Goal: Task Accomplishment & Management: Manage account settings

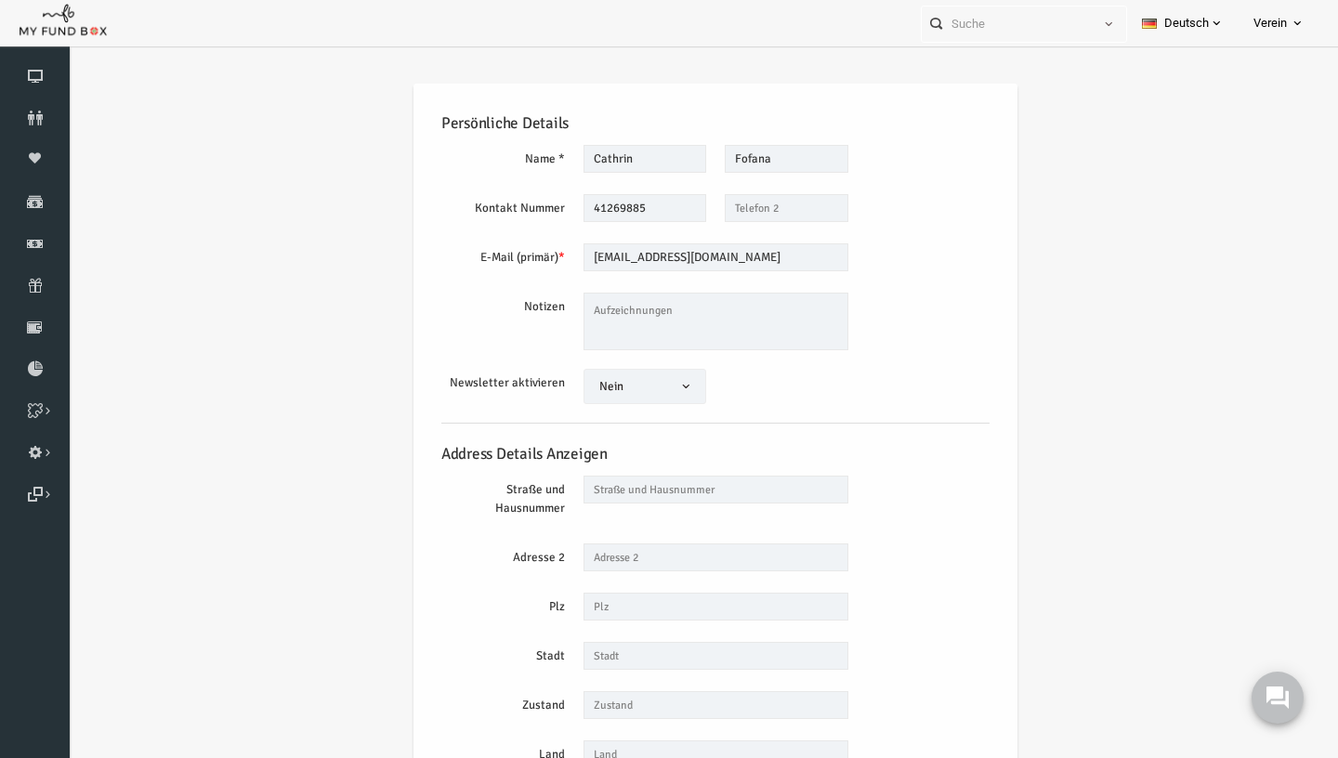
scroll to position [69, 0]
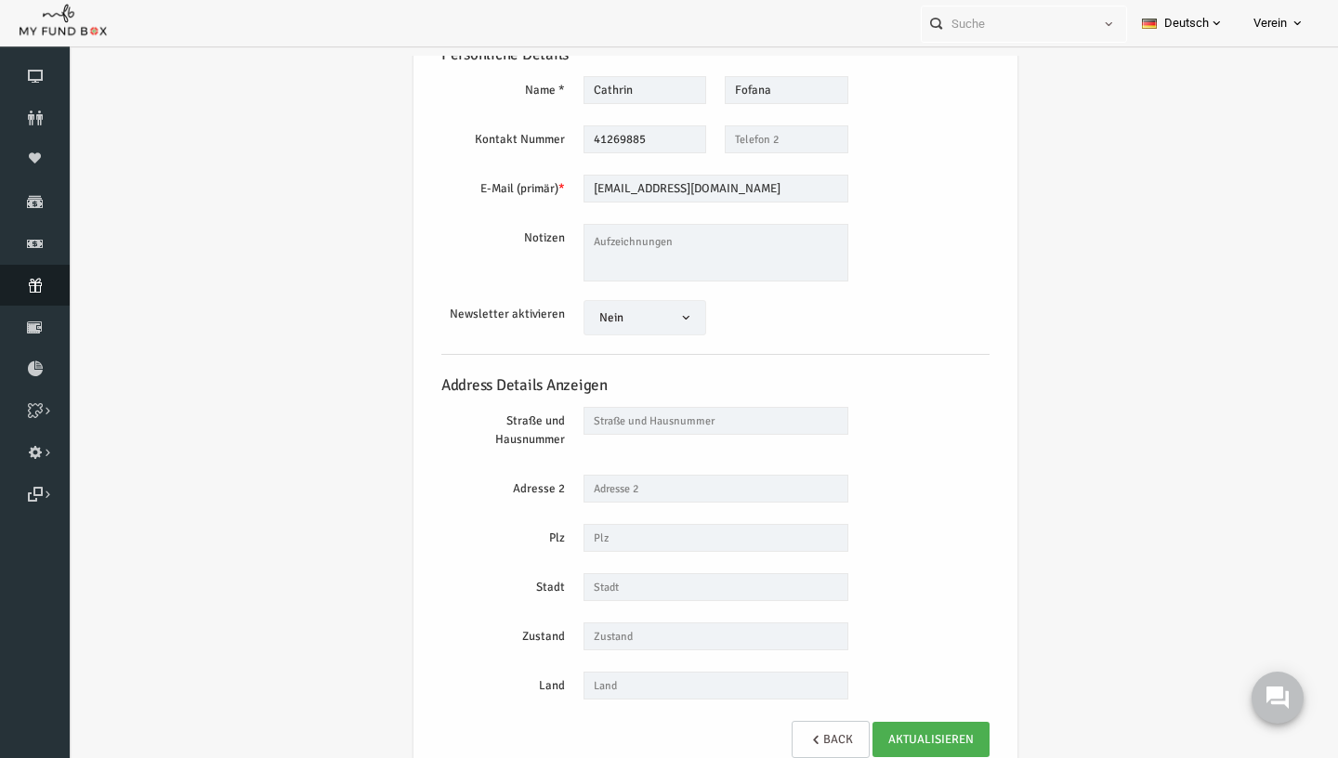
click at [37, 278] on link "Abonnement" at bounding box center [35, 285] width 70 height 41
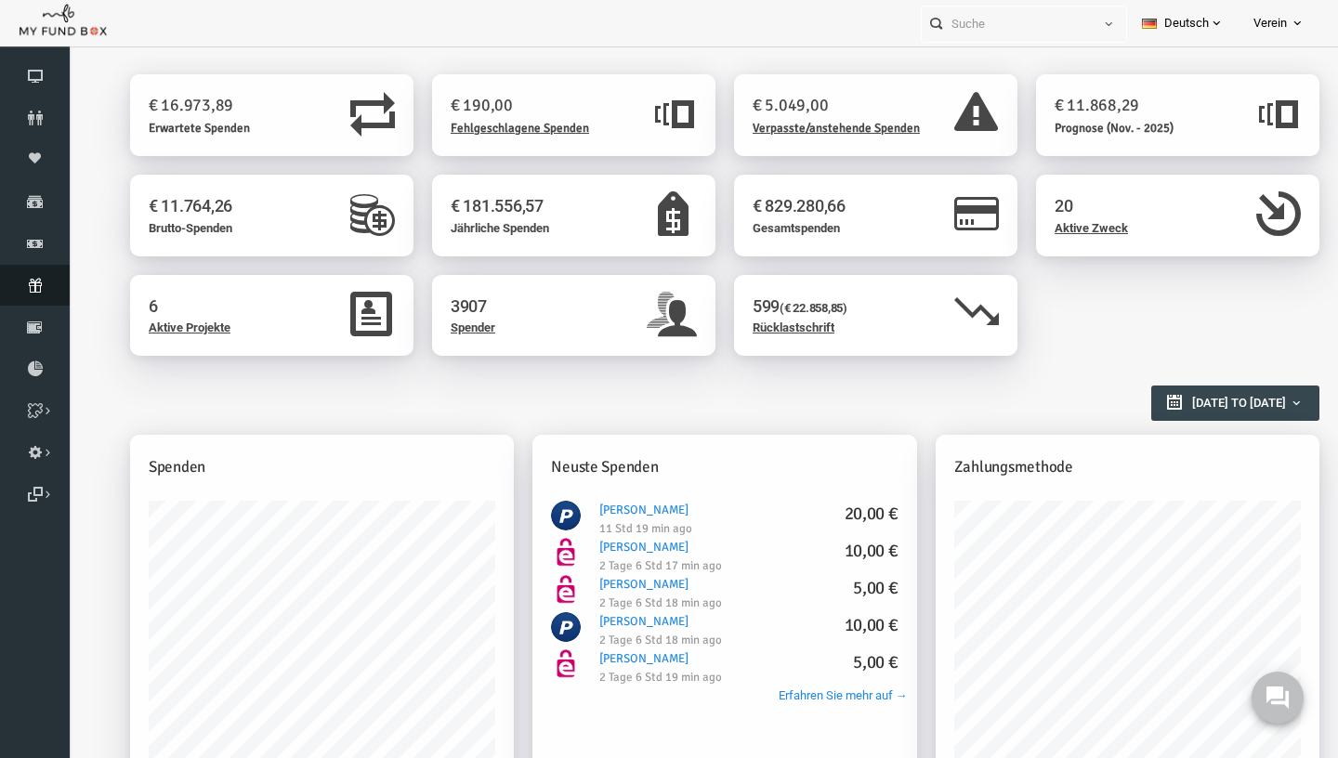
click at [46, 269] on link "Abonnement" at bounding box center [35, 285] width 70 height 41
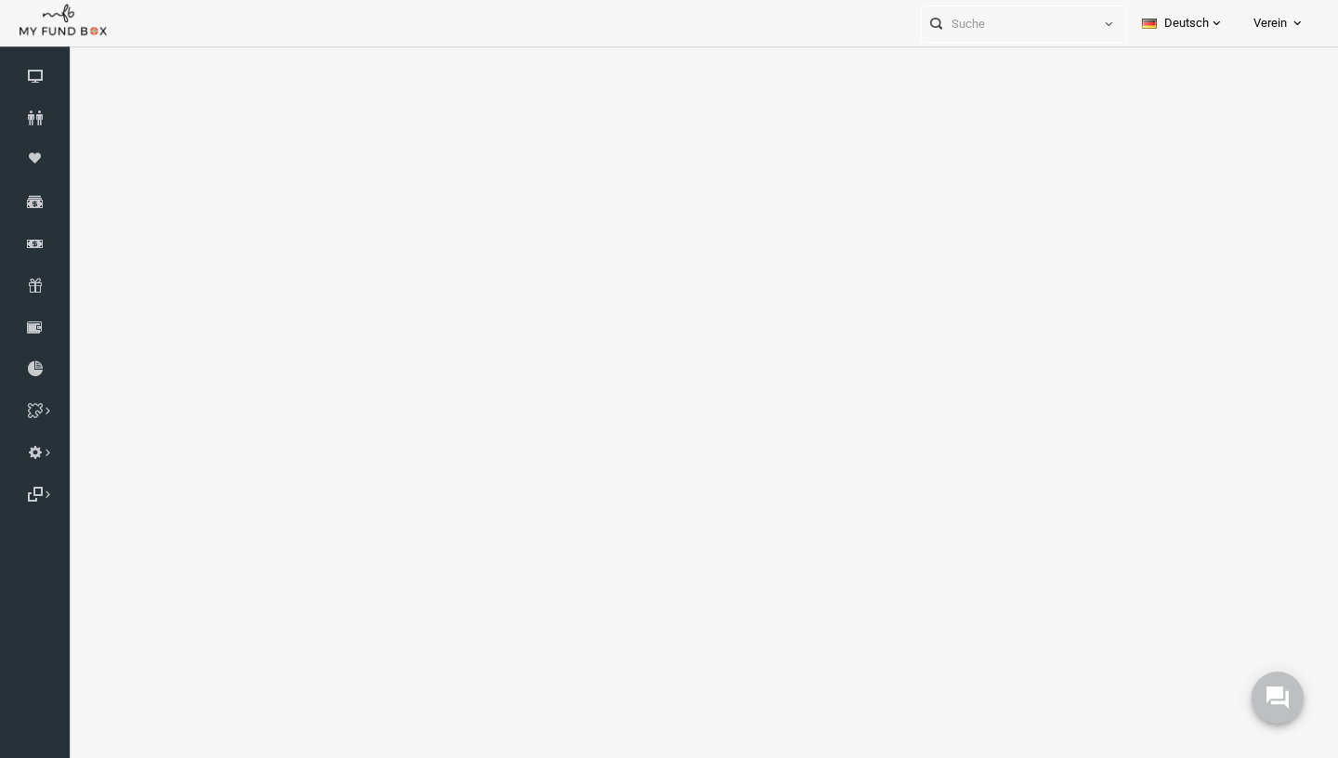
select select "100"
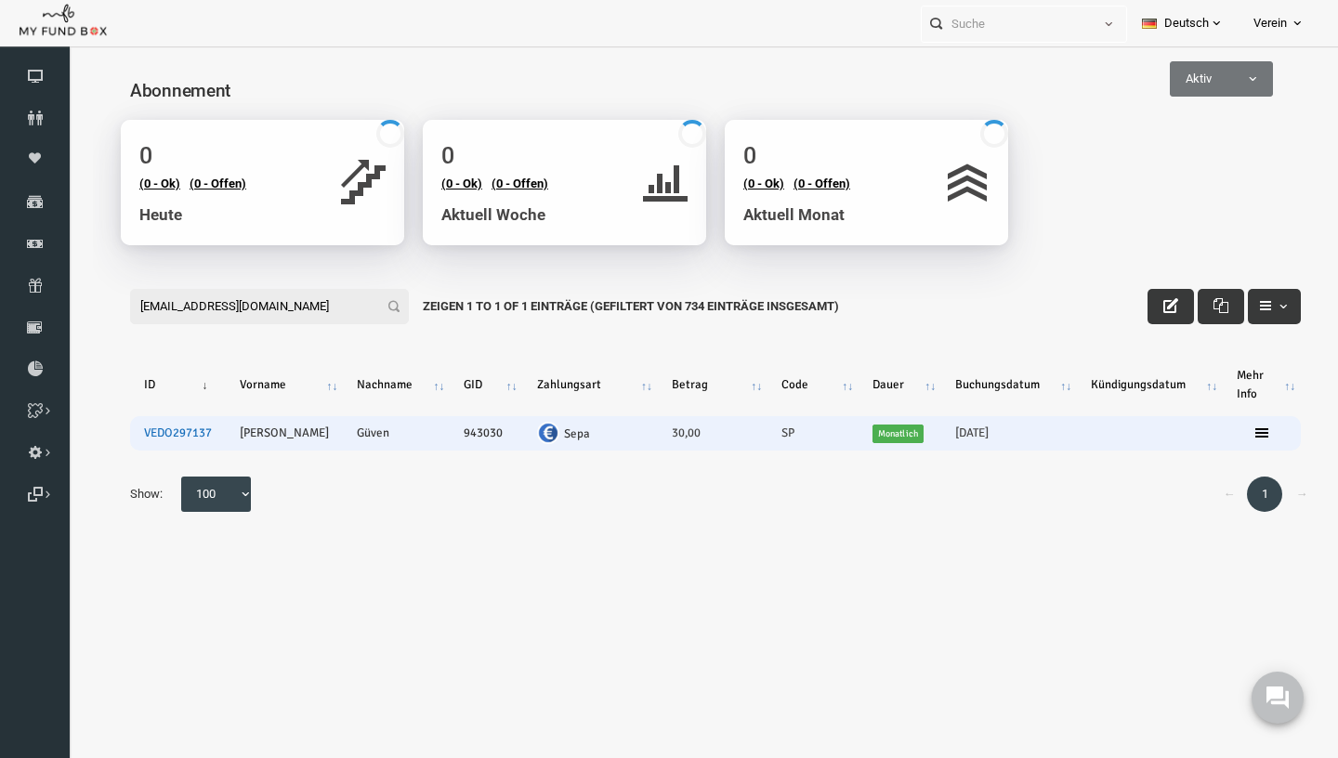
type input "abu.gueven@gmail.com"
click at [147, 435] on link "VEDO297137" at bounding box center [152, 432] width 68 height 15
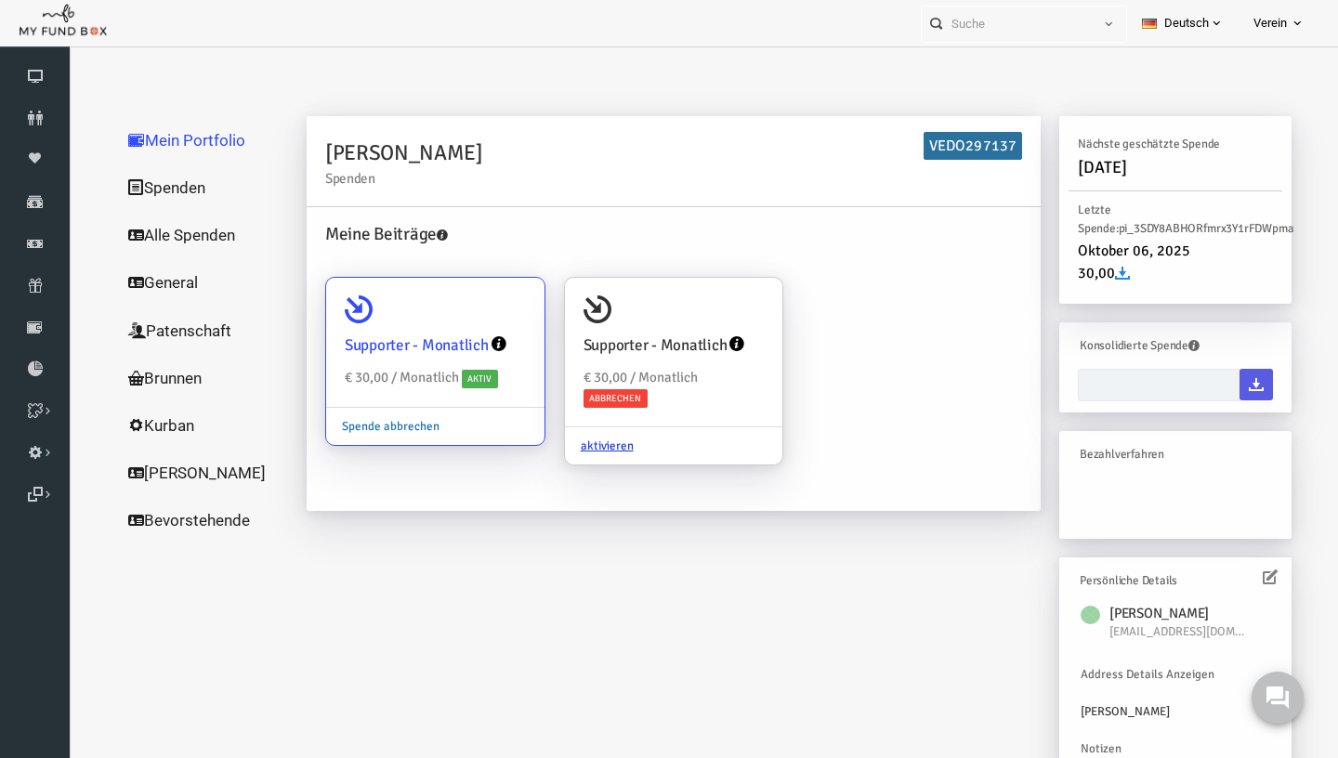
click at [351, 428] on link "Spende abbrechen" at bounding box center [364, 426] width 129 height 35
click at [477, 322] on input "Supporter - Monatlich € 30,00 / Monatlich Aktiv Spende abbrechen" at bounding box center [495, 303] width 37 height 37
radio input "true"
click at [358, 424] on link "Spende abbrechen" at bounding box center [364, 426] width 129 height 35
click at [477, 322] on input "Supporter - Monatlich € 30,00 / Monatlich Aktiv Spende abbrechen" at bounding box center [495, 303] width 37 height 37
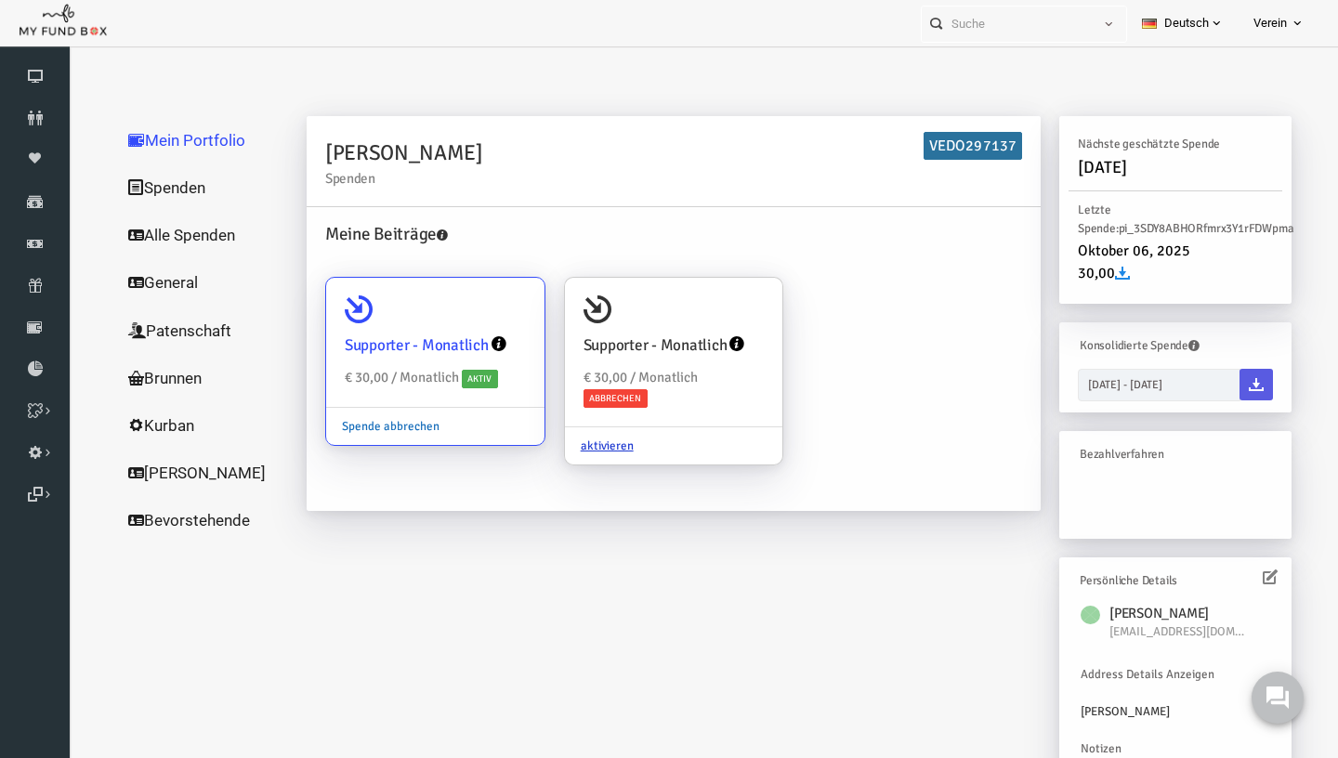
click at [377, 423] on link "Spende abbrechen" at bounding box center [364, 426] width 129 height 35
click at [477, 322] on input "Supporter - Monatlich € 30,00 / Monatlich Aktiv Spende abbrechen" at bounding box center [495, 303] width 37 height 37
radio input "true"
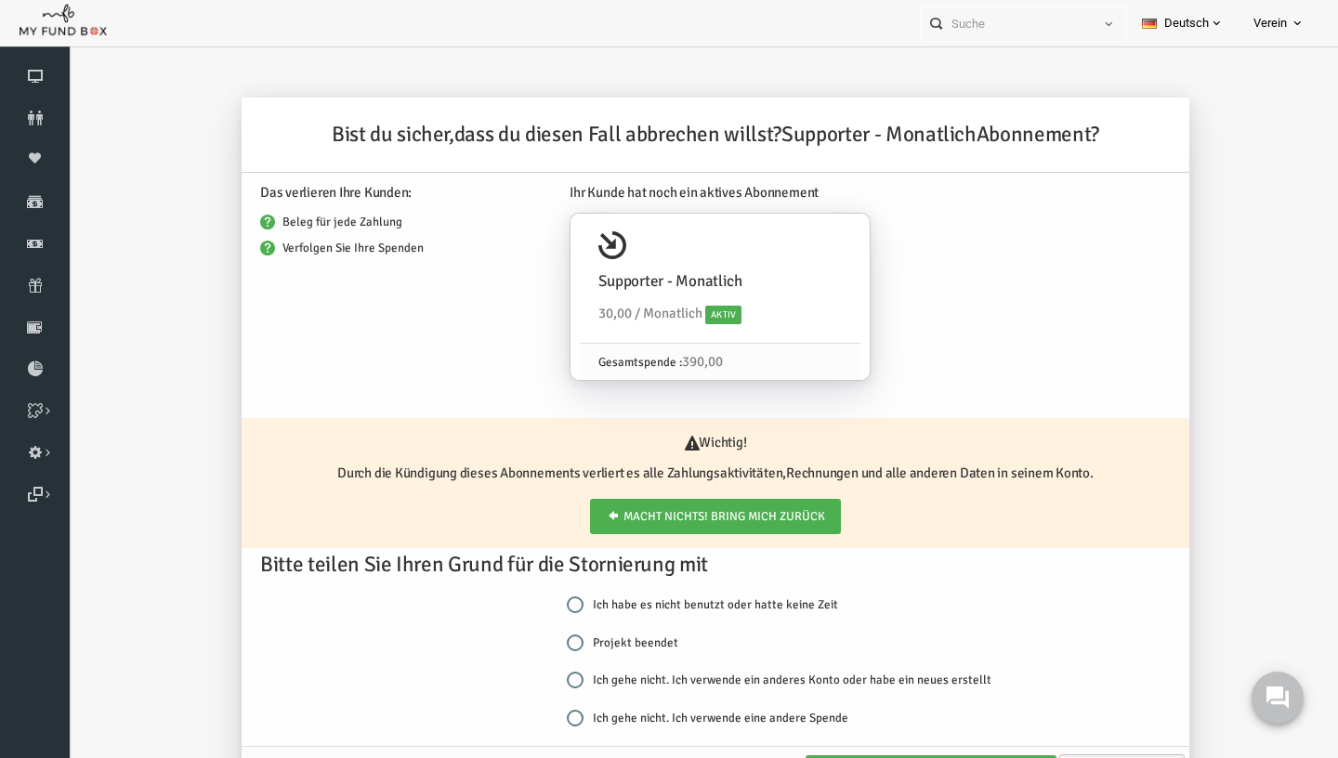
scroll to position [21, 0]
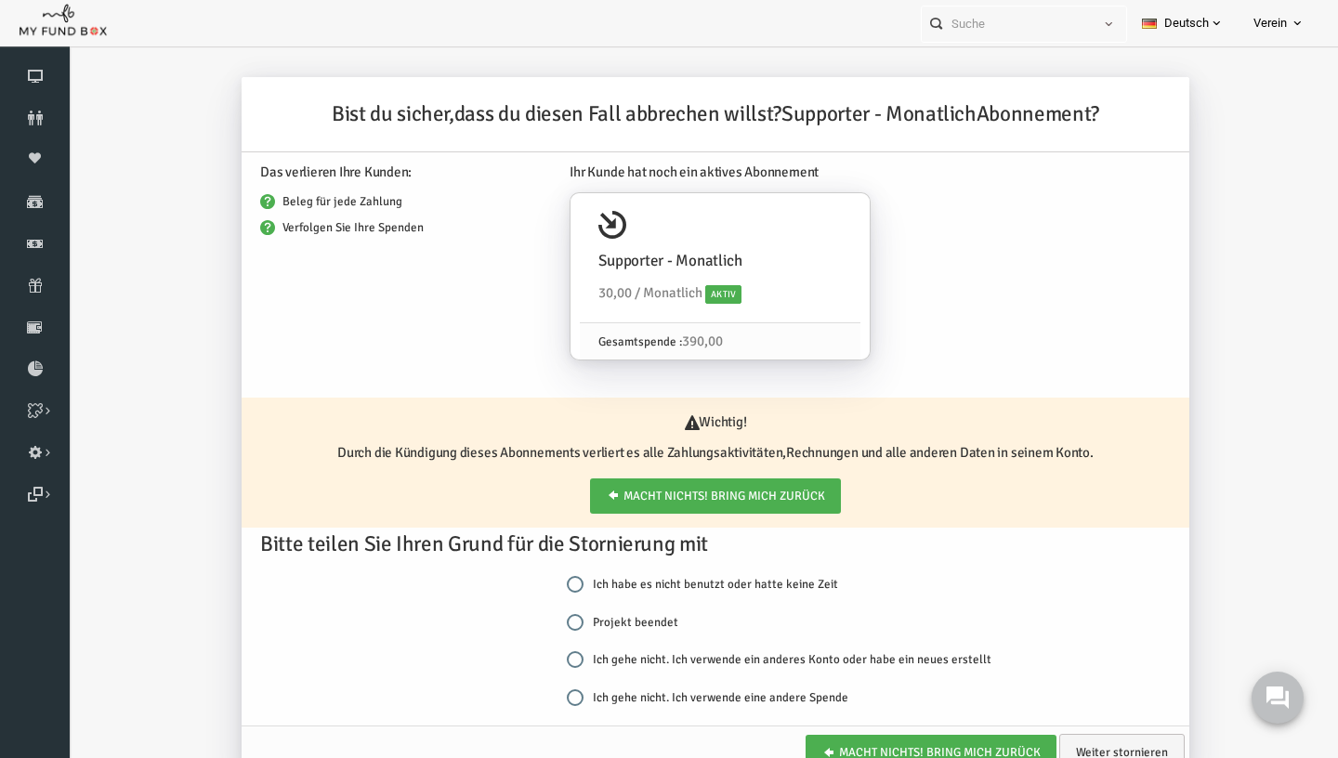
click at [565, 610] on div "Ich habe es nicht benutzt oder hatte keine Zeit Projekt beendet Ich gehe nicht.…" at bounding box center [768, 649] width 474 height 151
click at [560, 616] on label "Projekt beendet" at bounding box center [596, 622] width 111 height 19
click at [557, 616] on input "Projekt beendet" at bounding box center [549, 622] width 17 height 17
radio input "true"
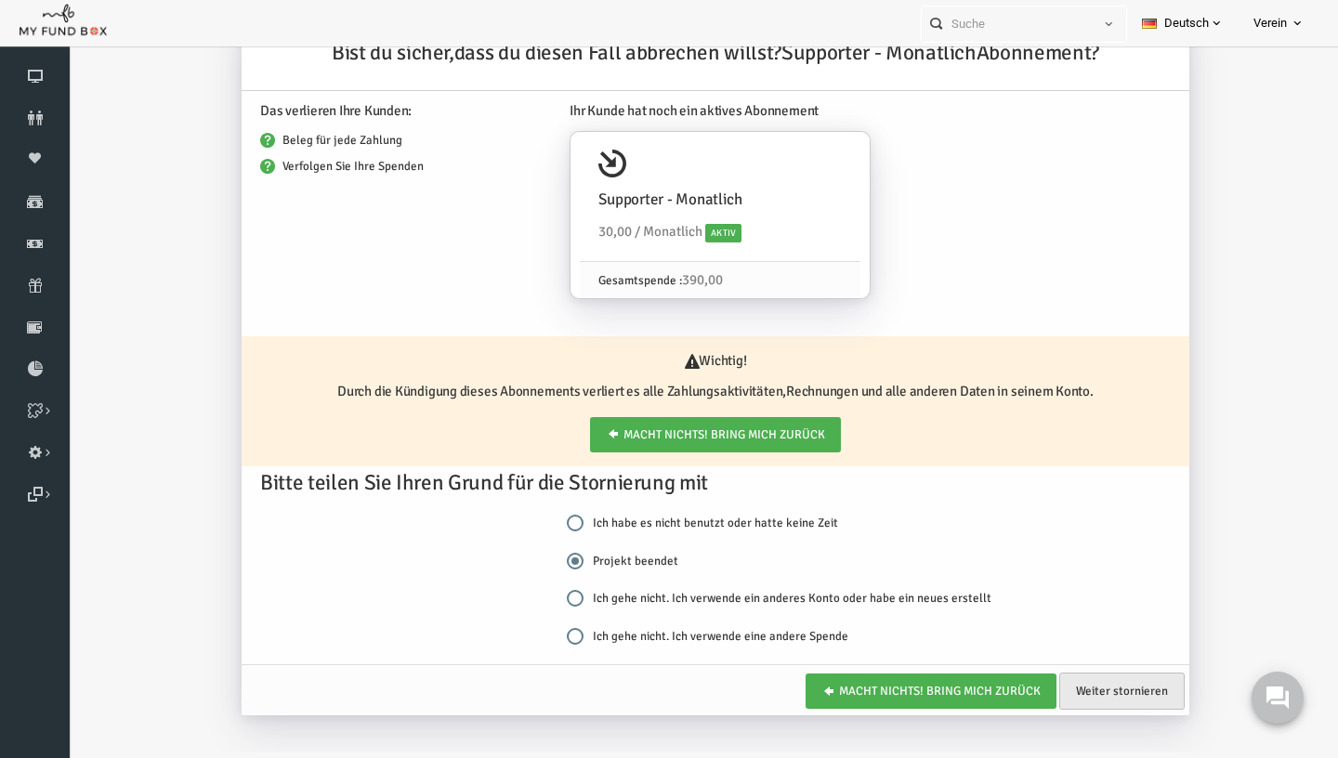
click at [1117, 683] on link "Weiter stornieren" at bounding box center [1095, 691] width 125 height 37
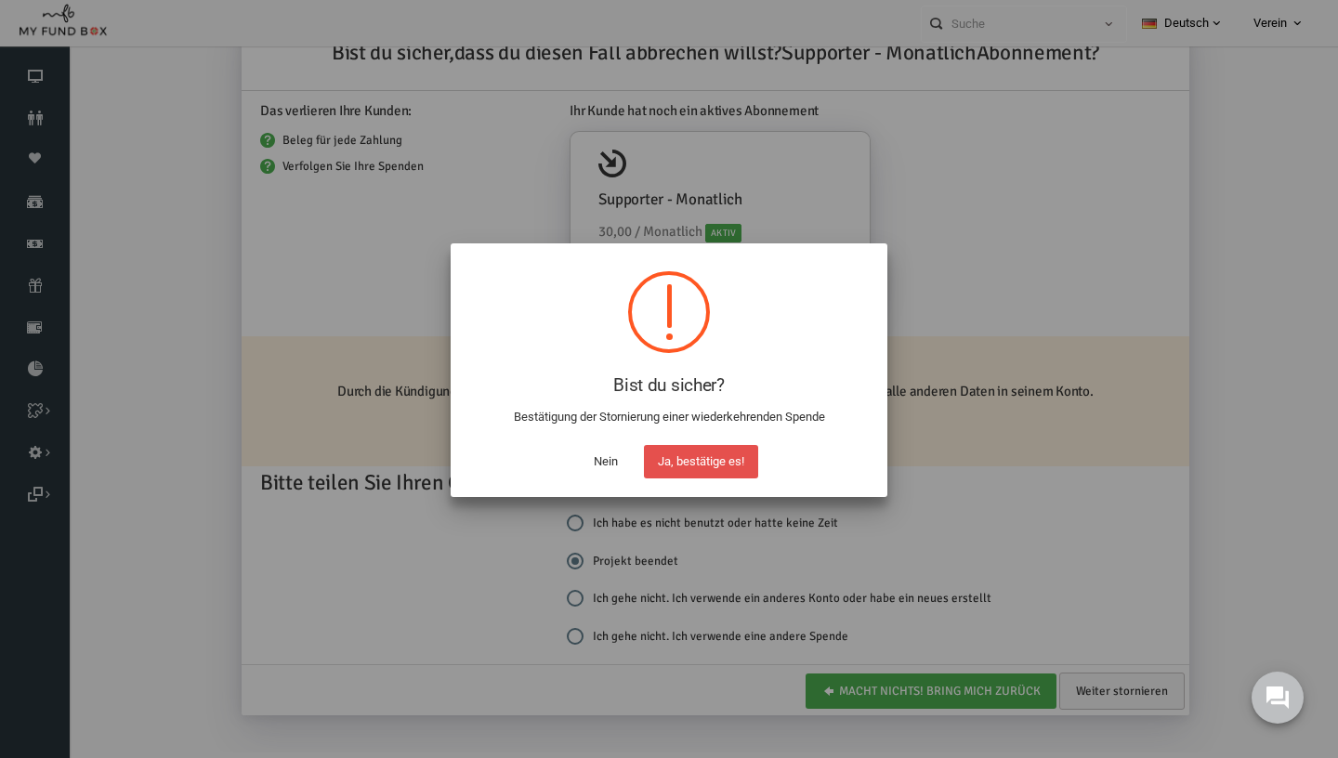
click at [692, 449] on button "Ja, bestätige es!" at bounding box center [701, 461] width 114 height 33
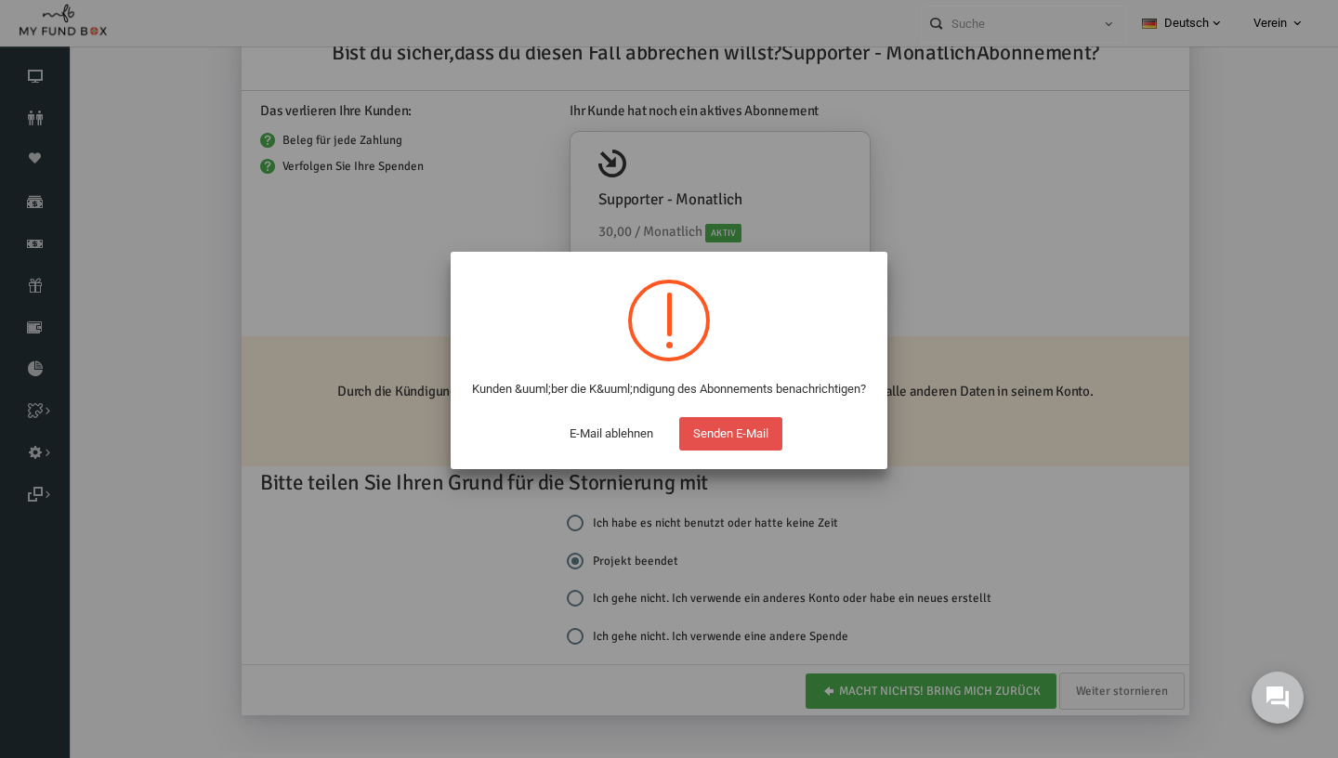
click at [747, 451] on button "Senden E-Mail" at bounding box center [730, 433] width 103 height 33
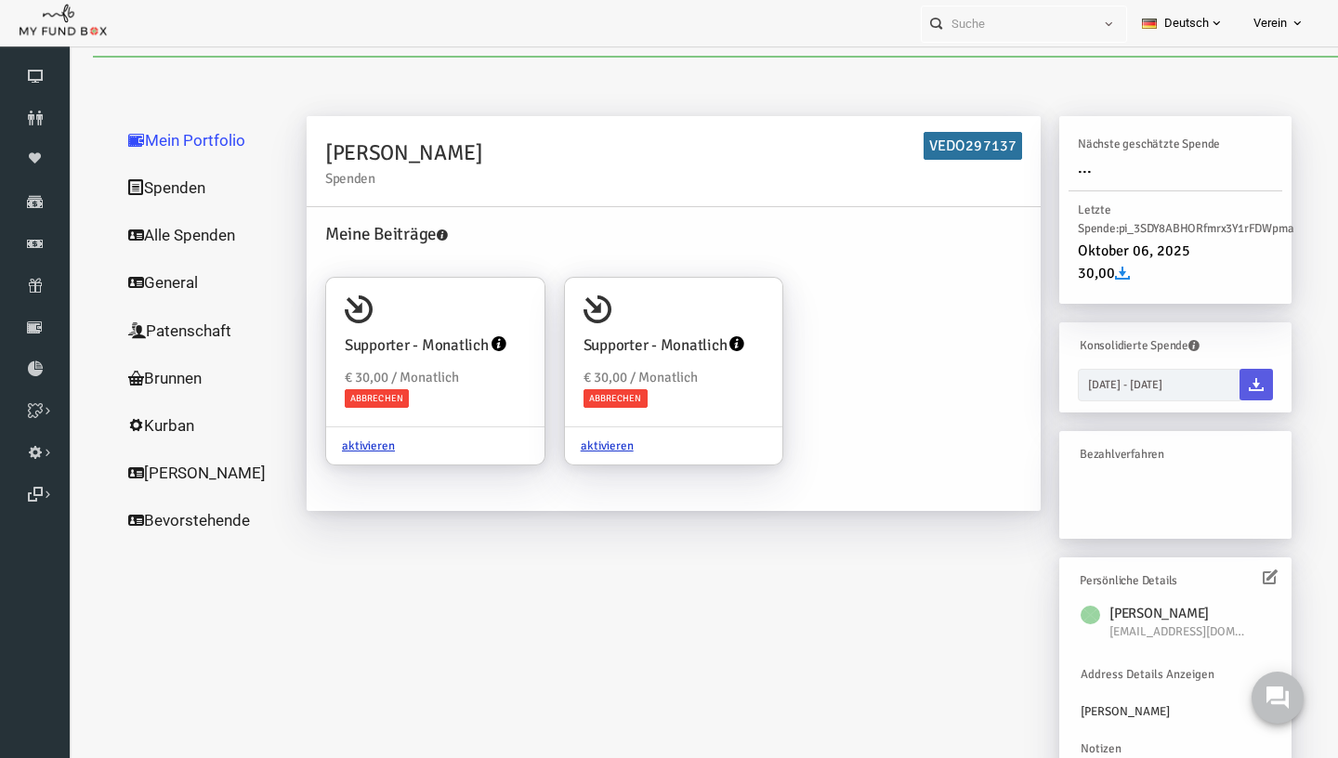
scroll to position [0, 0]
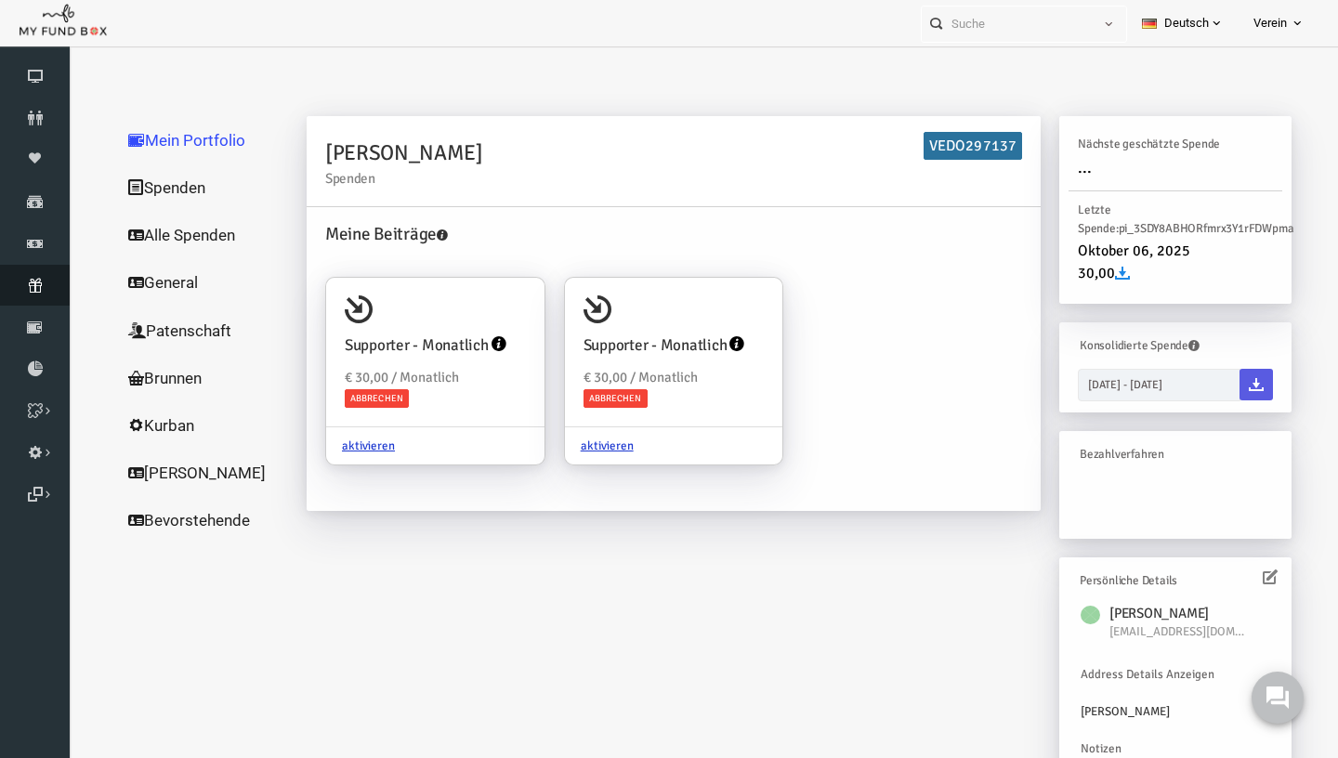
click at [38, 279] on icon at bounding box center [35, 285] width 70 height 15
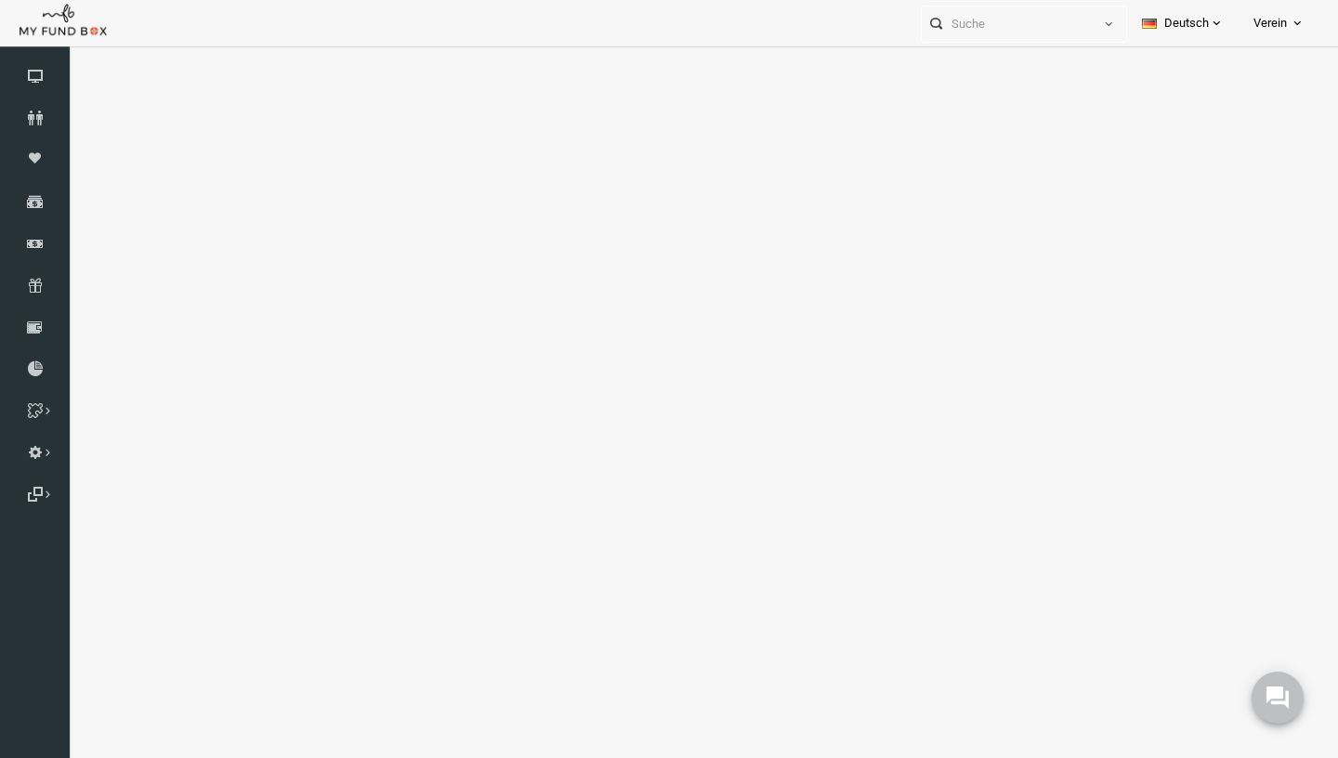
select select "100"
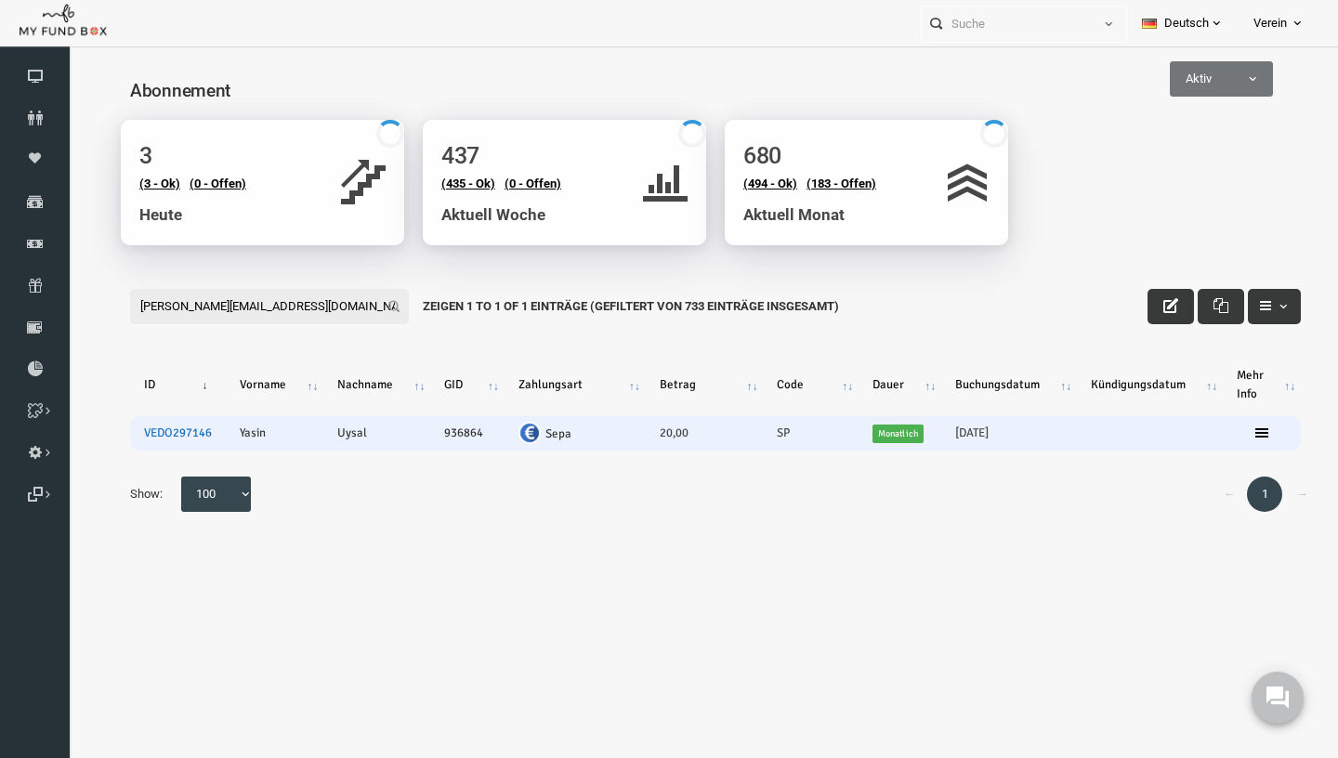
type input "yasin-uysal@hotmail.de"
click at [149, 433] on link "VEDO297146" at bounding box center [152, 432] width 68 height 15
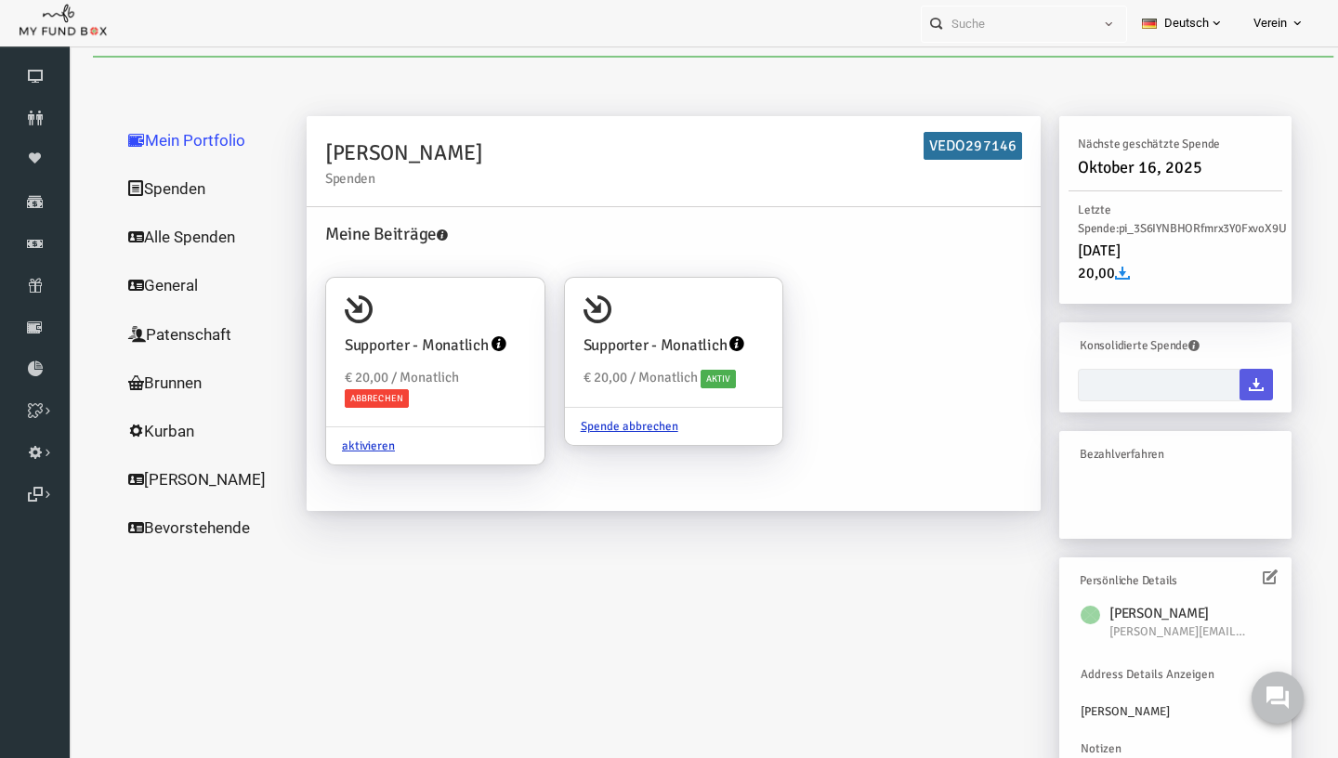
type input "[DATE] - [DATE]"
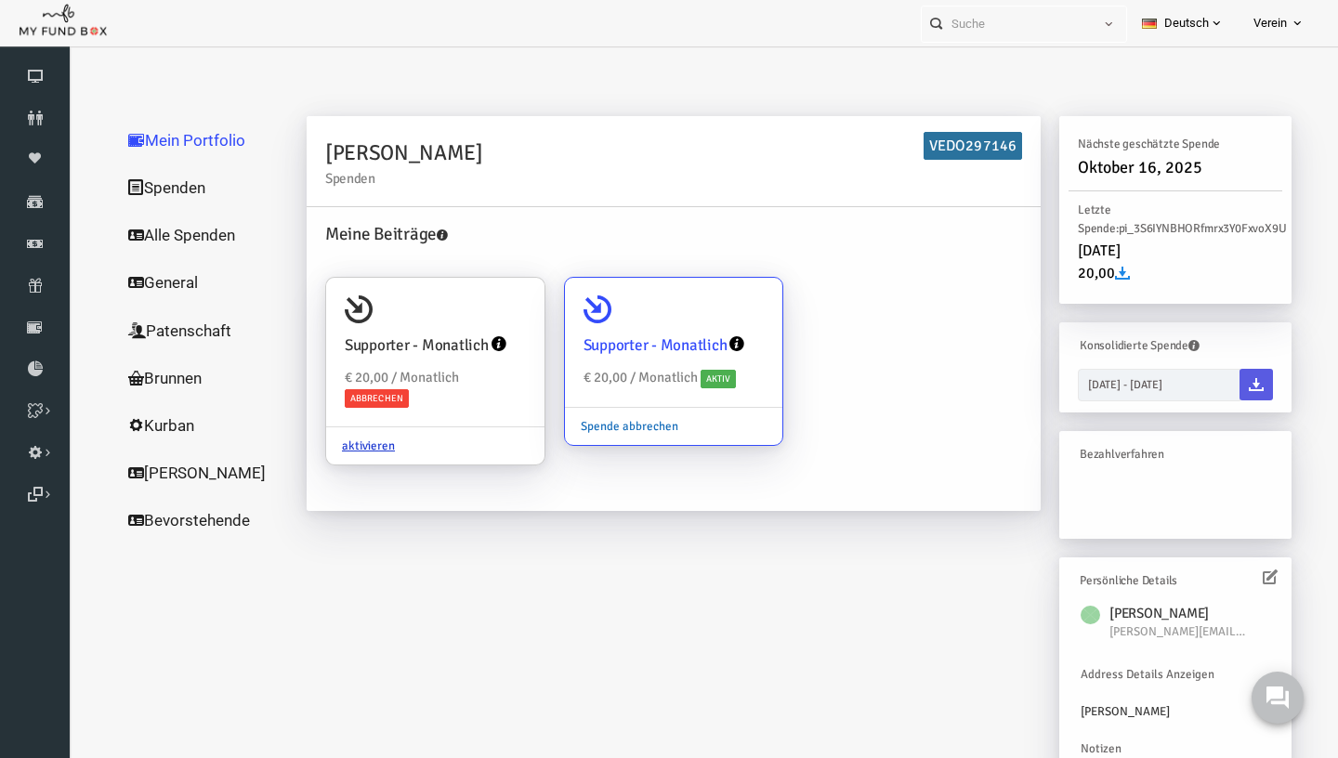
click at [591, 423] on link "Spende abbrechen" at bounding box center [603, 426] width 129 height 35
click at [714, 322] on input "Supporter - Monatlich € 20,00 / Monatlich Aktiv Spende abbrechen" at bounding box center [732, 303] width 37 height 37
radio input "true"
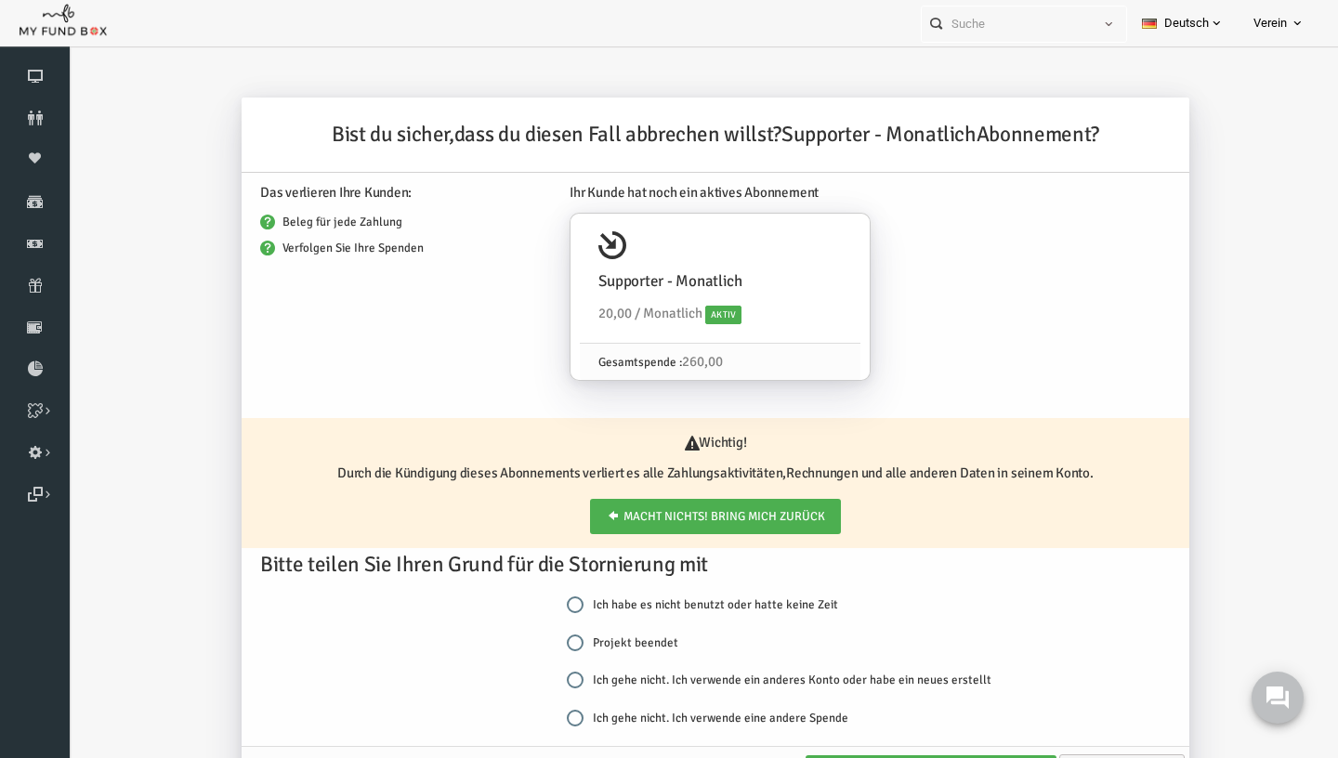
click at [542, 648] on input "Projekt beendet" at bounding box center [549, 642] width 17 height 17
radio input "true"
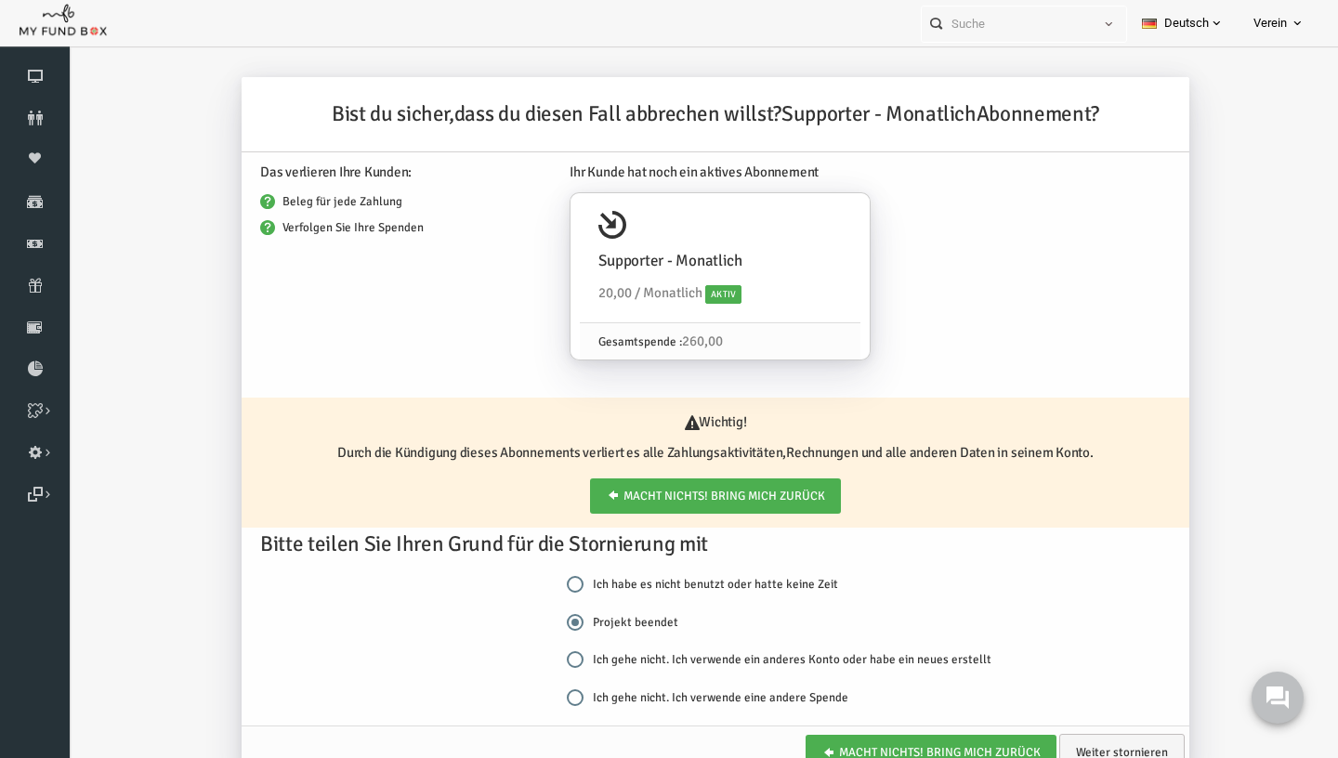
scroll to position [61, 0]
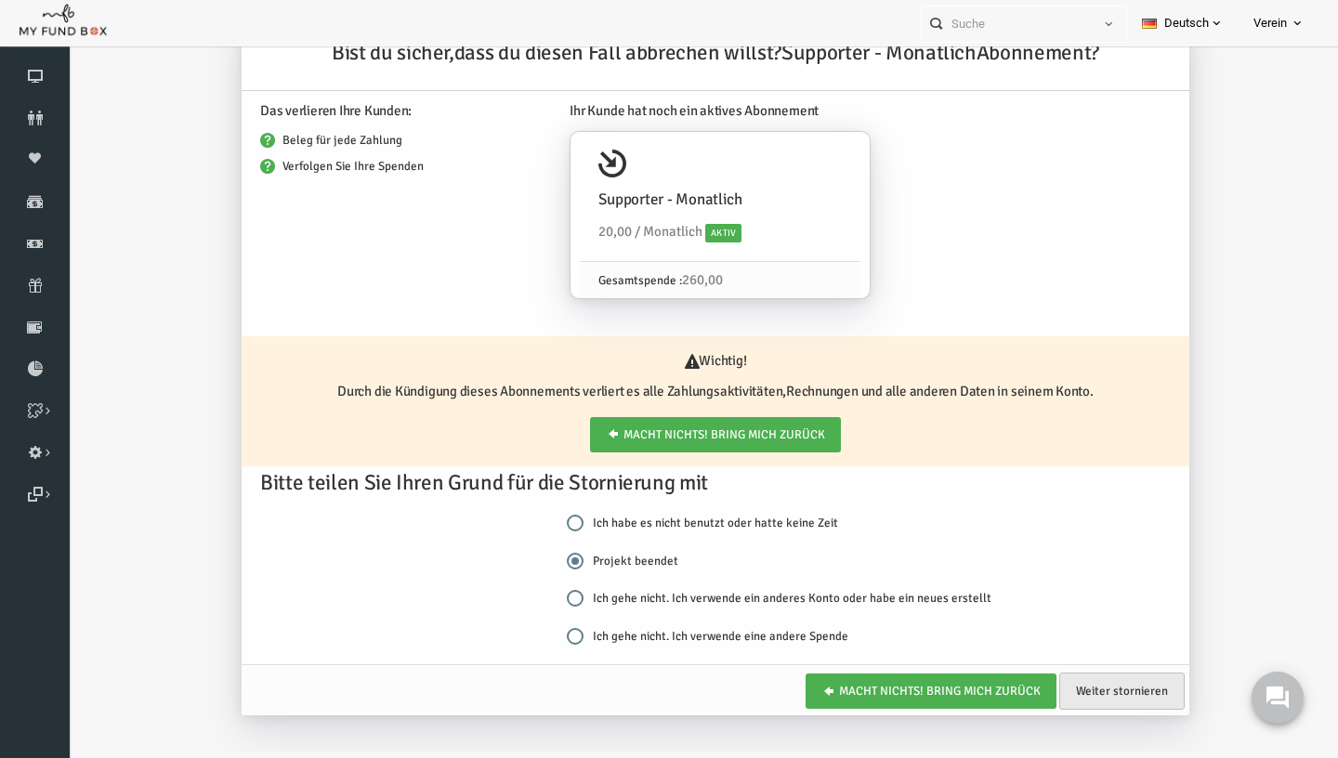
click at [1091, 673] on link "Weiter stornieren" at bounding box center [1095, 691] width 125 height 37
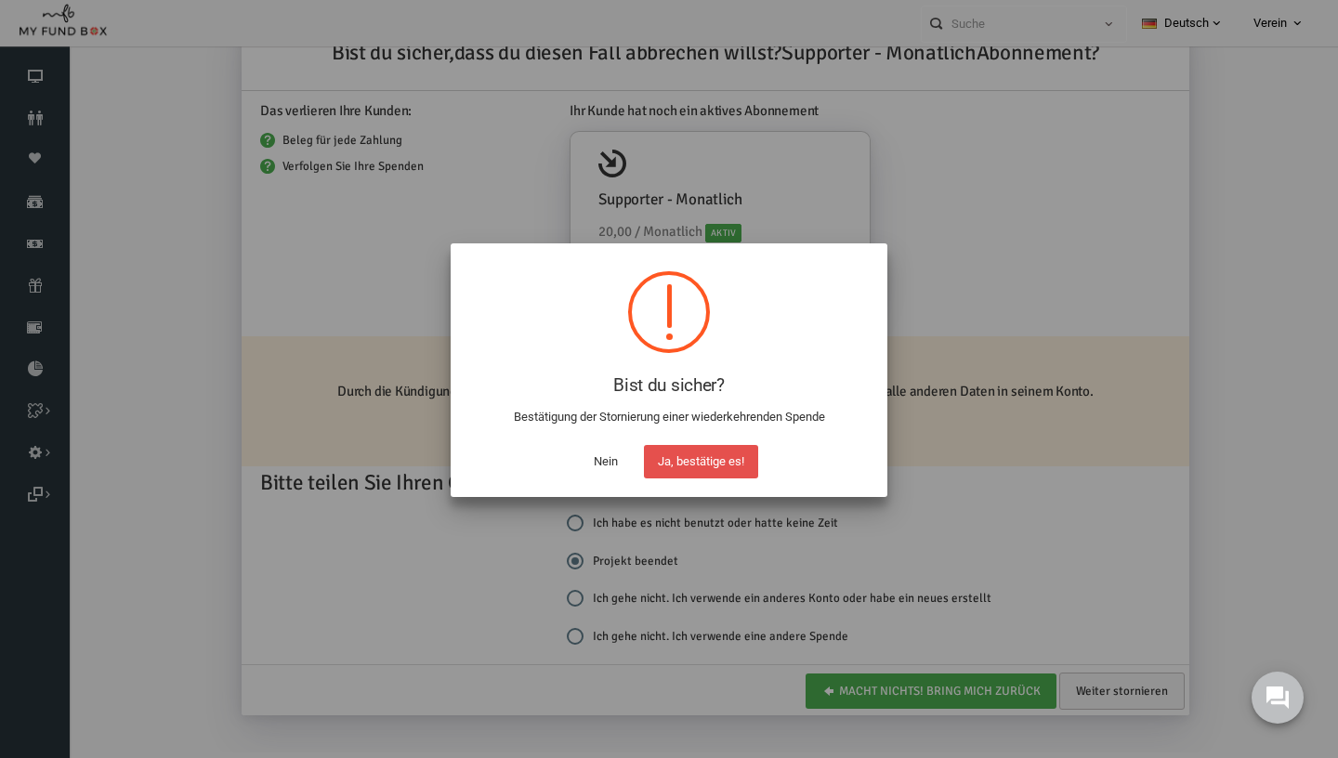
click at [682, 464] on button "Ja, bestätige es!" at bounding box center [701, 461] width 114 height 33
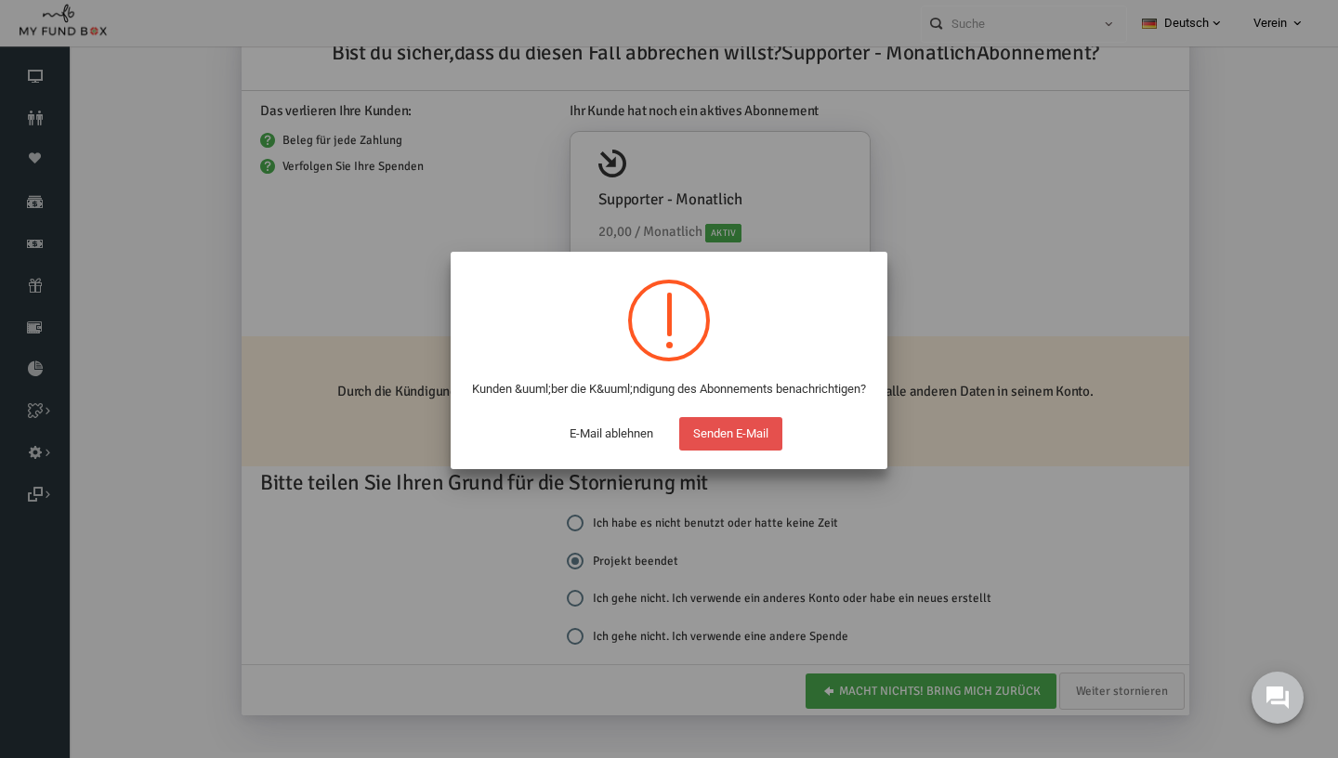
click at [753, 451] on button "Senden E-Mail" at bounding box center [730, 433] width 103 height 33
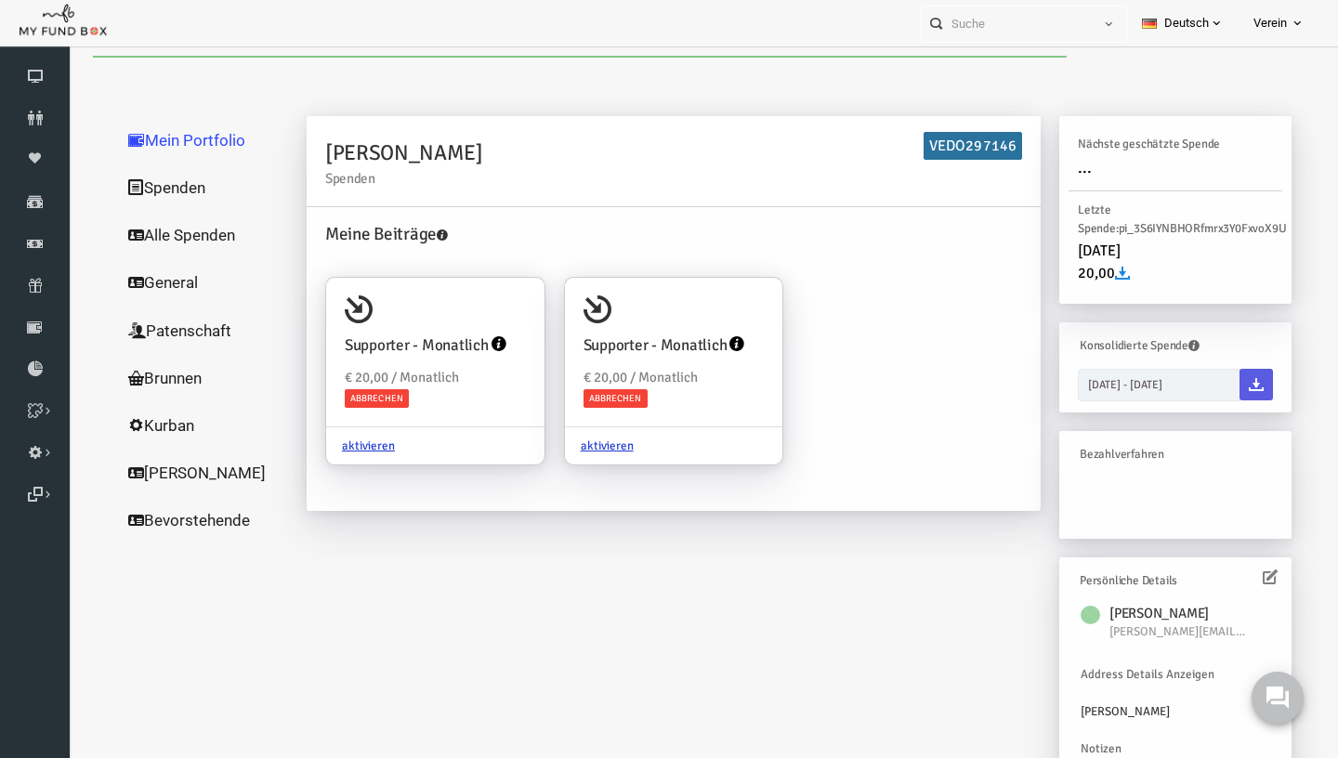
scroll to position [0, 0]
click at [1288, 710] on icon at bounding box center [1277, 698] width 24 height 24
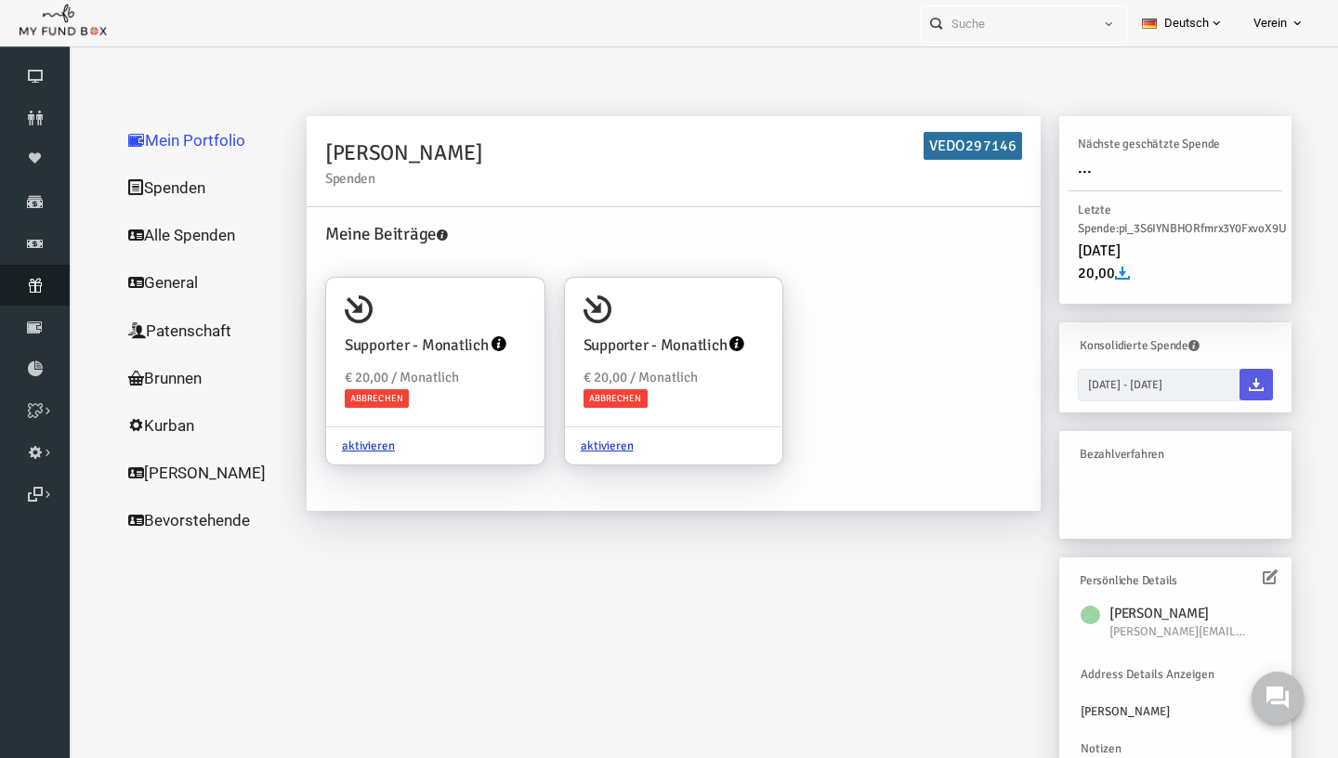
click at [2, 289] on icon at bounding box center [35, 285] width 70 height 15
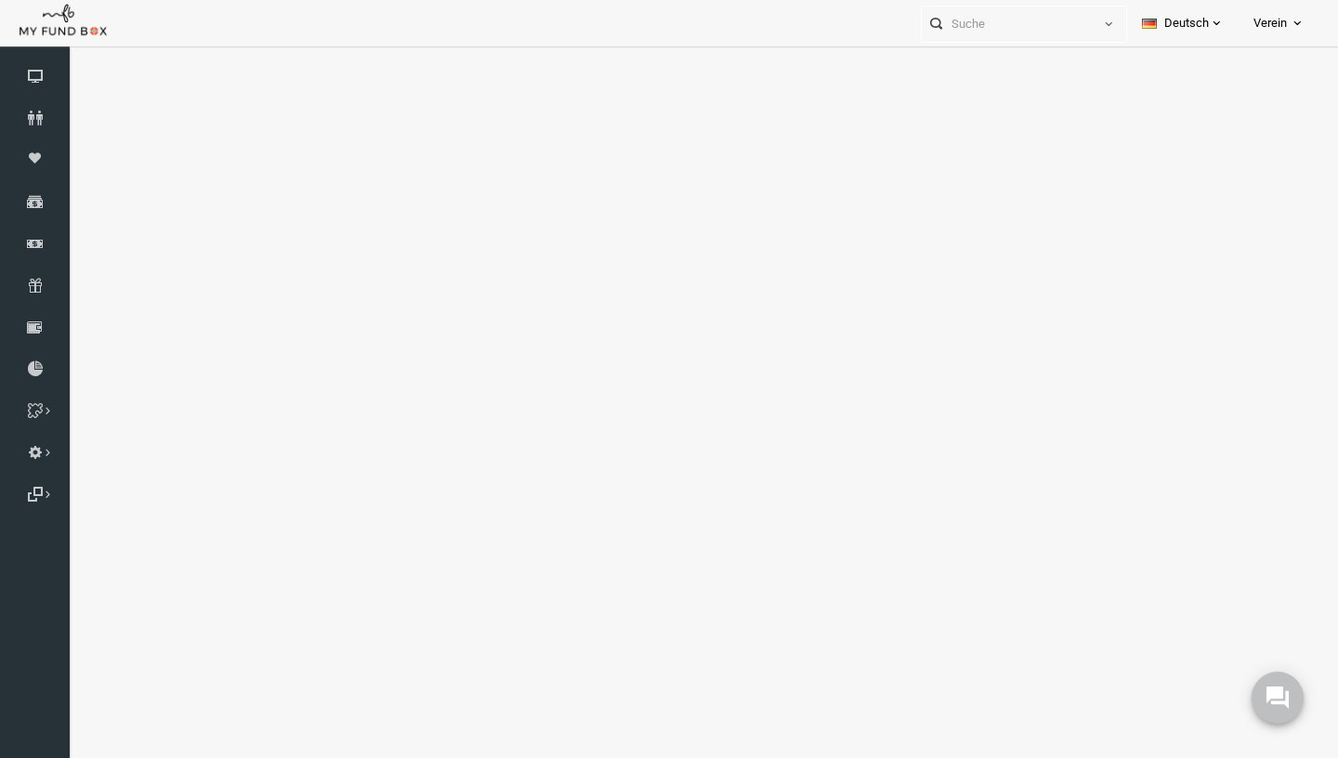
select select "100"
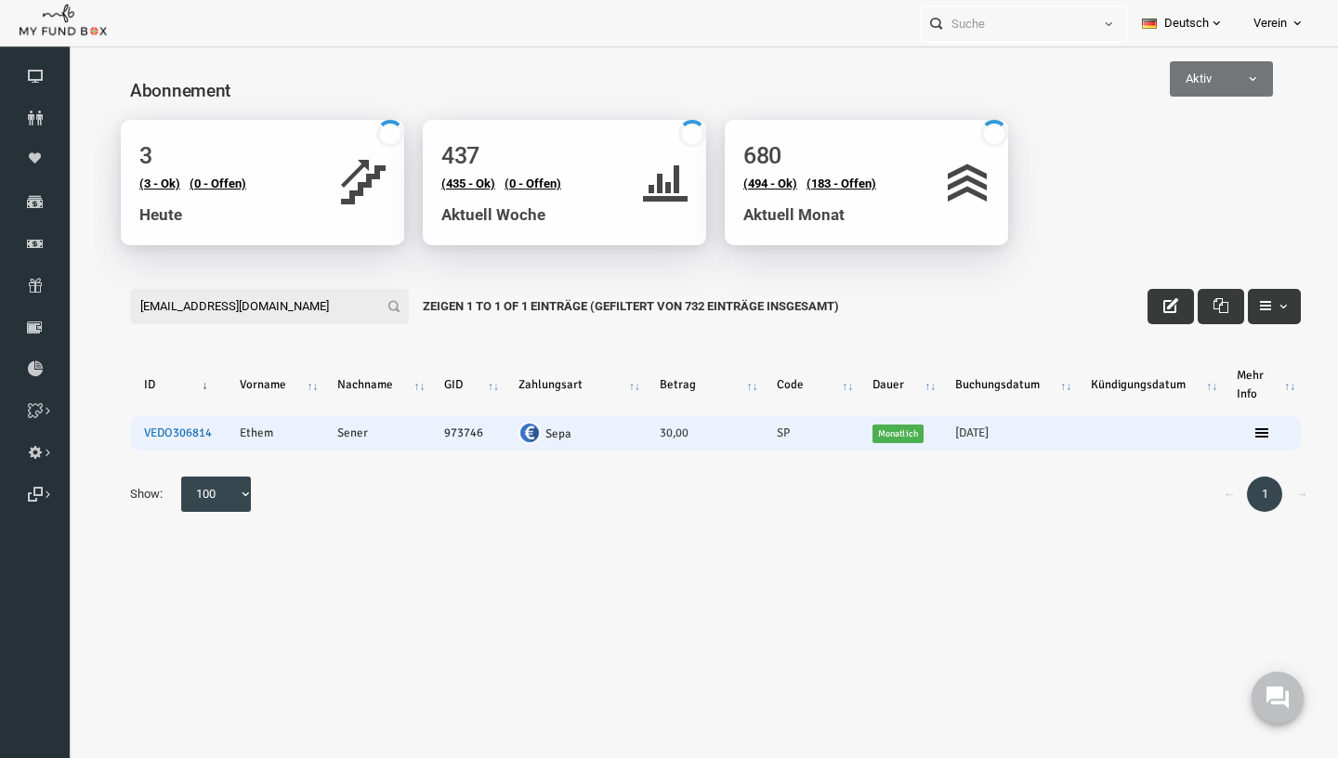
type input "[EMAIL_ADDRESS][DOMAIN_NAME]"
click at [155, 433] on link "VEDO306814" at bounding box center [152, 432] width 68 height 15
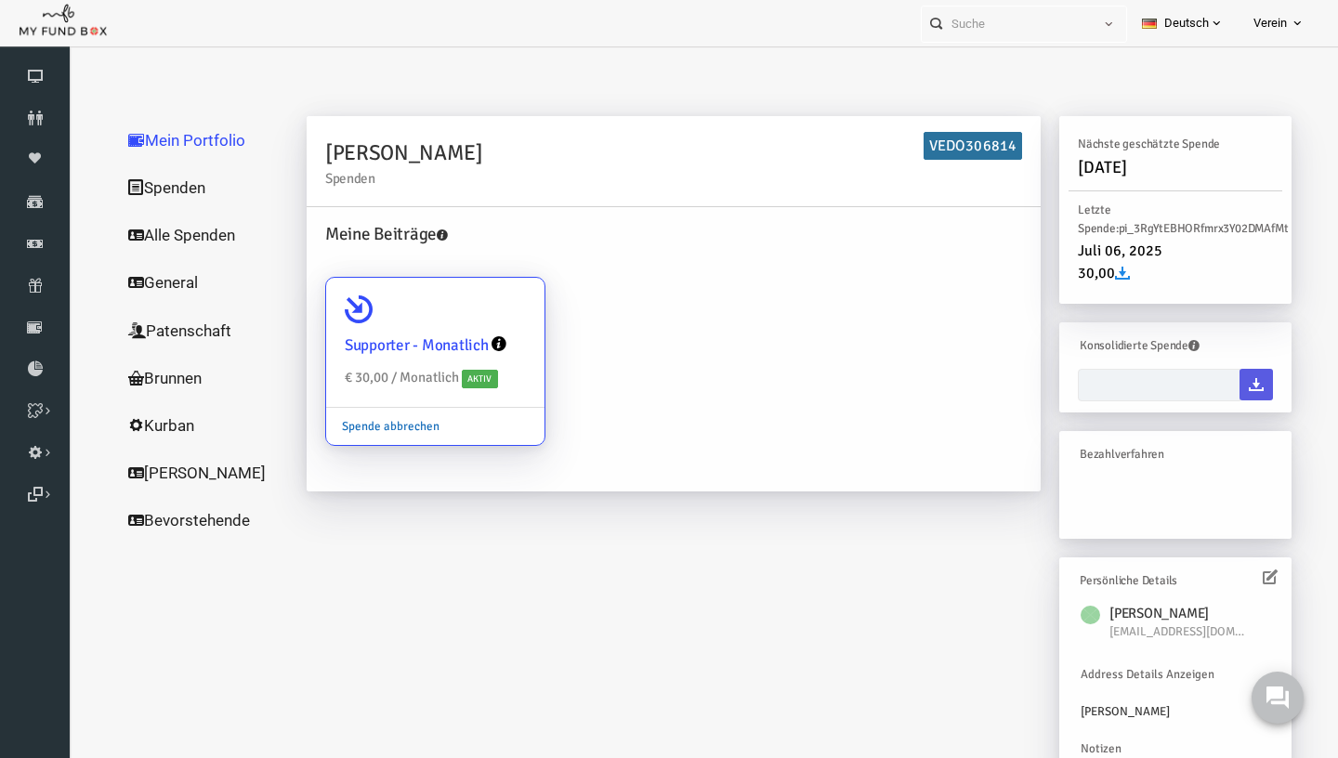
click at [376, 428] on link "Spende abbrechen" at bounding box center [364, 426] width 129 height 35
click at [477, 322] on input "Supporter - Monatlich € 30,00 / Monatlich Aktiv Spende abbrechen" at bounding box center [495, 303] width 37 height 37
radio input "true"
click at [376, 428] on link "Spende abbrechen" at bounding box center [364, 426] width 129 height 35
click at [477, 322] on input "Supporter - Monatlich € 30,00 / Monatlich Aktiv Spende abbrechen" at bounding box center [495, 303] width 37 height 37
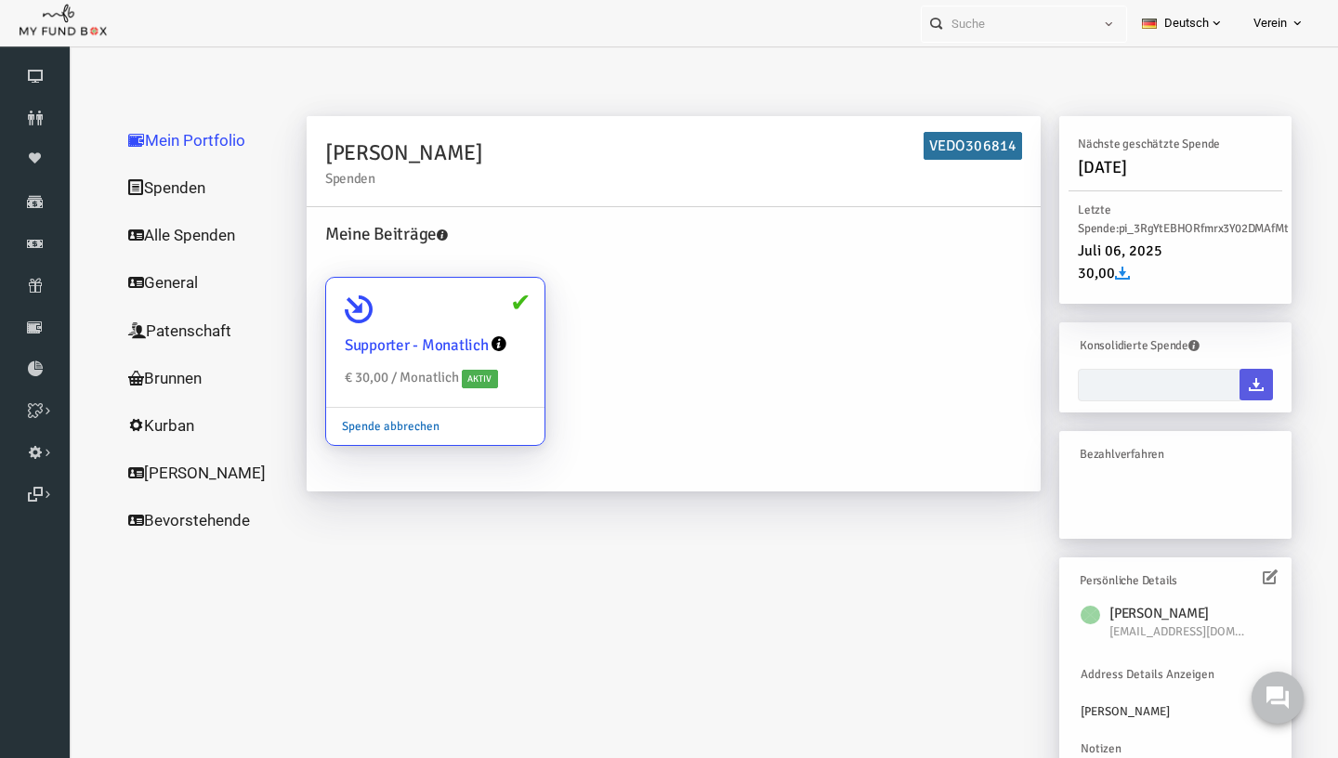
click at [376, 426] on link "Spende abbrechen" at bounding box center [364, 426] width 129 height 35
click at [477, 322] on input "Supporter - Monatlich € 30,00 / Monatlich Aktiv Spende abbrechen" at bounding box center [495, 303] width 37 height 37
click at [469, 503] on div "Ethem Sener Spenden VEDO306814 Meine Beiträge Supporter - Monatlich € 30,00 / M…" at bounding box center [647, 313] width 752 height 394
click at [398, 427] on link "Spende abbrechen" at bounding box center [364, 426] width 129 height 35
click at [477, 322] on input "Supporter - Monatlich € 30,00 / Monatlich Aktiv Spende abbrechen" at bounding box center [495, 303] width 37 height 37
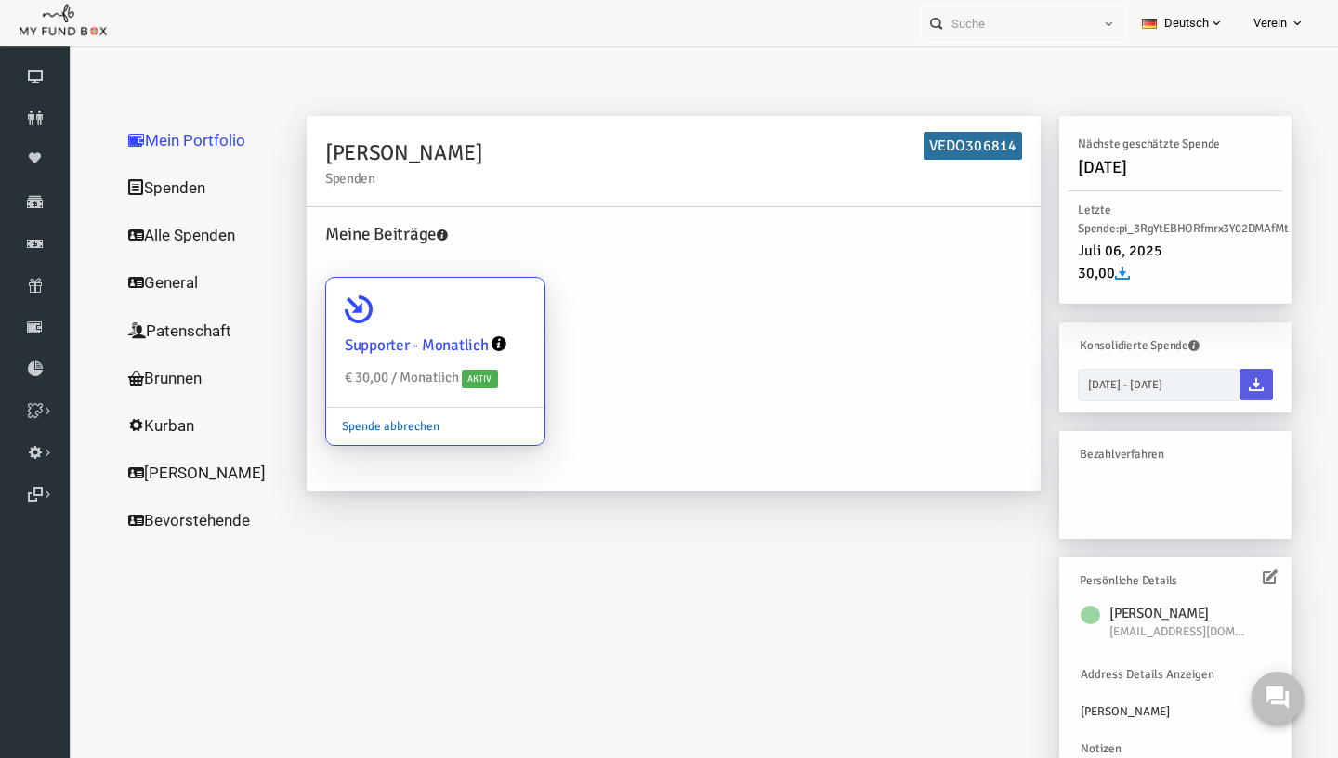
click at [371, 426] on link "Spende abbrechen" at bounding box center [364, 426] width 129 height 35
click at [477, 322] on input "Supporter - Monatlich € 30,00 / Monatlich Aktiv Spende abbrechen" at bounding box center [495, 303] width 37 height 37
radio input "true"
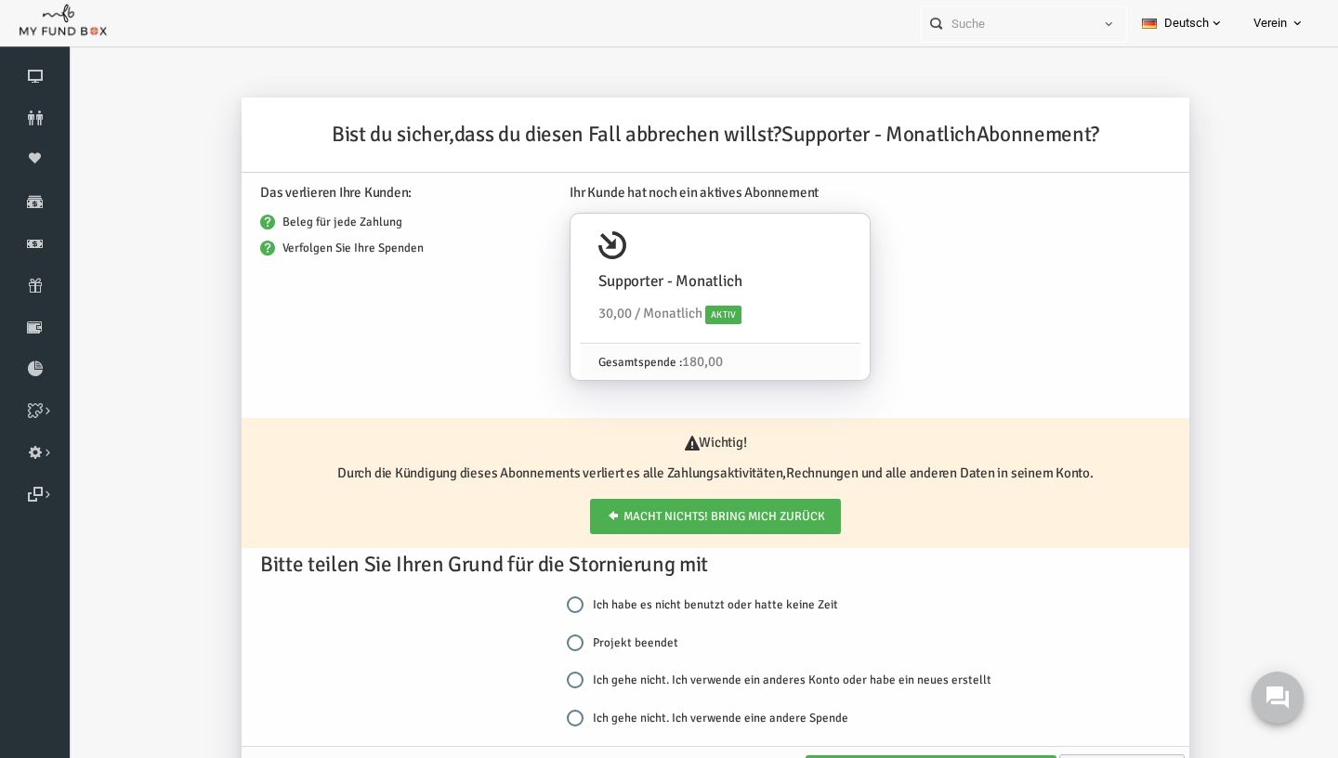
click at [583, 643] on label "Projekt beendet" at bounding box center [596, 642] width 111 height 19
click at [557, 643] on input "Projekt beendet" at bounding box center [549, 642] width 17 height 17
radio input "true"
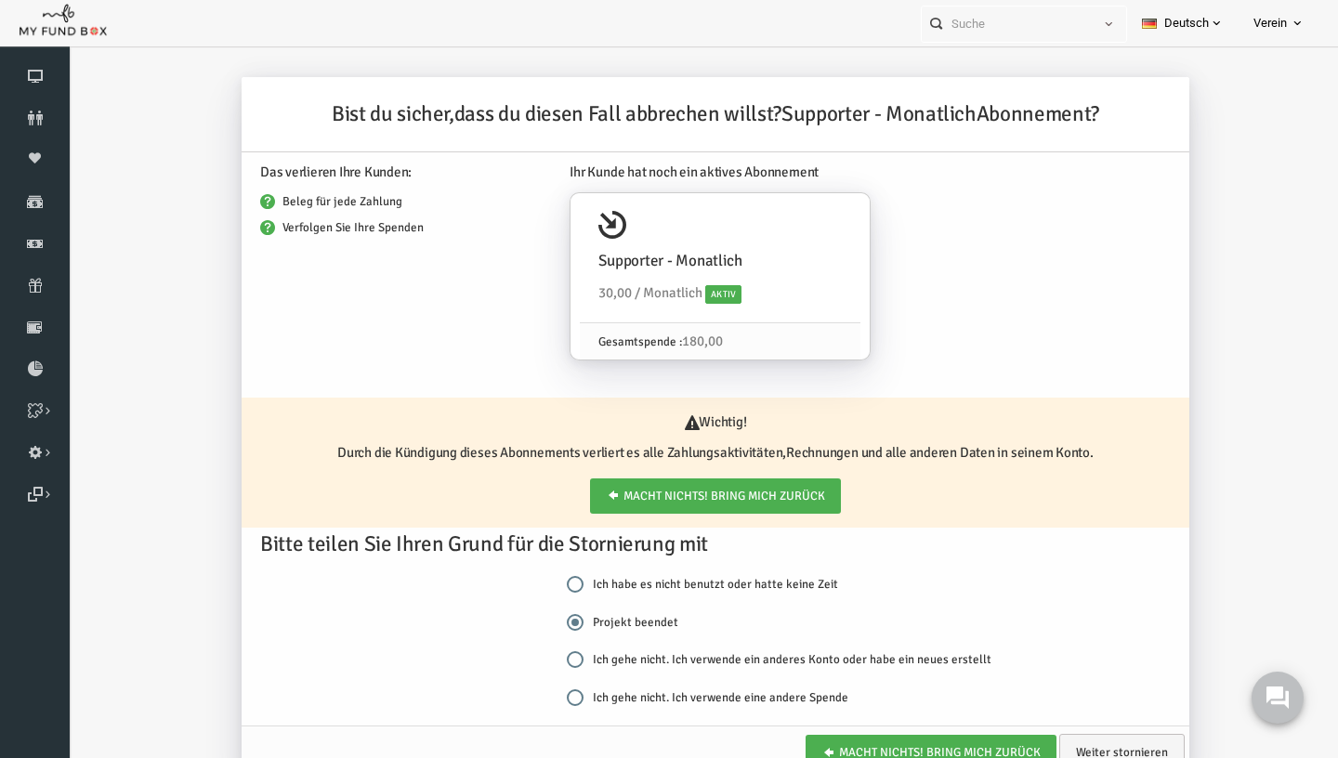
scroll to position [61, 0]
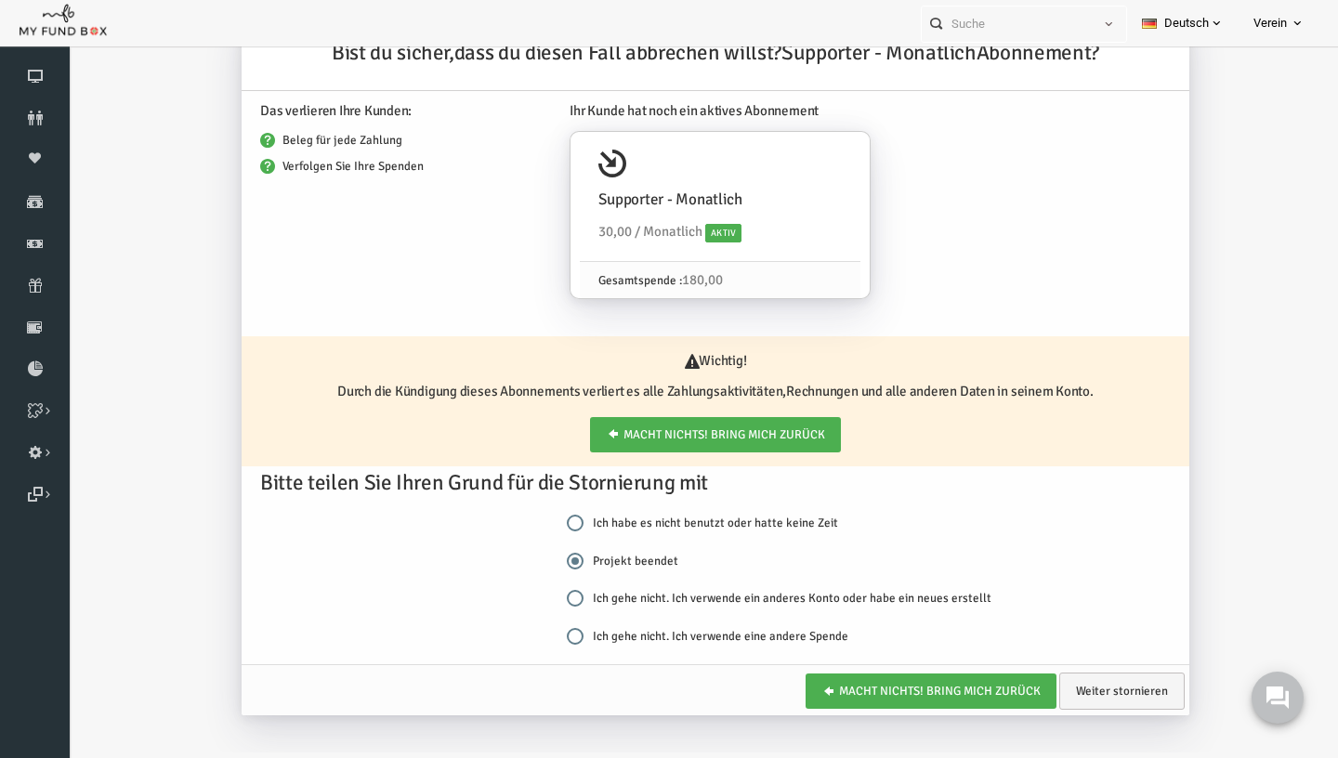
click at [1092, 720] on div "Bist du sicher,dass du diesen Fall abbrechen willst? Supporter - Monatlich Abon…" at bounding box center [689, 375] width 966 height 718
click at [1096, 688] on link "Weiter stornieren" at bounding box center [1095, 691] width 125 height 37
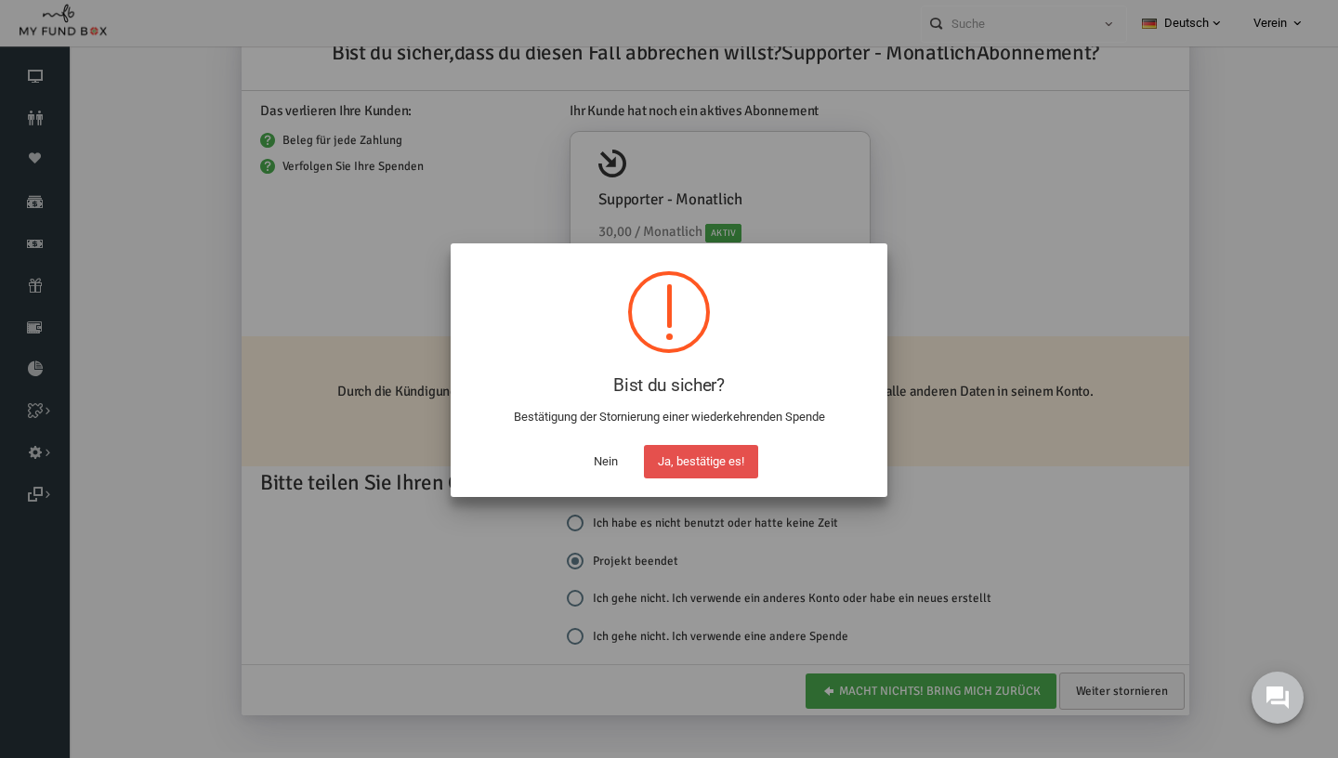
click at [686, 448] on button "Ja, bestätige es!" at bounding box center [701, 461] width 114 height 33
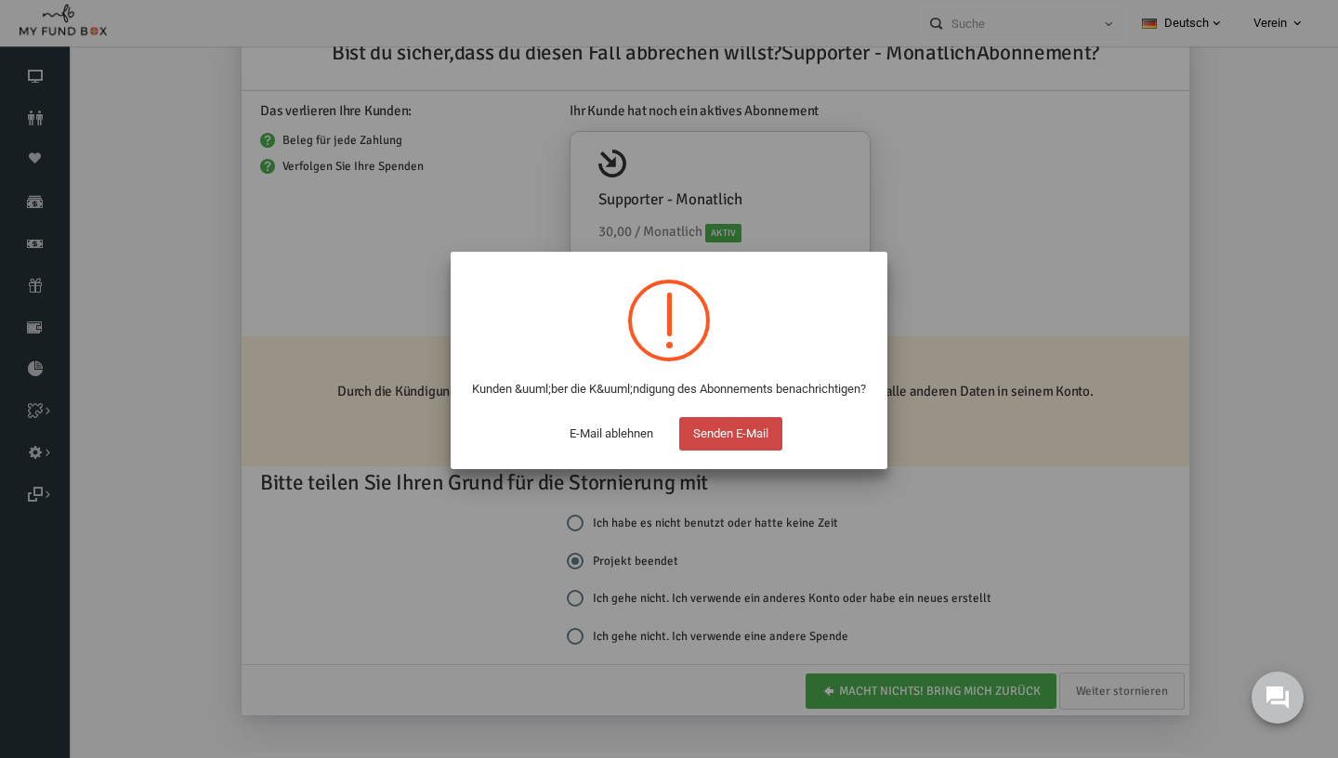
click at [706, 451] on button "Senden E-Mail" at bounding box center [730, 433] width 103 height 33
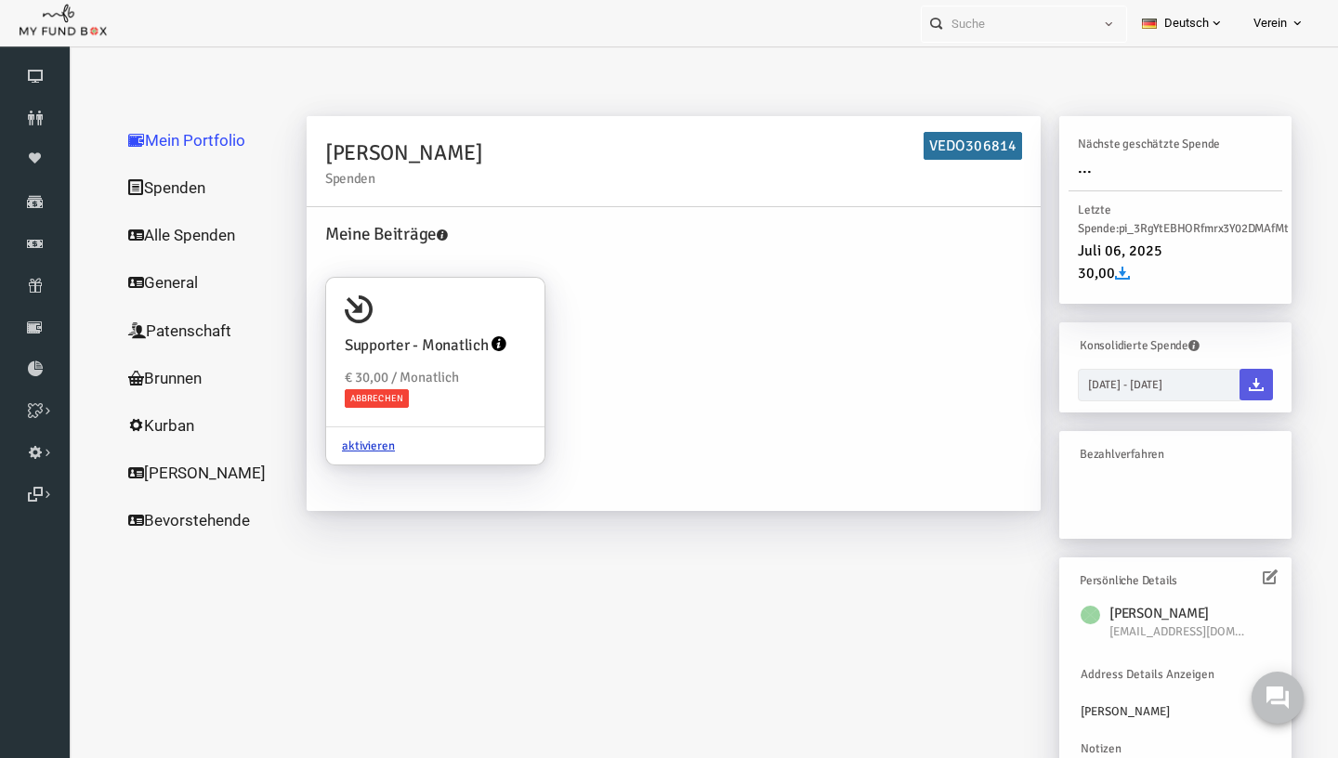
scroll to position [0, 0]
click at [47, 449] on link "Einstellungen" at bounding box center [35, 452] width 70 height 41
click at [0, 0] on link "Importieren" at bounding box center [0, 0] width 0 height 0
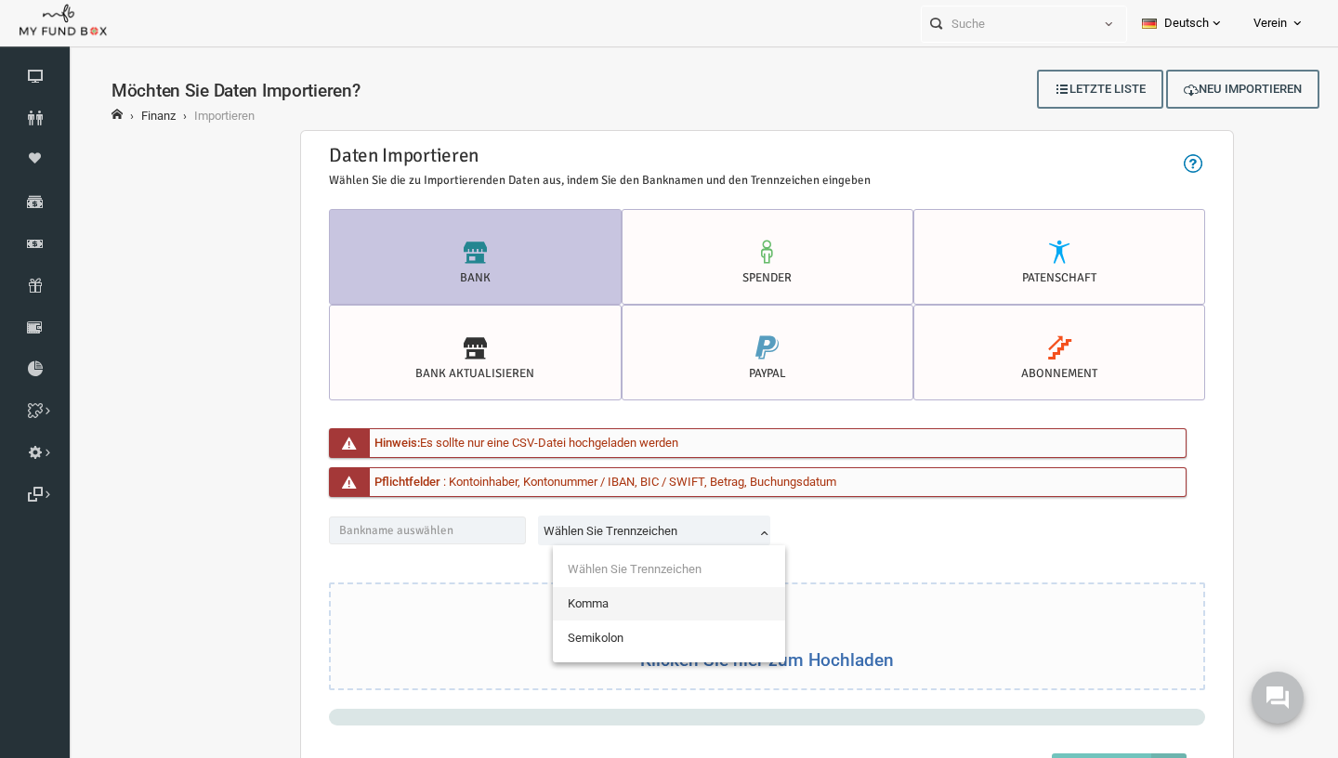
click at [664, 530] on span "Wählen Sie Trennzeichen" at bounding box center [630, 531] width 226 height 19
select select "Semicolon"
click at [670, 624] on div "Klicken Sie hier zum Hochladen" at bounding box center [741, 634] width 872 height 106
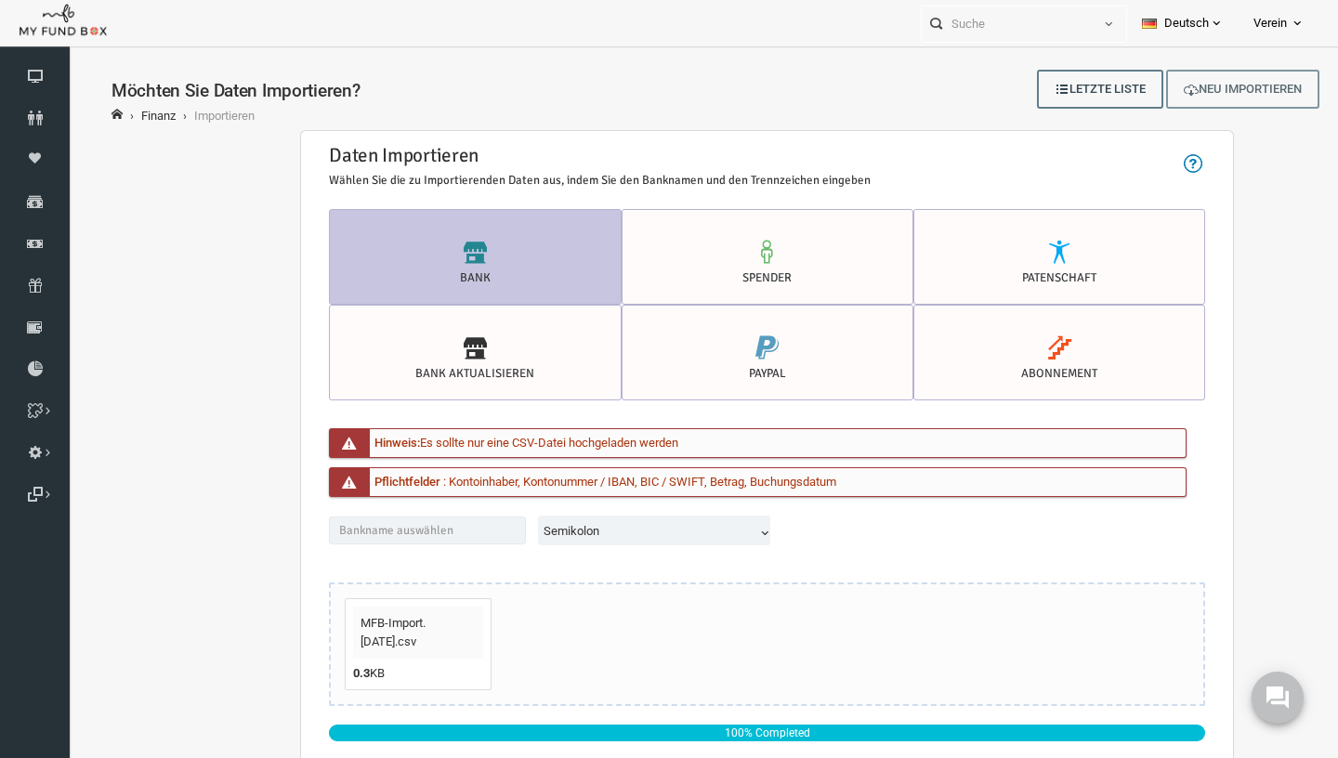
click at [1210, 97] on link "Neu Importieren" at bounding box center [1216, 89] width 153 height 39
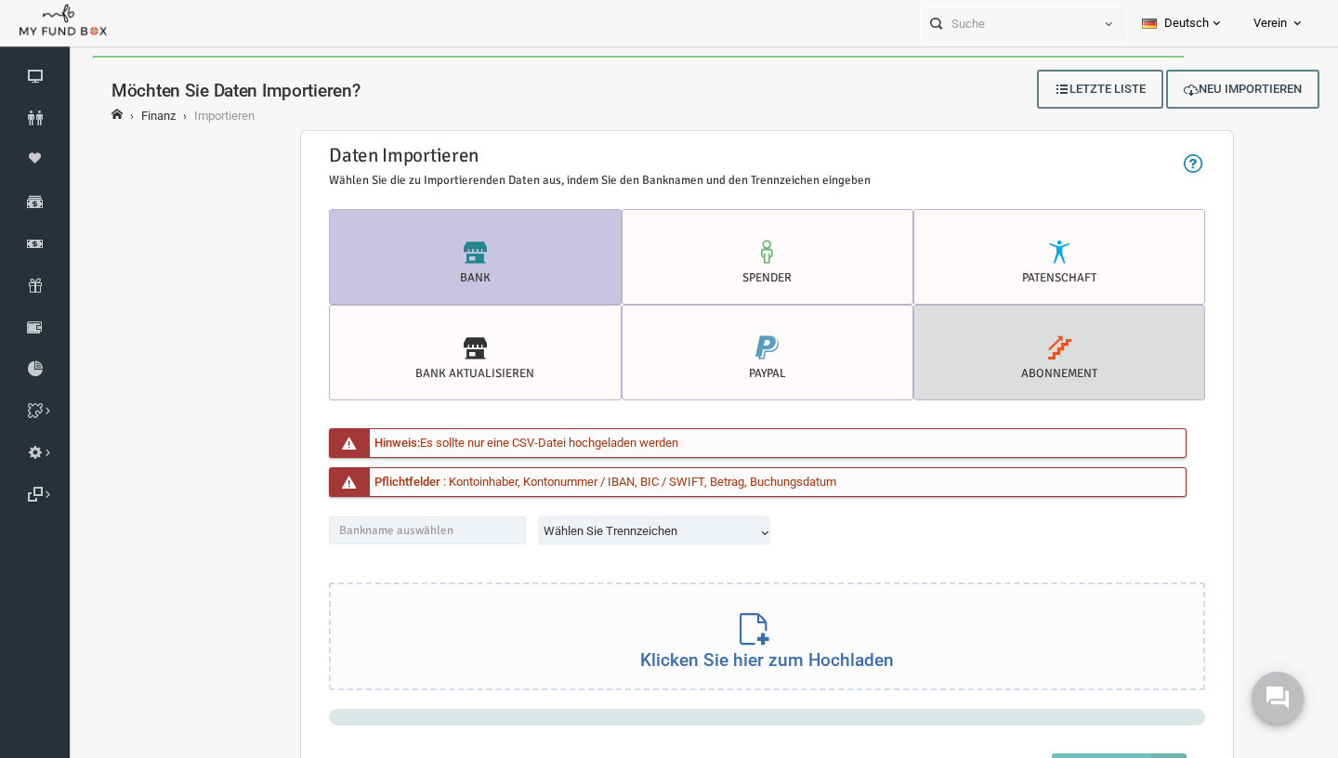
scroll to position [12, 0]
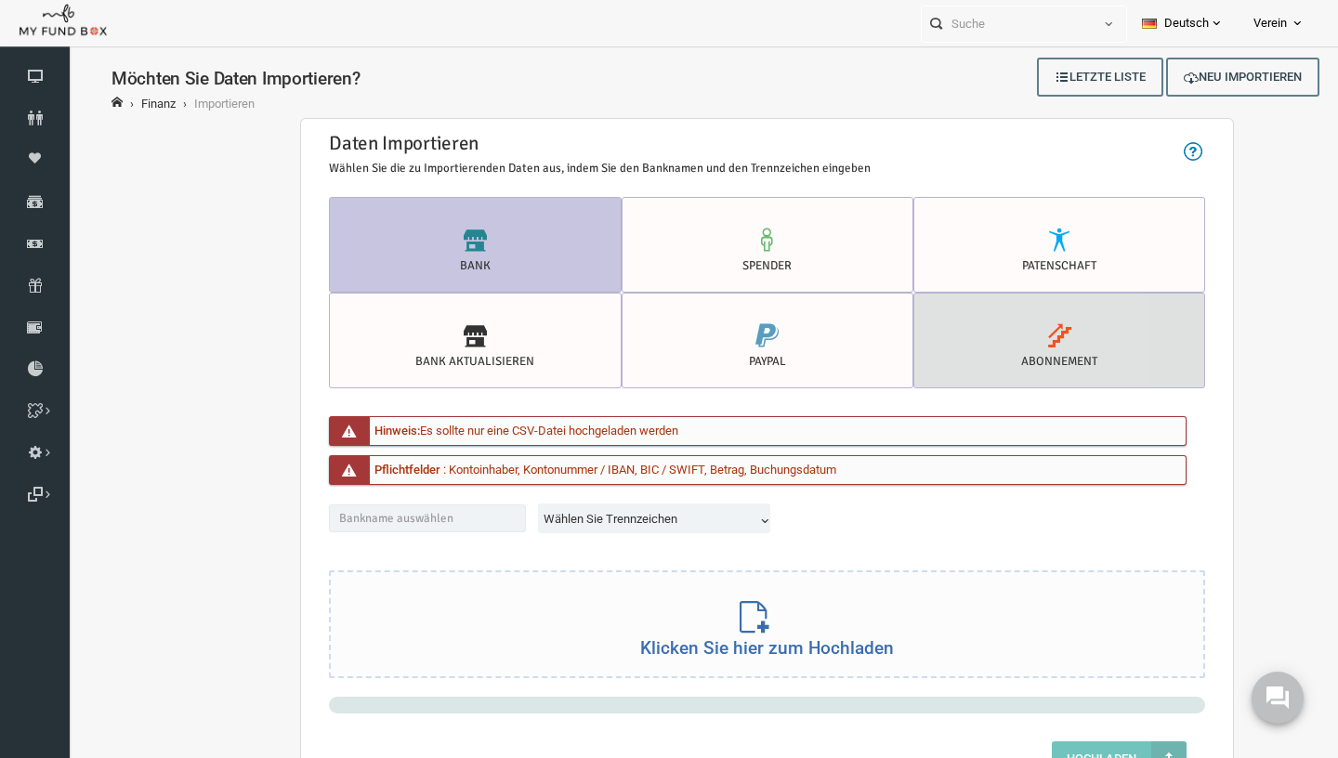
click at [954, 364] on label "Abonnement" at bounding box center [1033, 341] width 292 height 96
radio input "true"
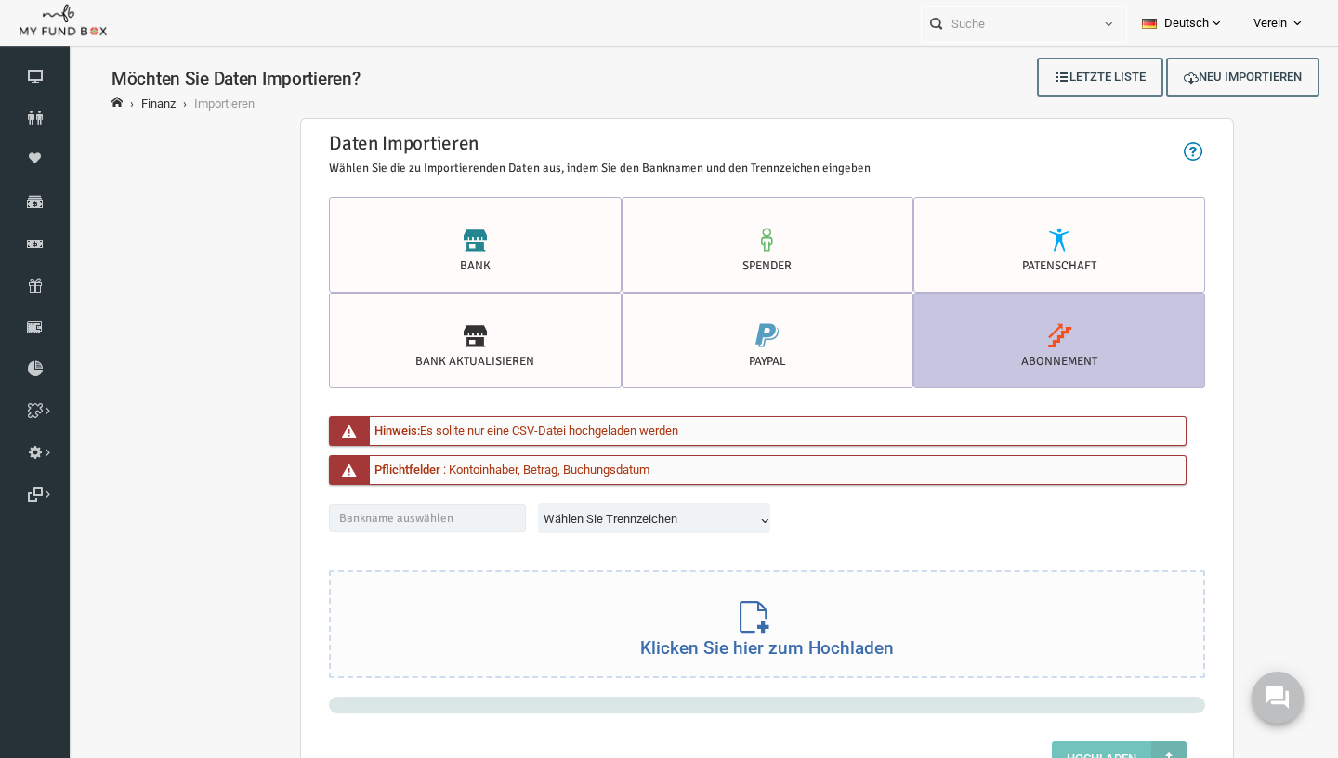
click at [624, 506] on span "Wählen Sie Trennzeichen" at bounding box center [630, 520] width 228 height 35
select select "Semicolon"
click at [592, 622] on div "Klicken Sie hier zum Hochladen" at bounding box center [741, 622] width 872 height 106
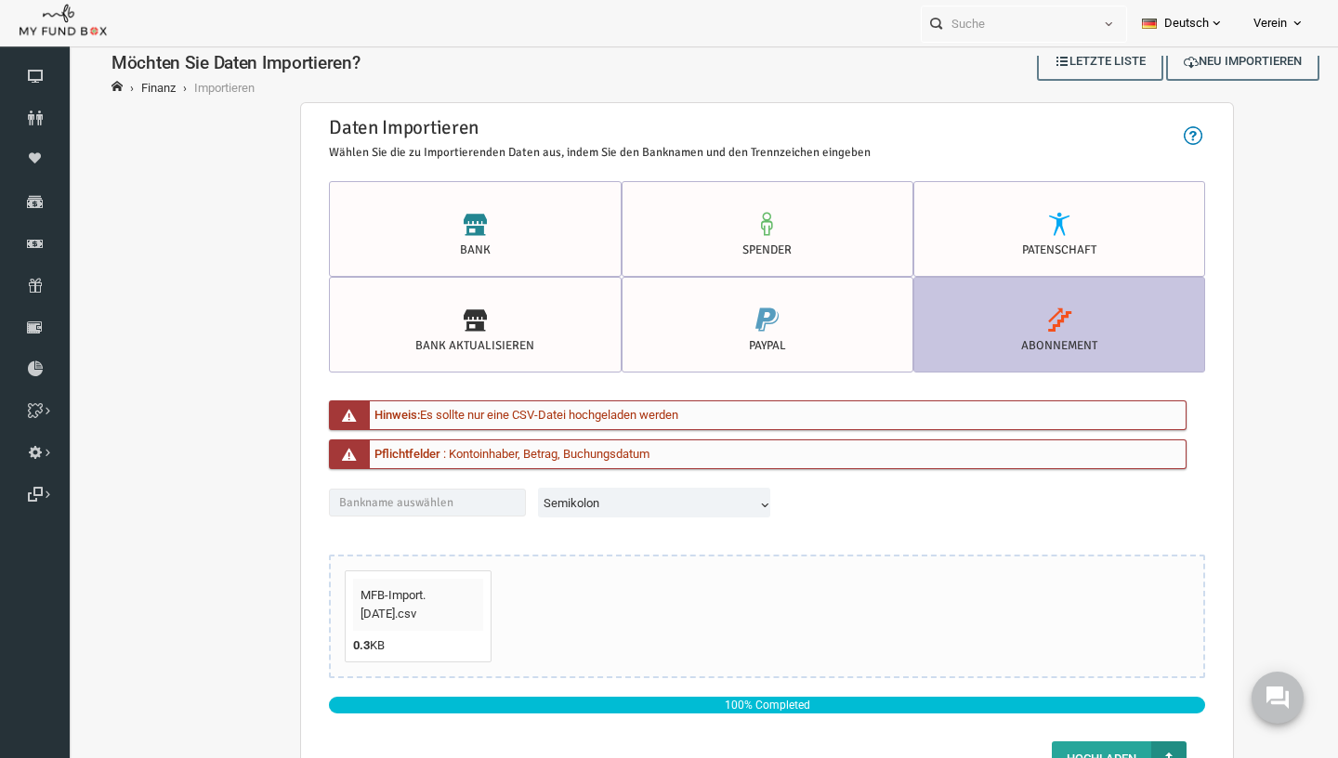
scroll to position [61, 0]
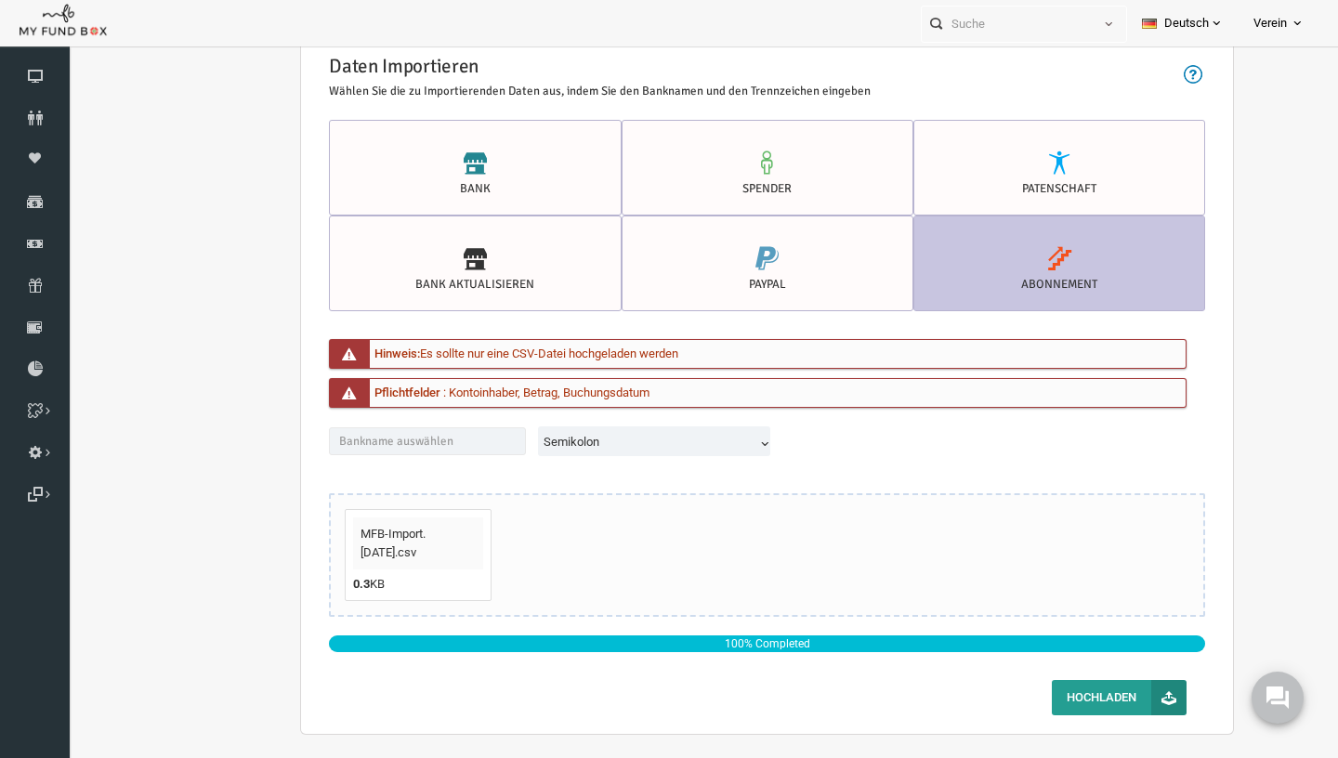
click at [1093, 697] on button "Hochladen" at bounding box center [1092, 697] width 135 height 35
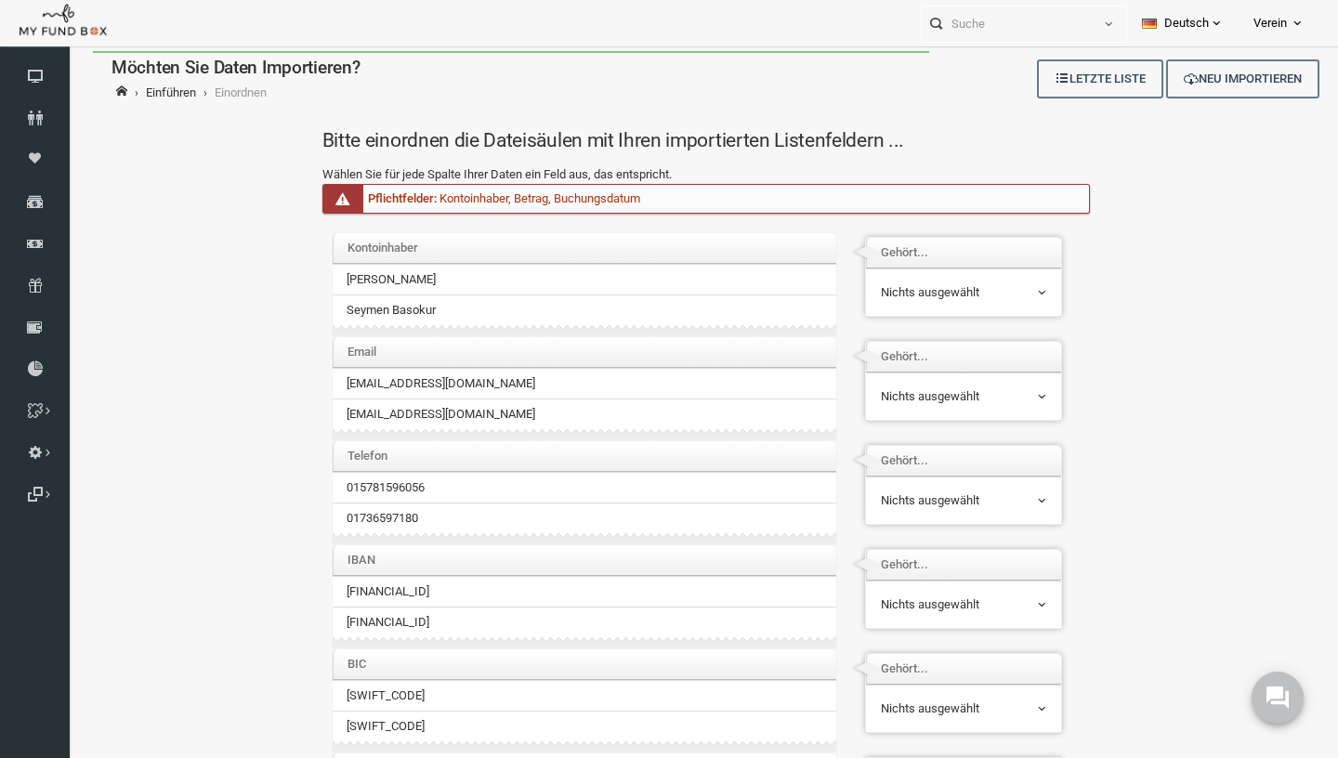
scroll to position [0, 0]
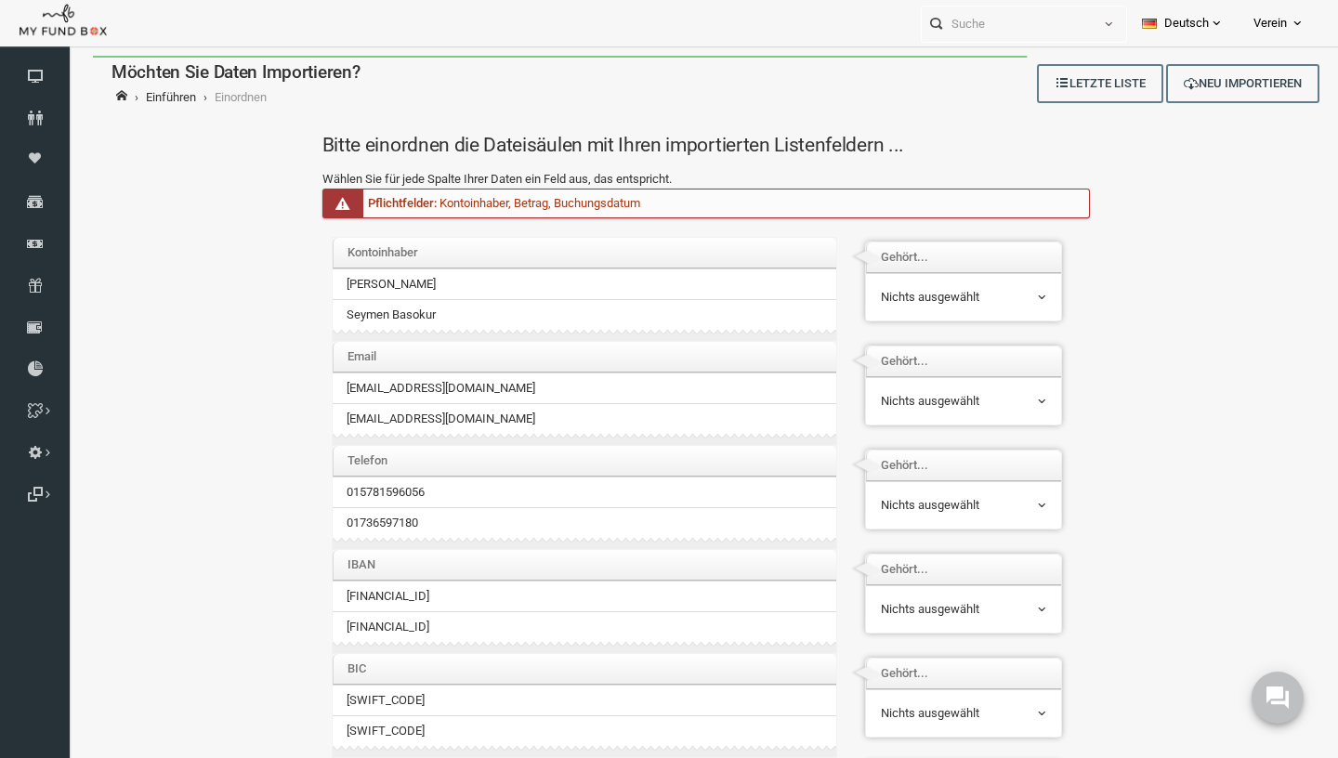
click at [934, 292] on span "Nichts ausgewählt" at bounding box center [937, 297] width 165 height 19
select select "AccName"
click at [942, 415] on span "Nichts ausgewählt" at bounding box center [937, 401] width 167 height 35
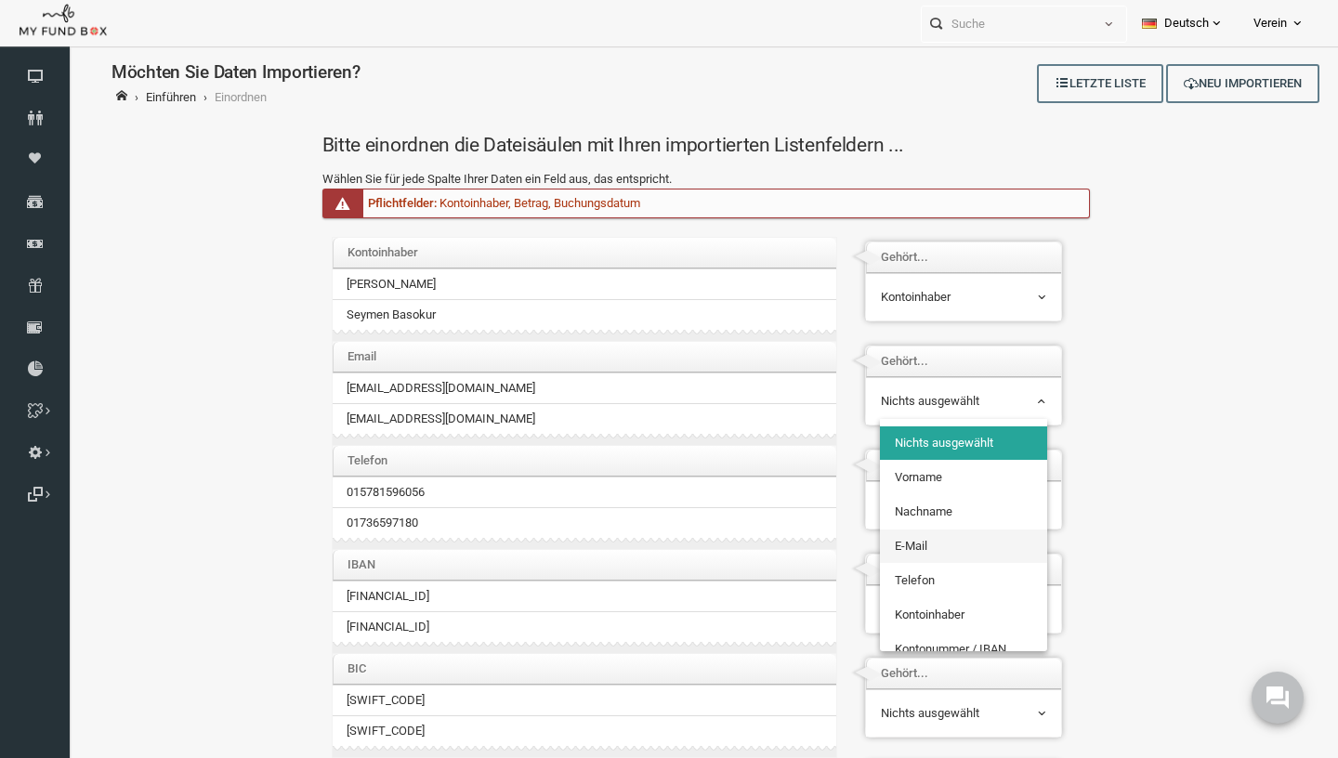
select select "Email_1"
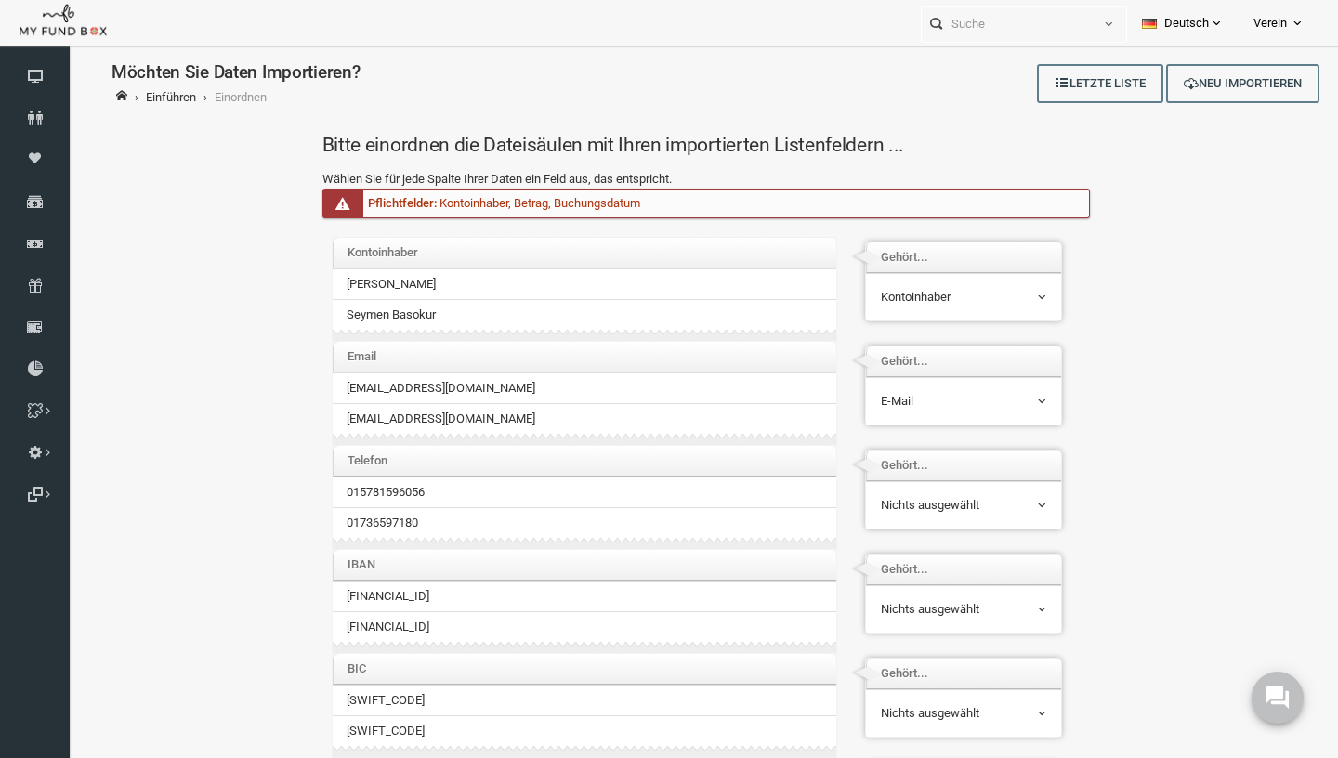
click at [921, 496] on span "Nichts ausgewählt" at bounding box center [937, 505] width 165 height 19
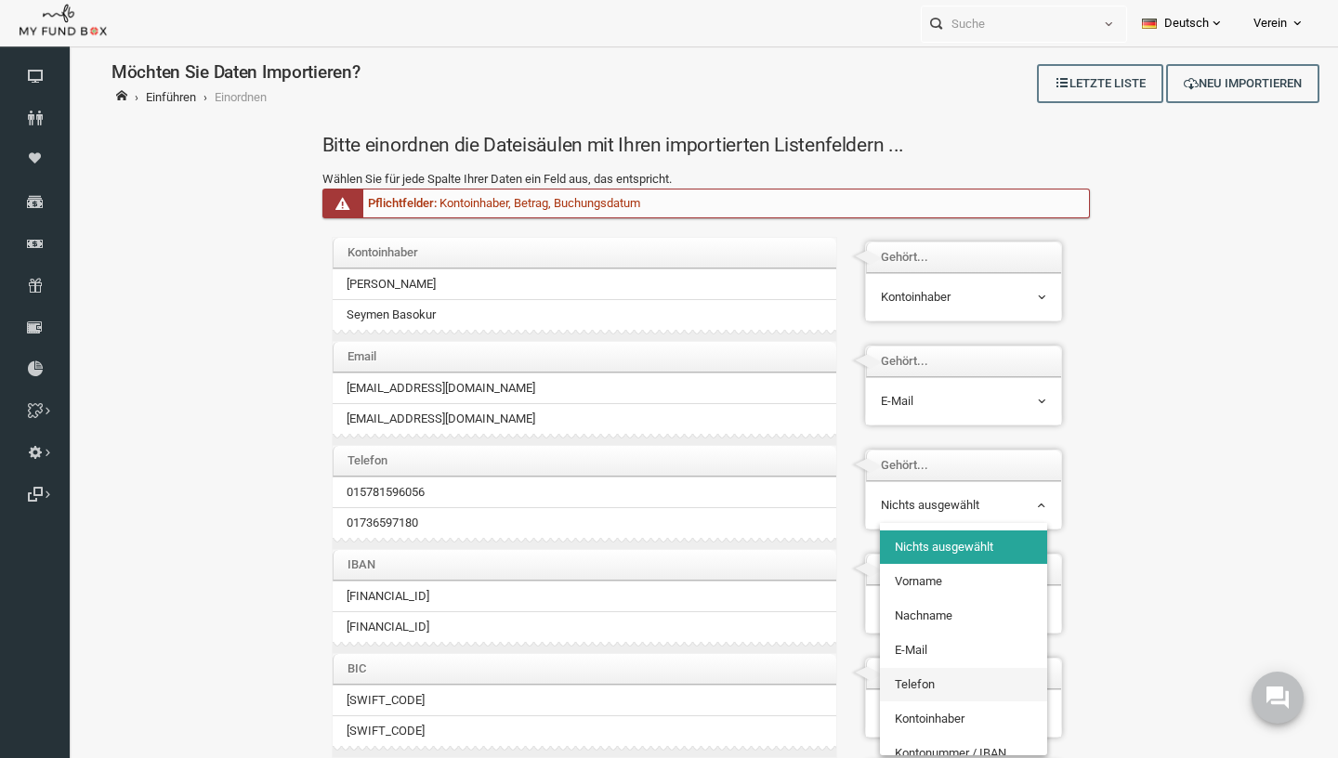
select select "PhoneNr_1"
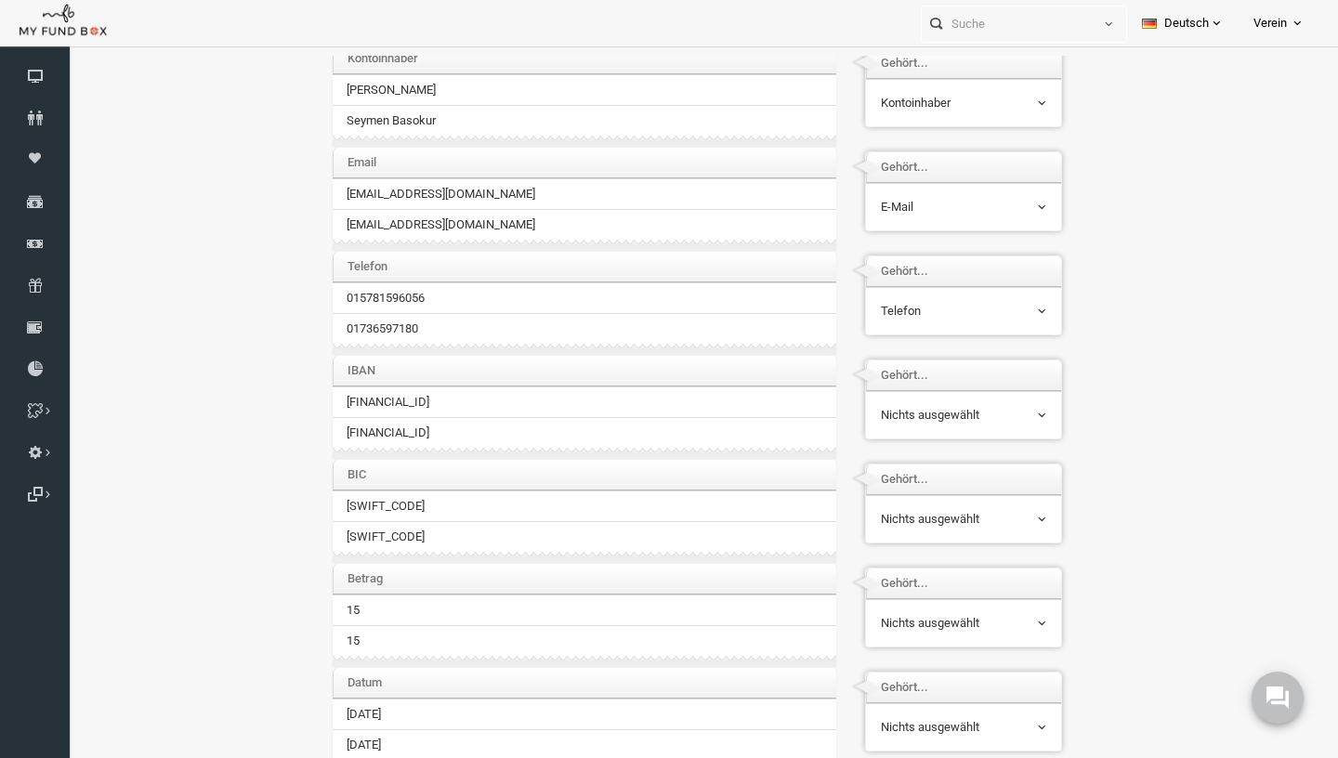
scroll to position [228, 0]
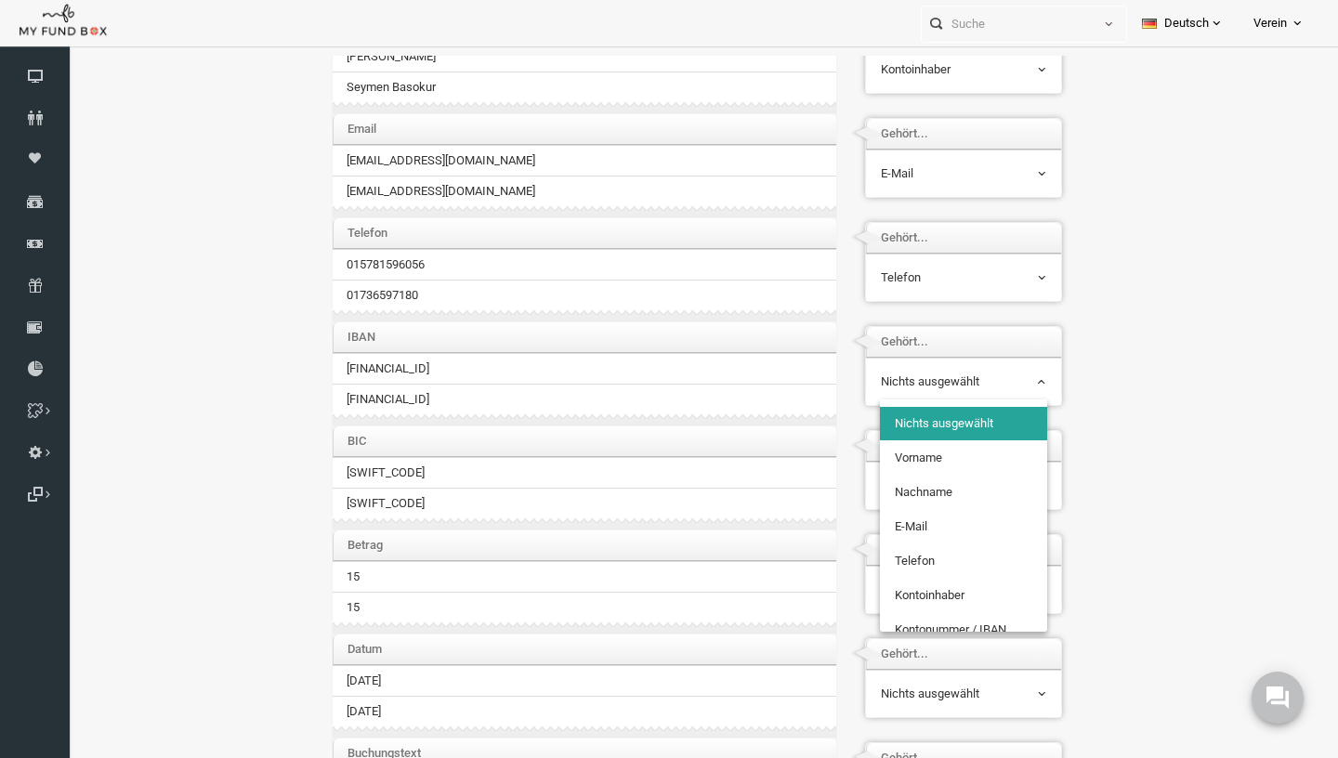
click at [954, 388] on span "Nichts ausgewählt" at bounding box center [937, 381] width 165 height 19
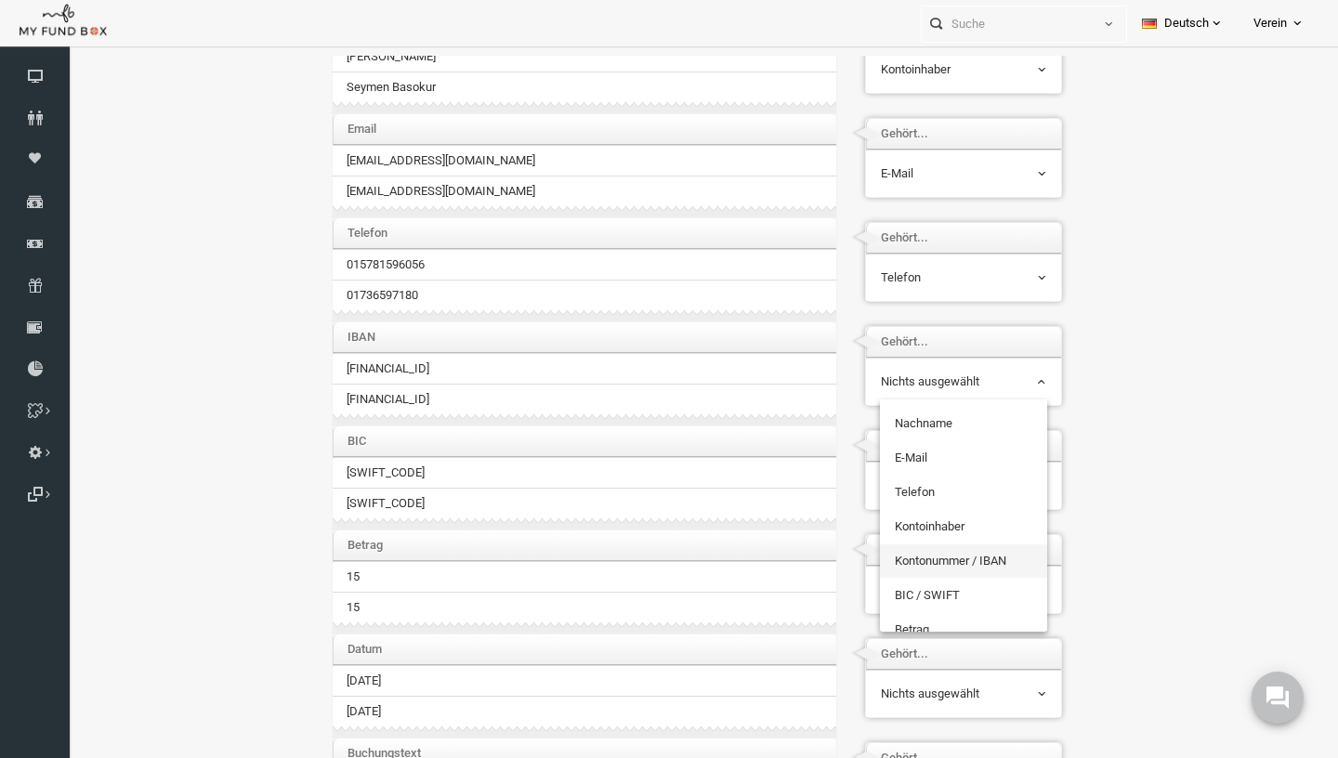
select select "Iban"
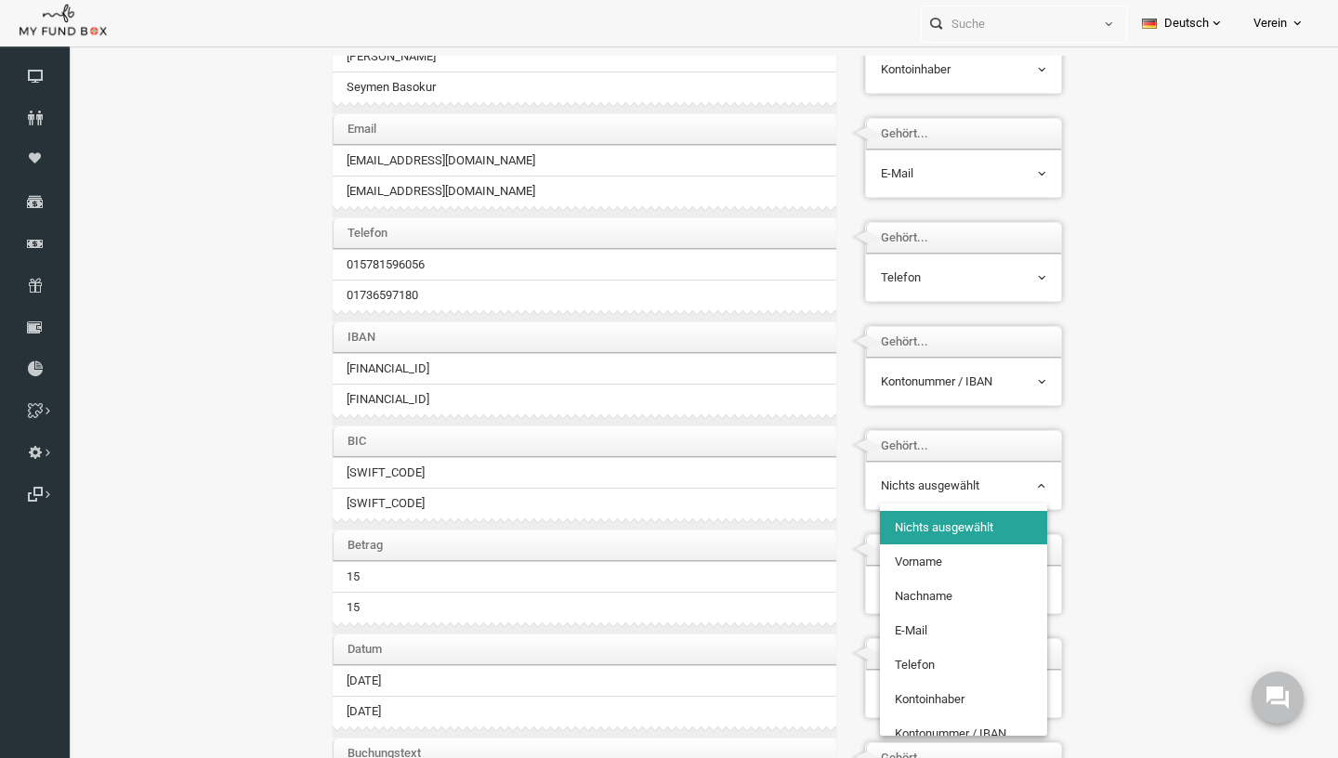
click at [928, 475] on span "Nichts ausgewählt" at bounding box center [937, 485] width 167 height 35
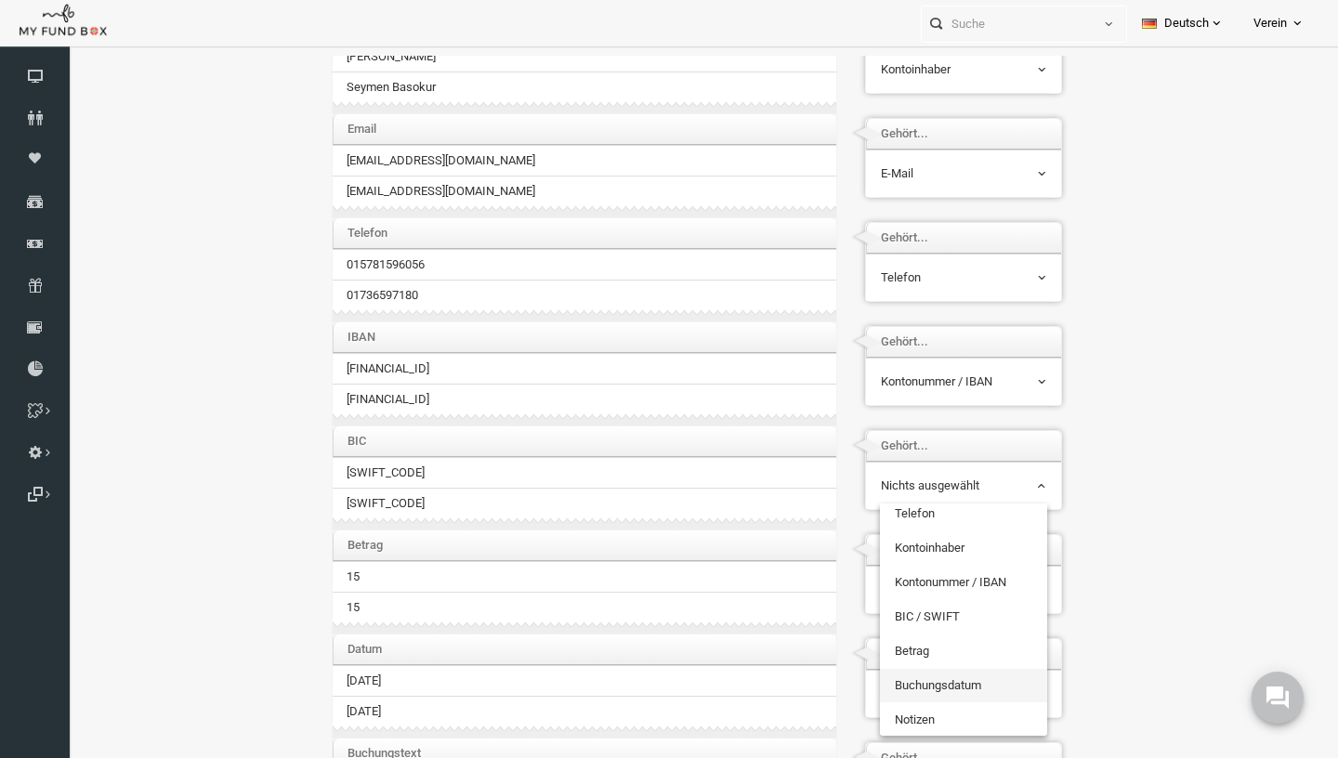
scroll to position [173, 0]
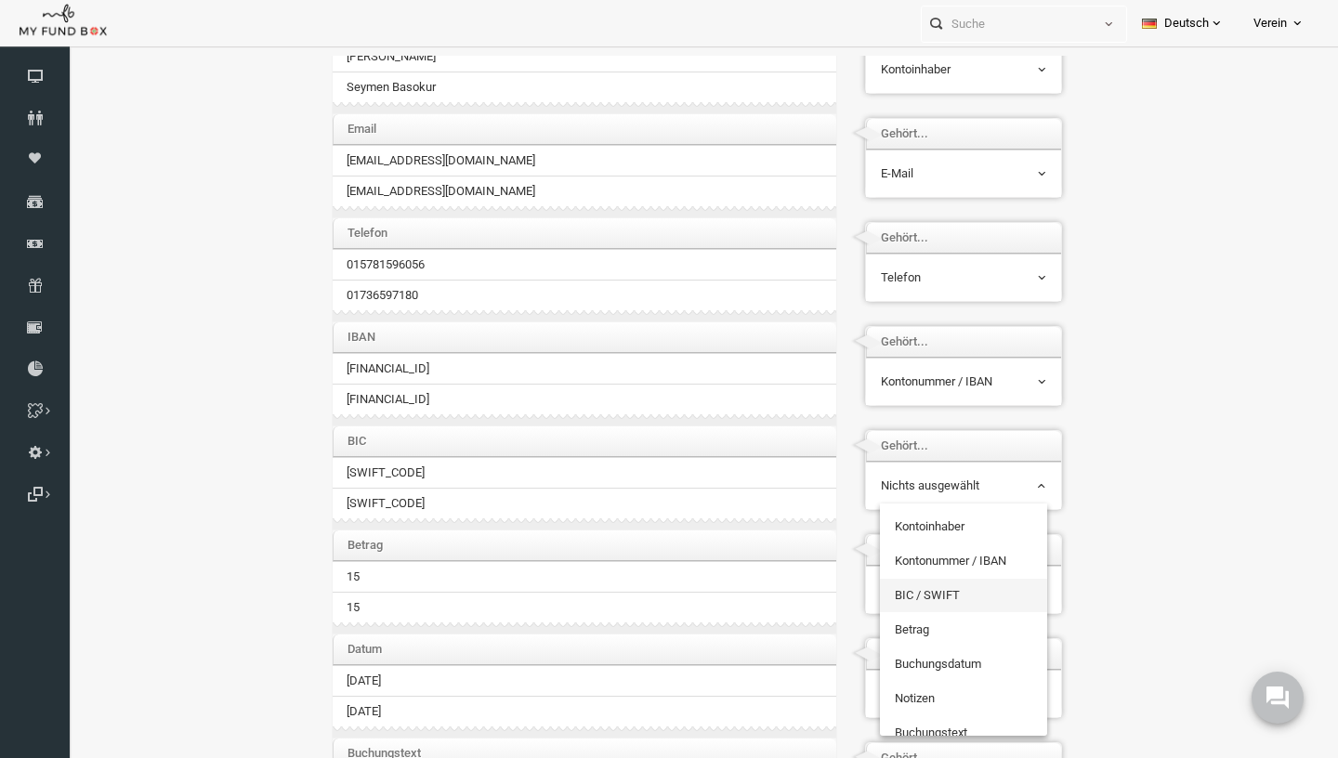
select select "BIC"
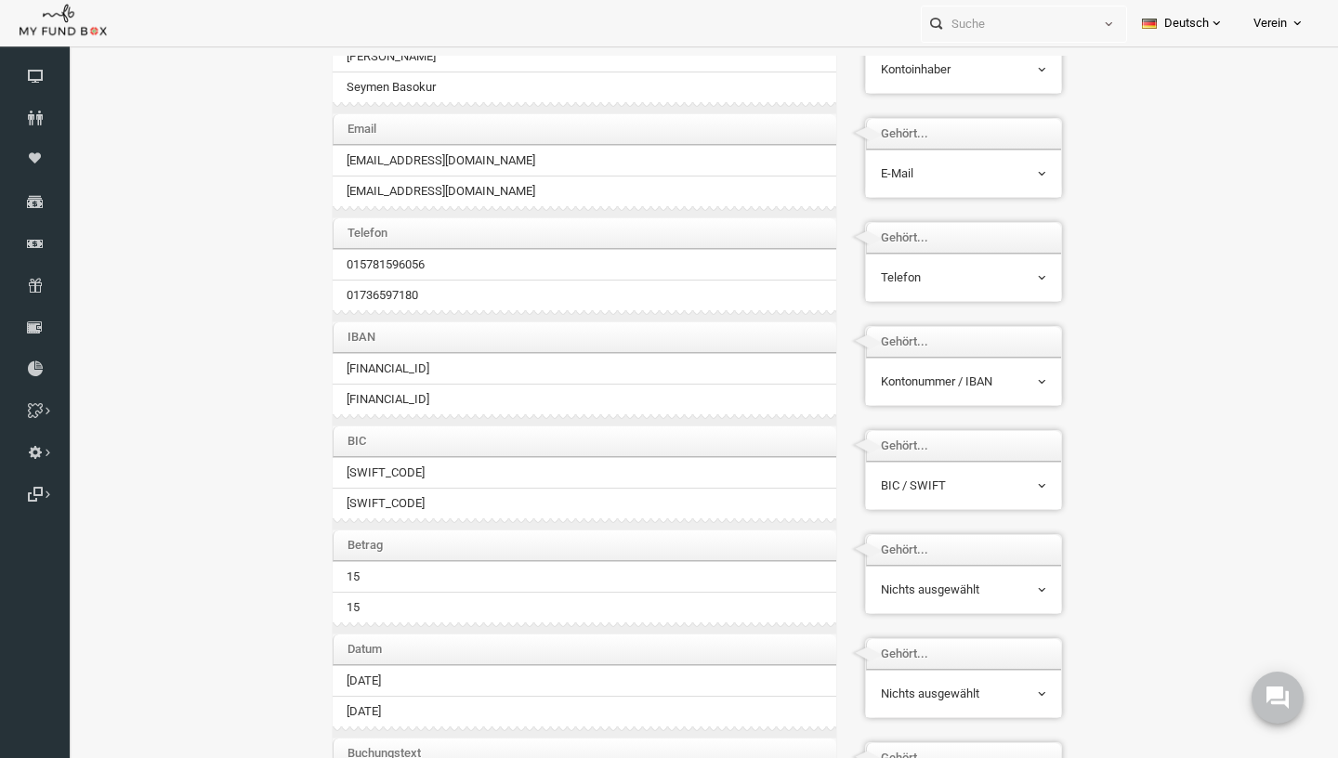
scroll to position [318, 0]
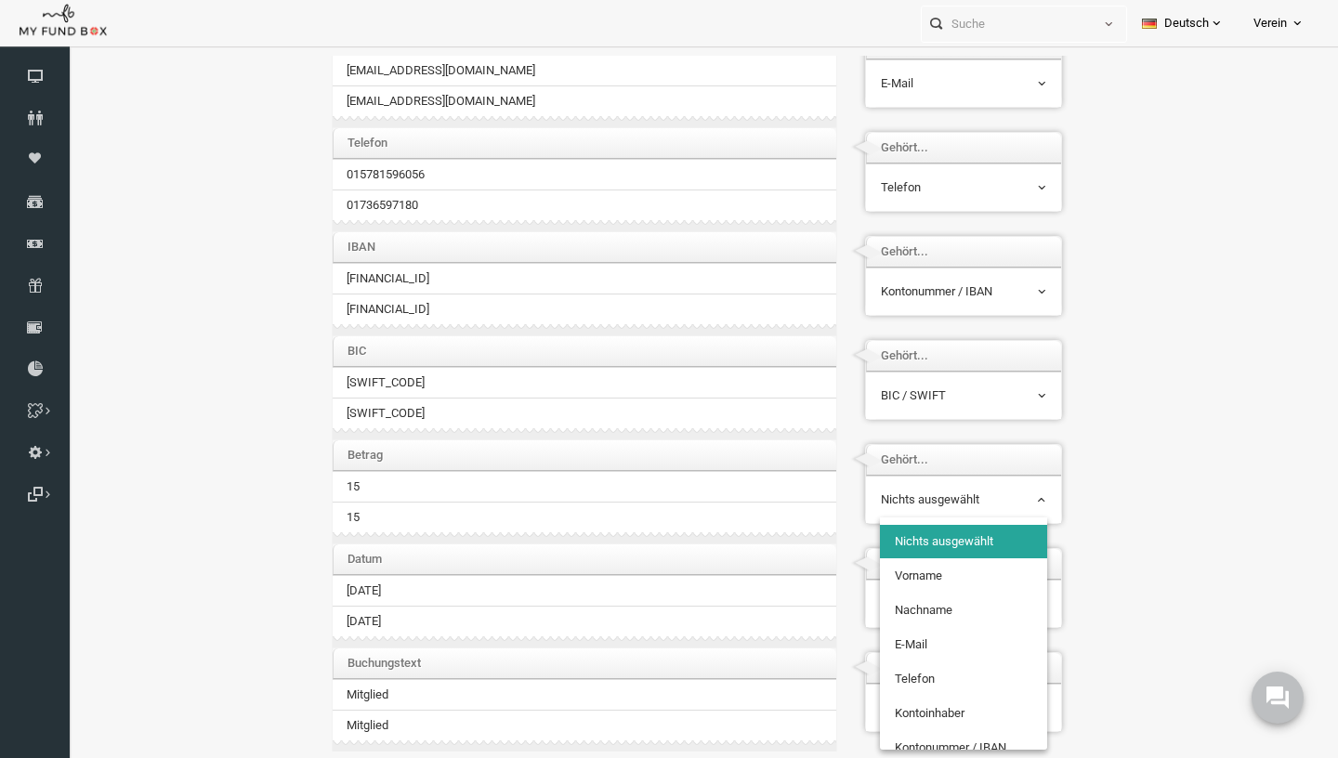
click at [895, 487] on span "Nichts ausgewählt" at bounding box center [937, 499] width 167 height 35
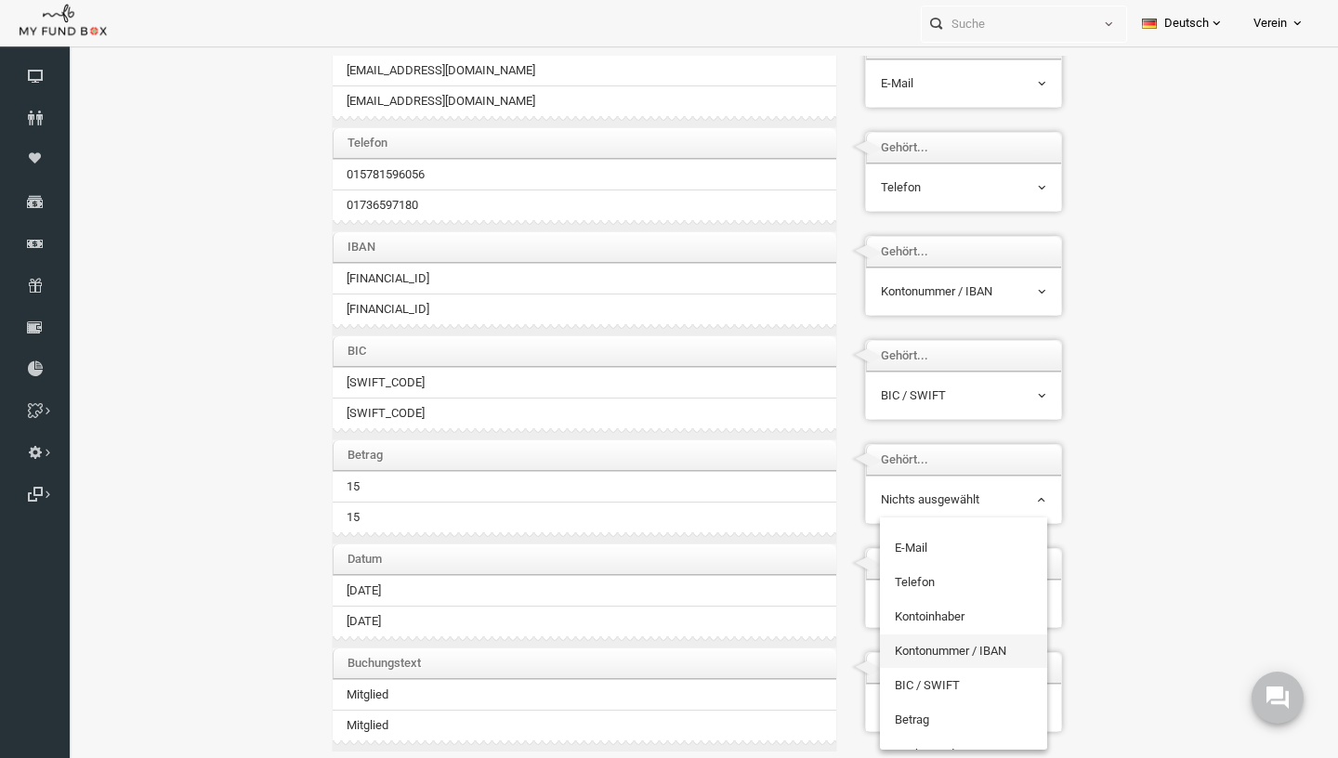
scroll to position [138, 0]
select select "Amount"
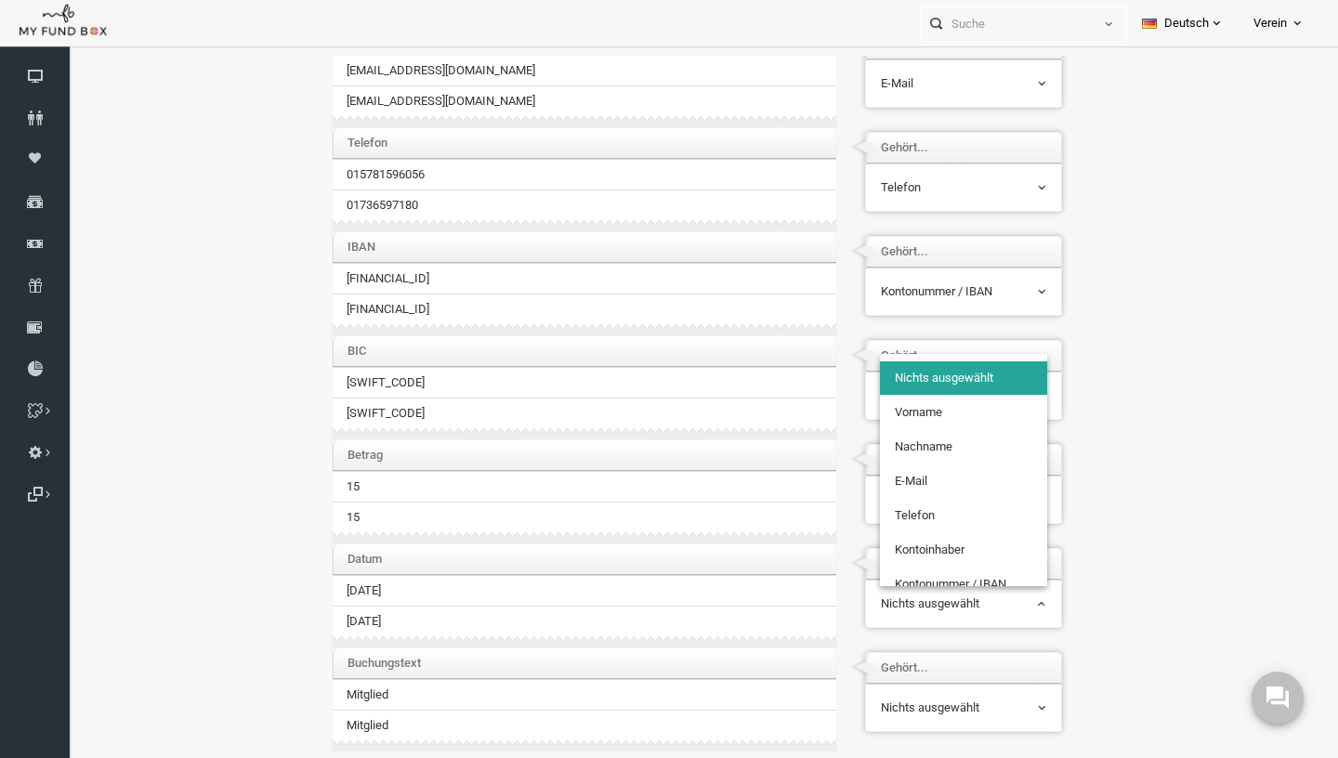
click at [910, 611] on span "Nichts ausgewählt" at bounding box center [937, 603] width 165 height 19
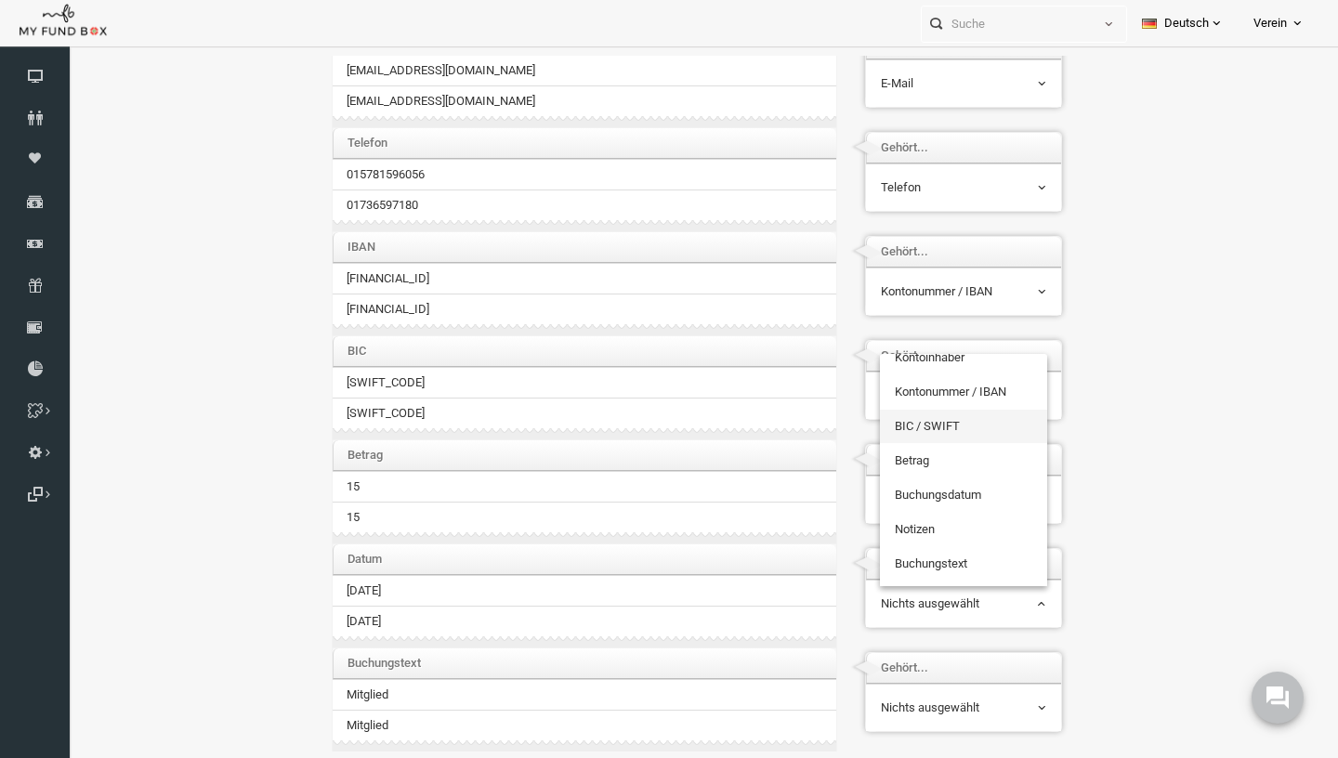
scroll to position [199, 0]
select select "TrDate"
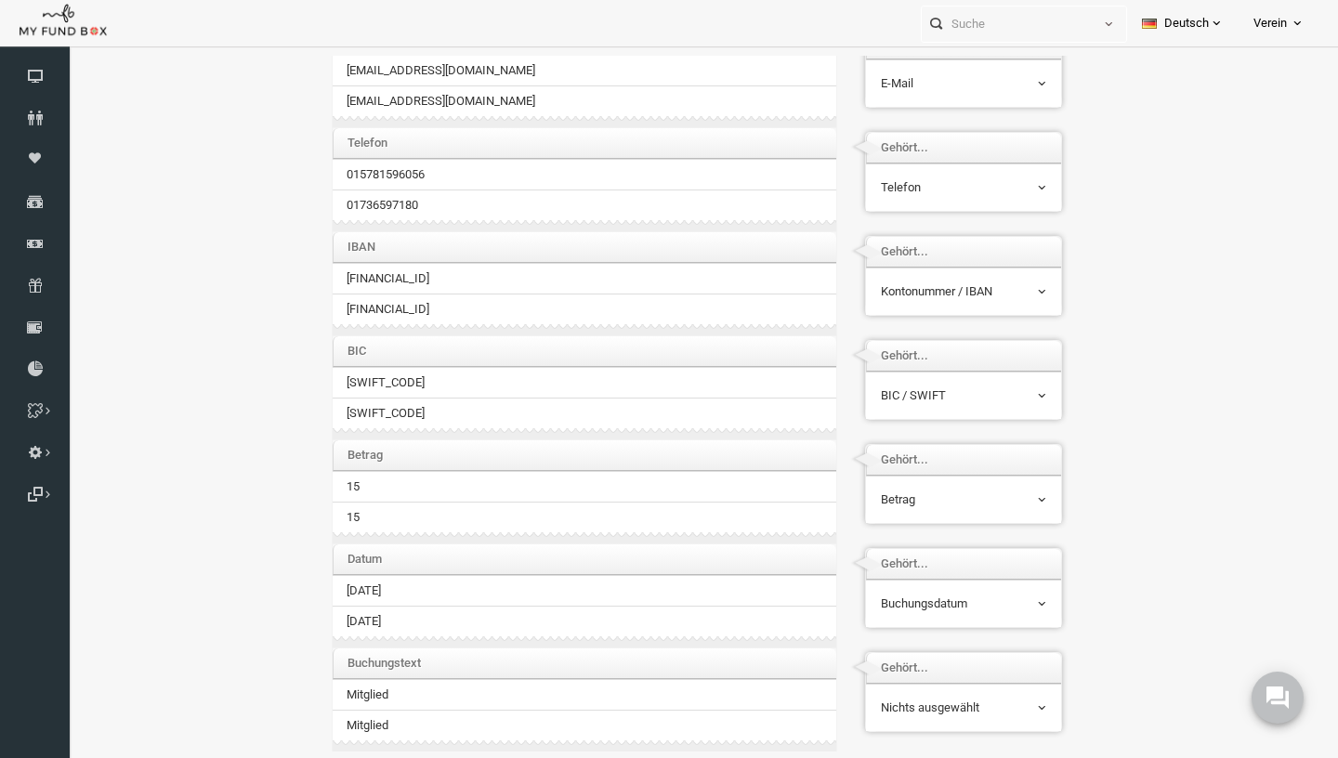
scroll to position [61, 0]
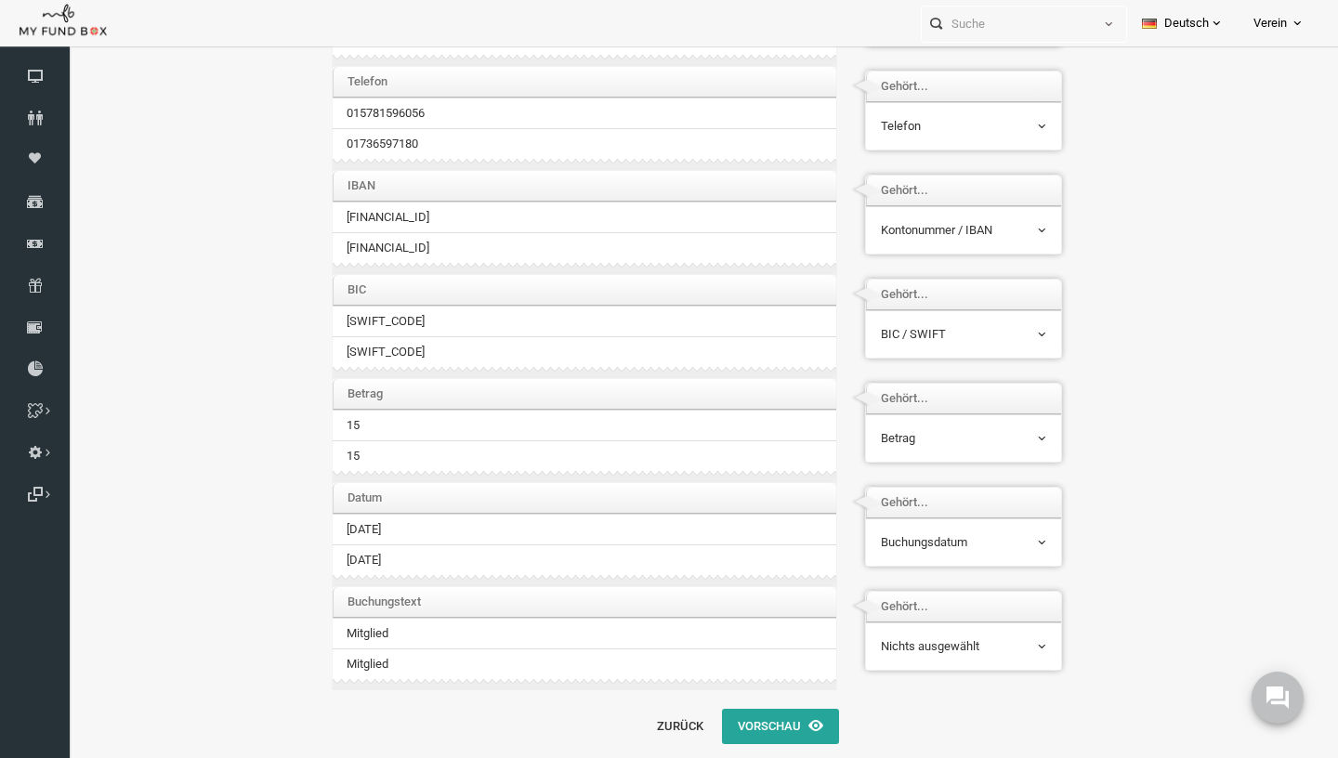
click at [947, 546] on span "Buchungsdatum" at bounding box center [937, 542] width 165 height 19
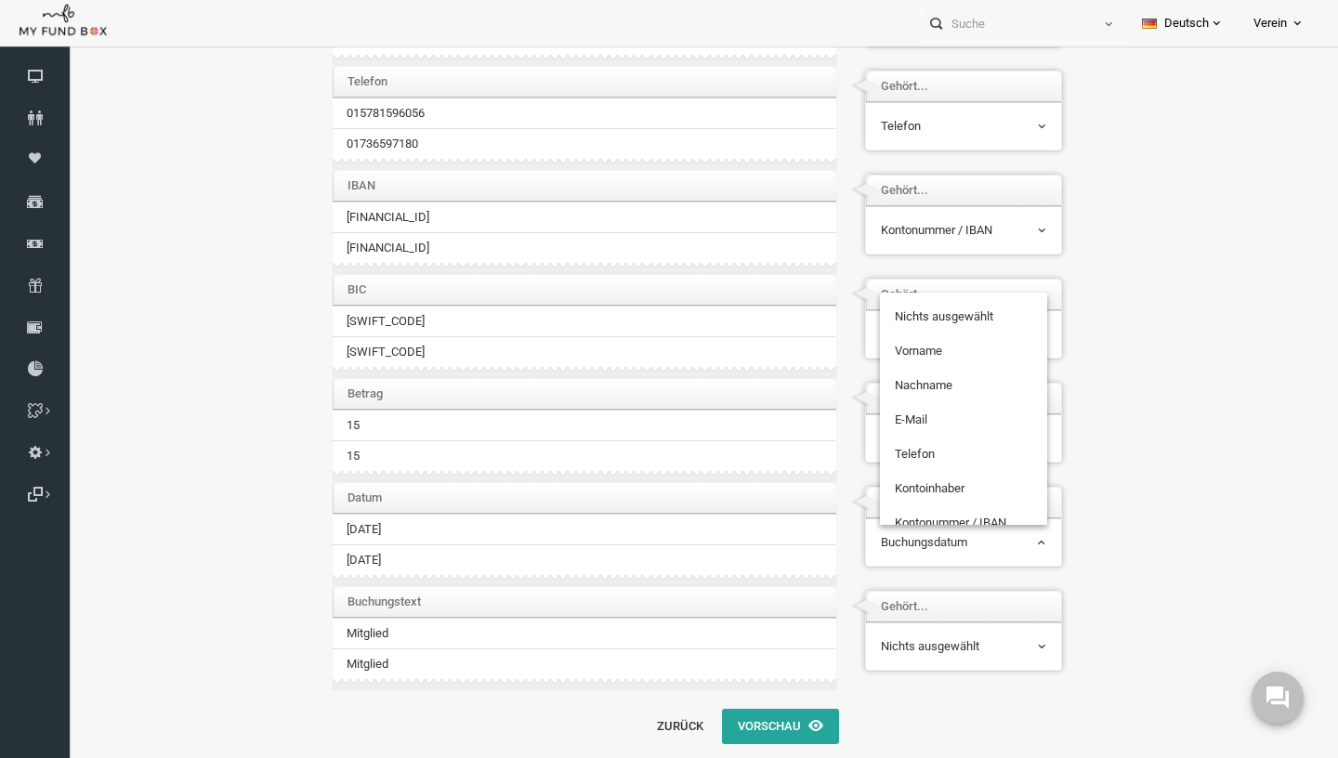
scroll to position [283, 0]
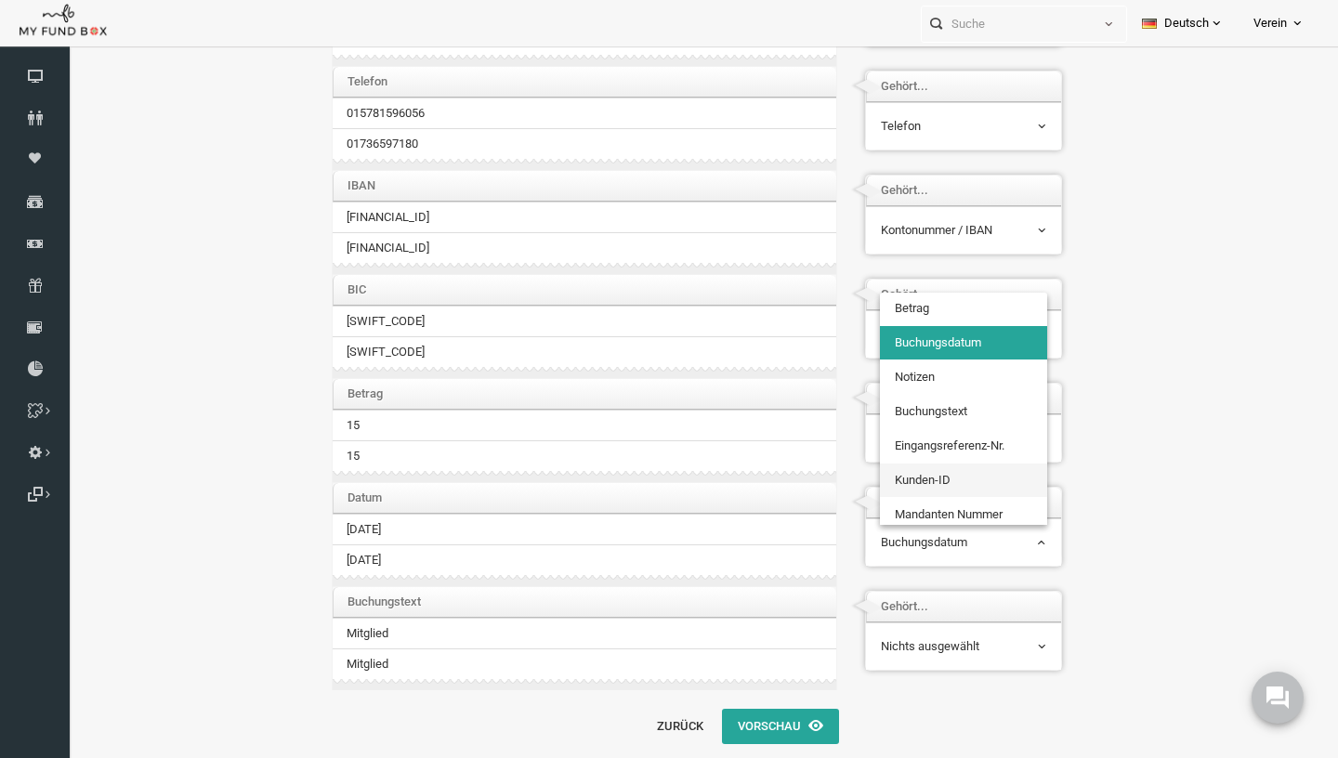
click at [1216, 458] on div "Bitte einordnen die Dateisäulen mit Ihren importierten Listenfeldern ... Wählen…" at bounding box center [689, 242] width 1263 height 1020
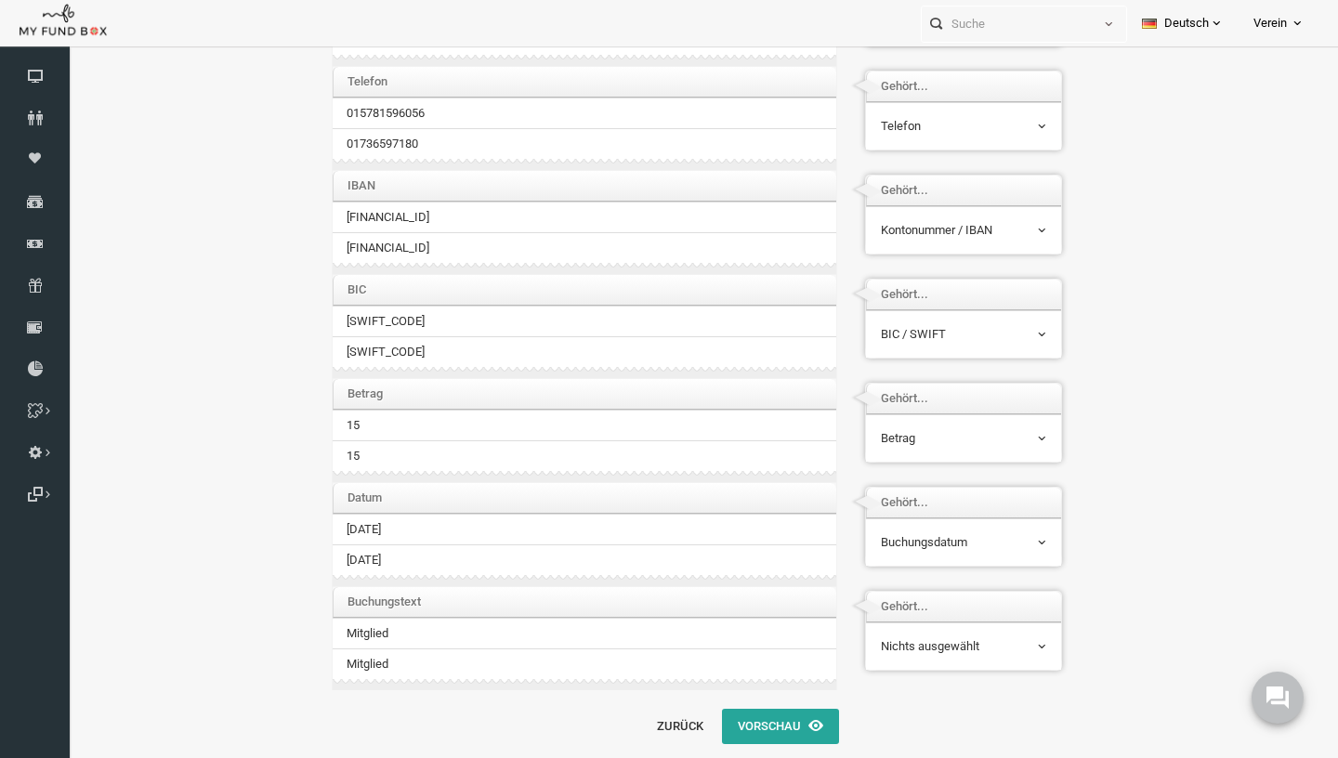
click at [886, 641] on span "Nichts ausgewählt" at bounding box center [937, 646] width 165 height 19
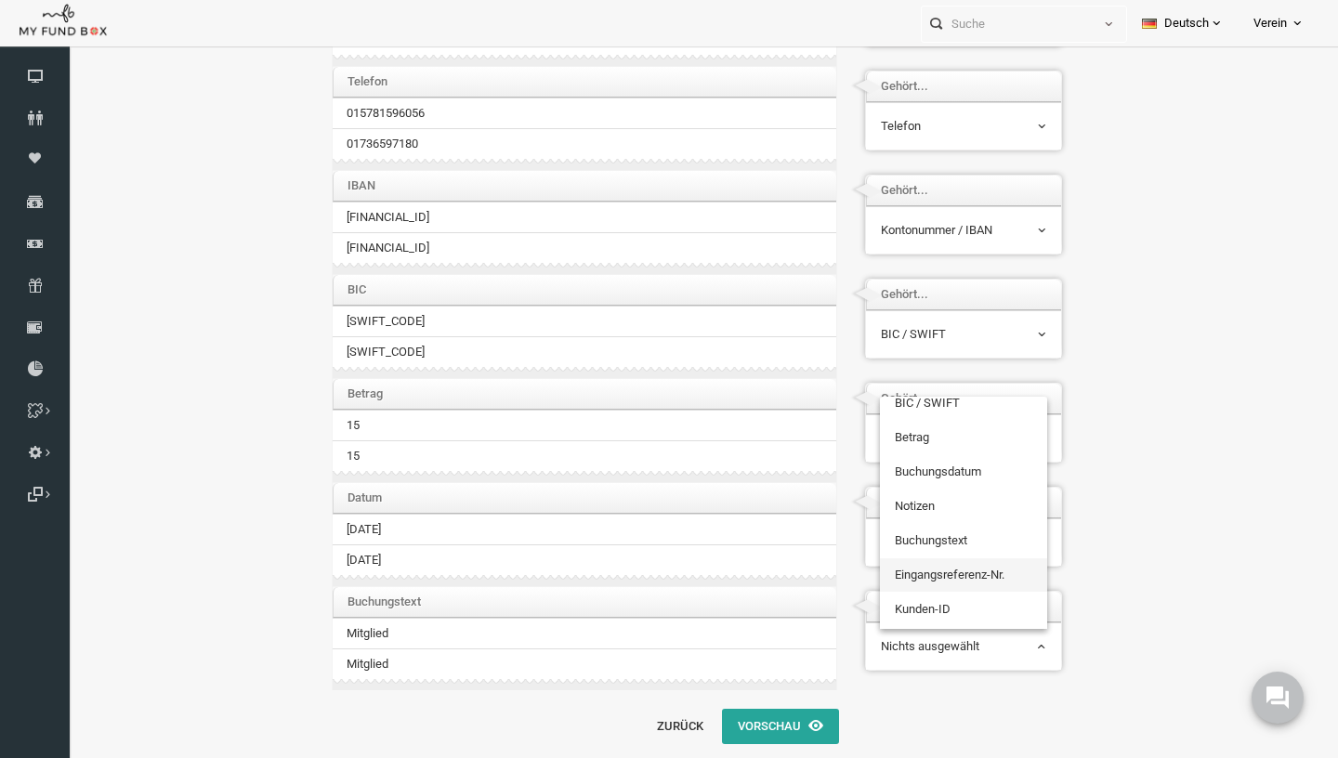
scroll to position [297, 0]
click at [1169, 446] on div "Bitte einordnen die Dateisäulen mit Ihren importierten Listenfeldern ... Wählen…" at bounding box center [689, 242] width 1263 height 1020
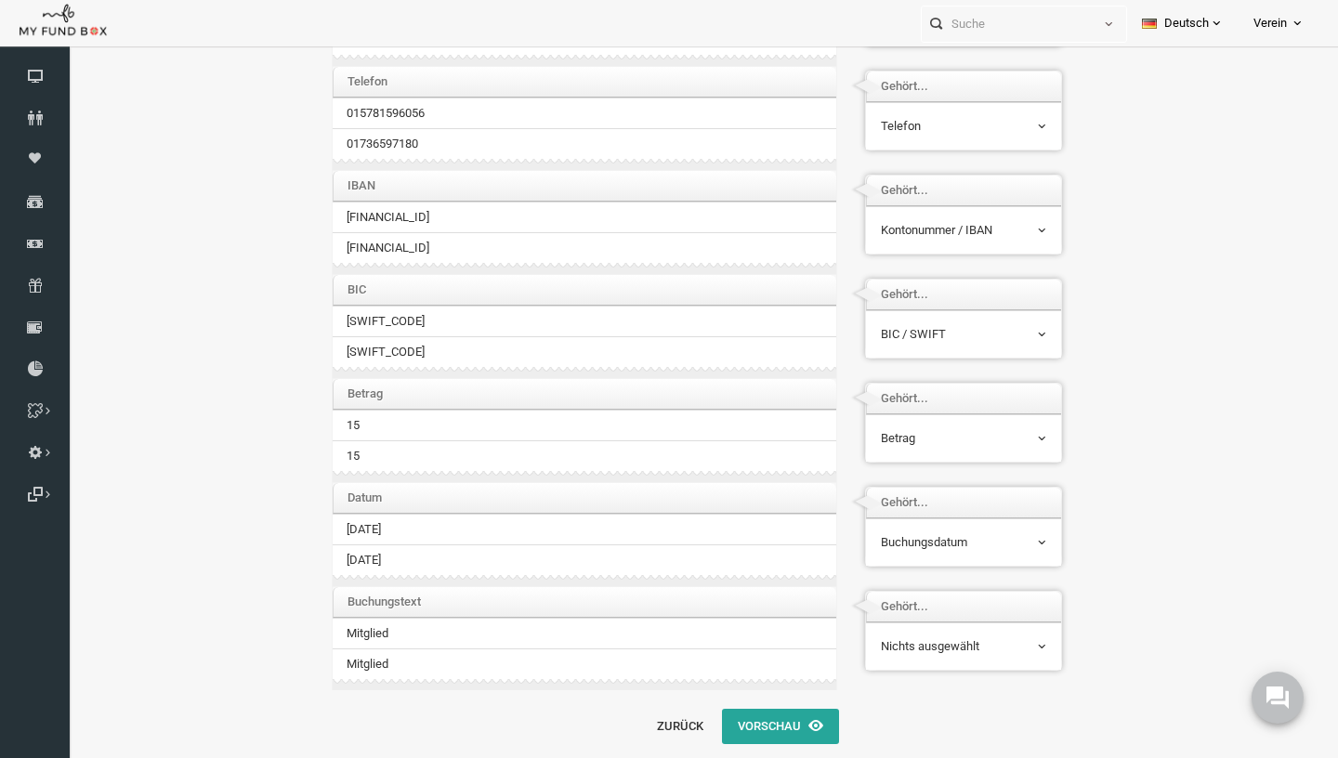
click at [955, 659] on span "Nichts ausgewählt" at bounding box center [937, 646] width 167 height 35
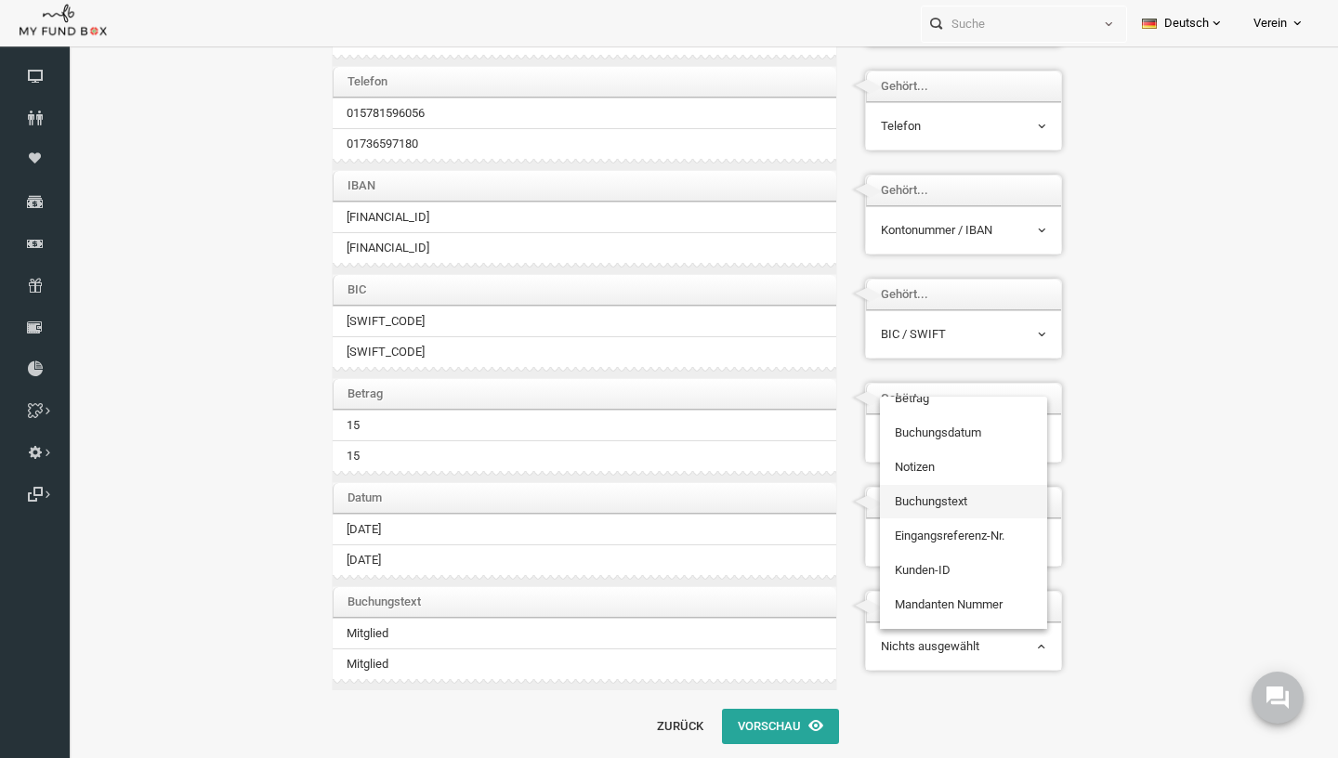
select select "TrCode"
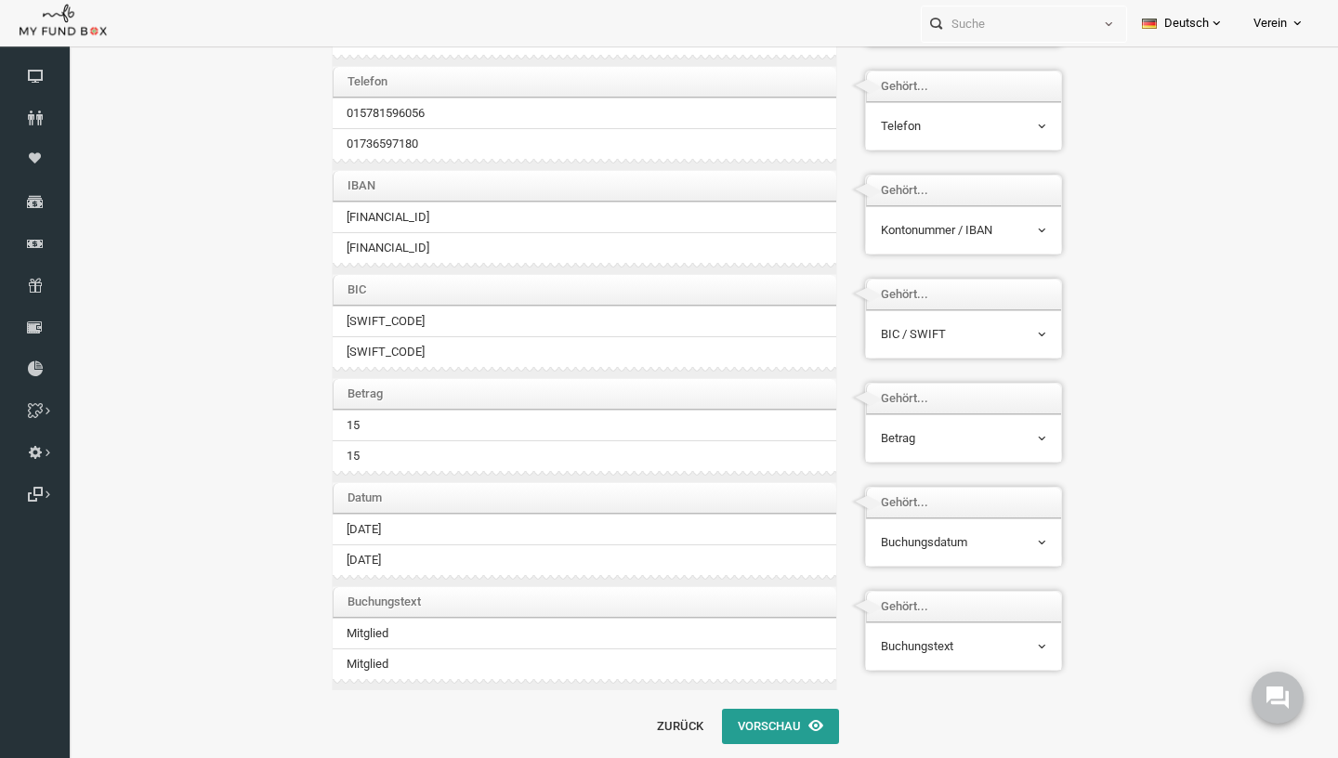
click at [754, 711] on button "Vorschau" at bounding box center [754, 726] width 117 height 35
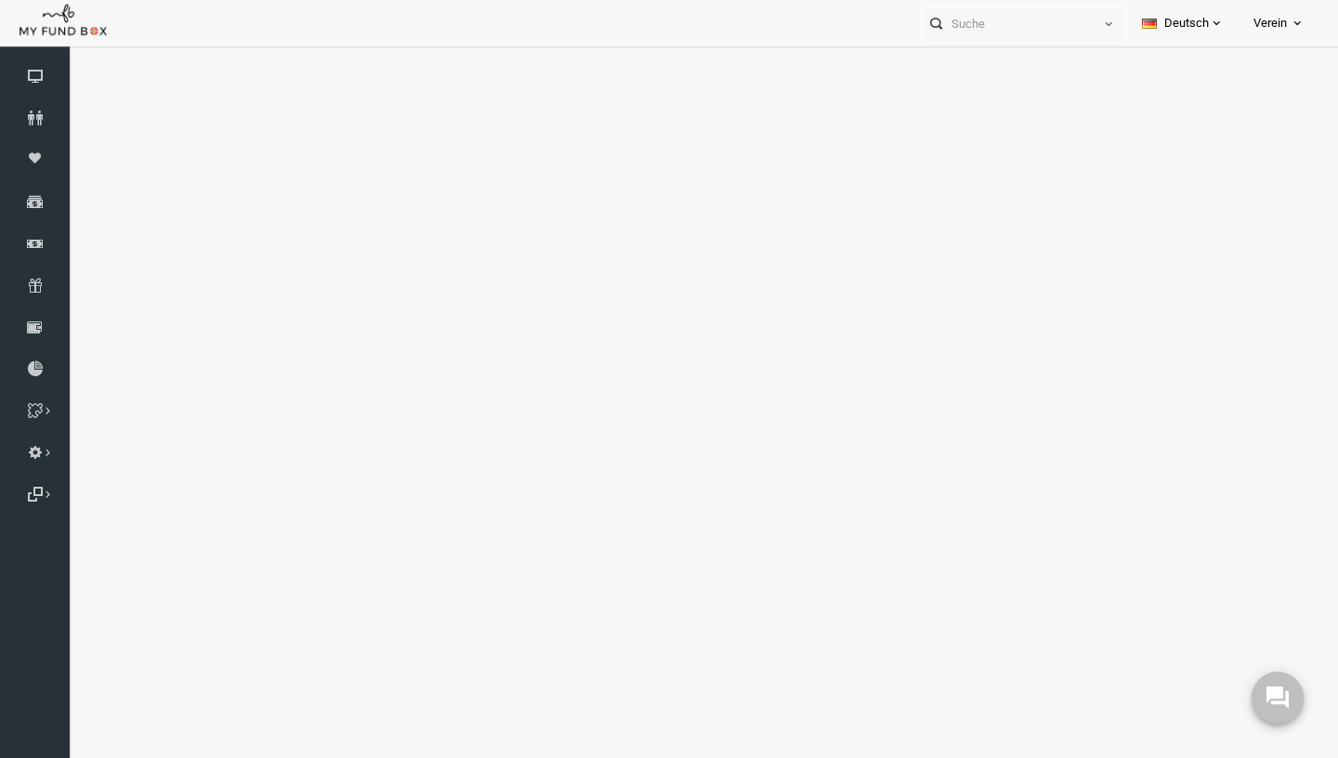
scroll to position [7, 0]
select select "100"
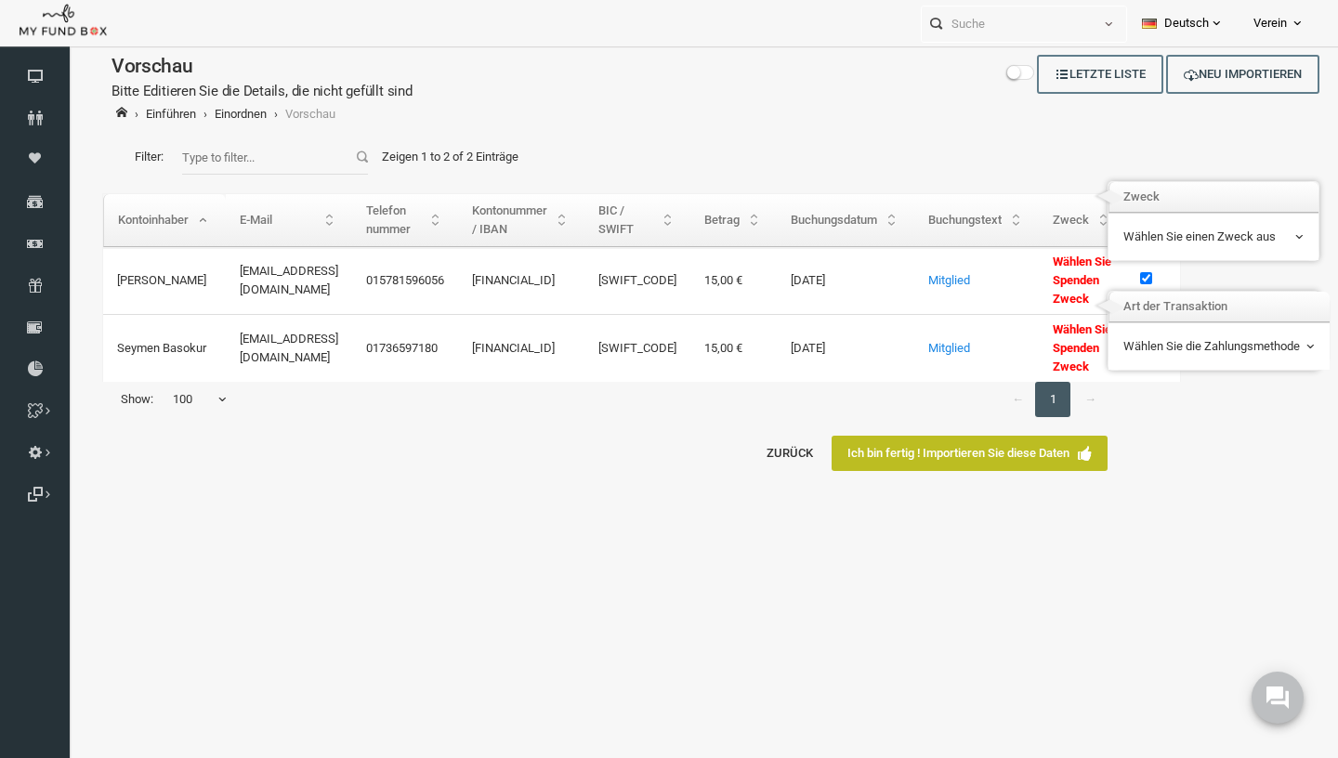
scroll to position [0, 0]
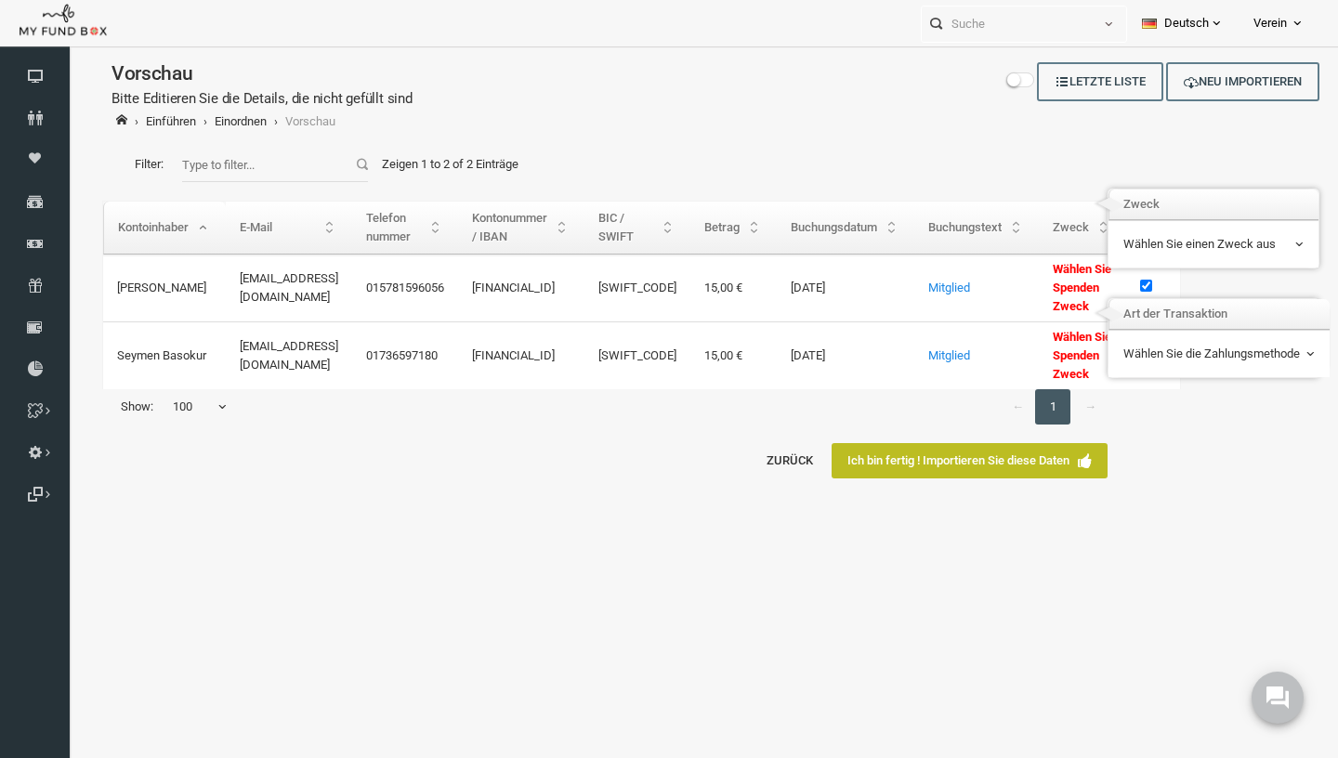
click at [1165, 263] on td "Wählen Sie einen Zweck aus Supporter Supporter - Monatlich [PERSON_NAME] Suppor…" at bounding box center [1187, 243] width 210 height 47
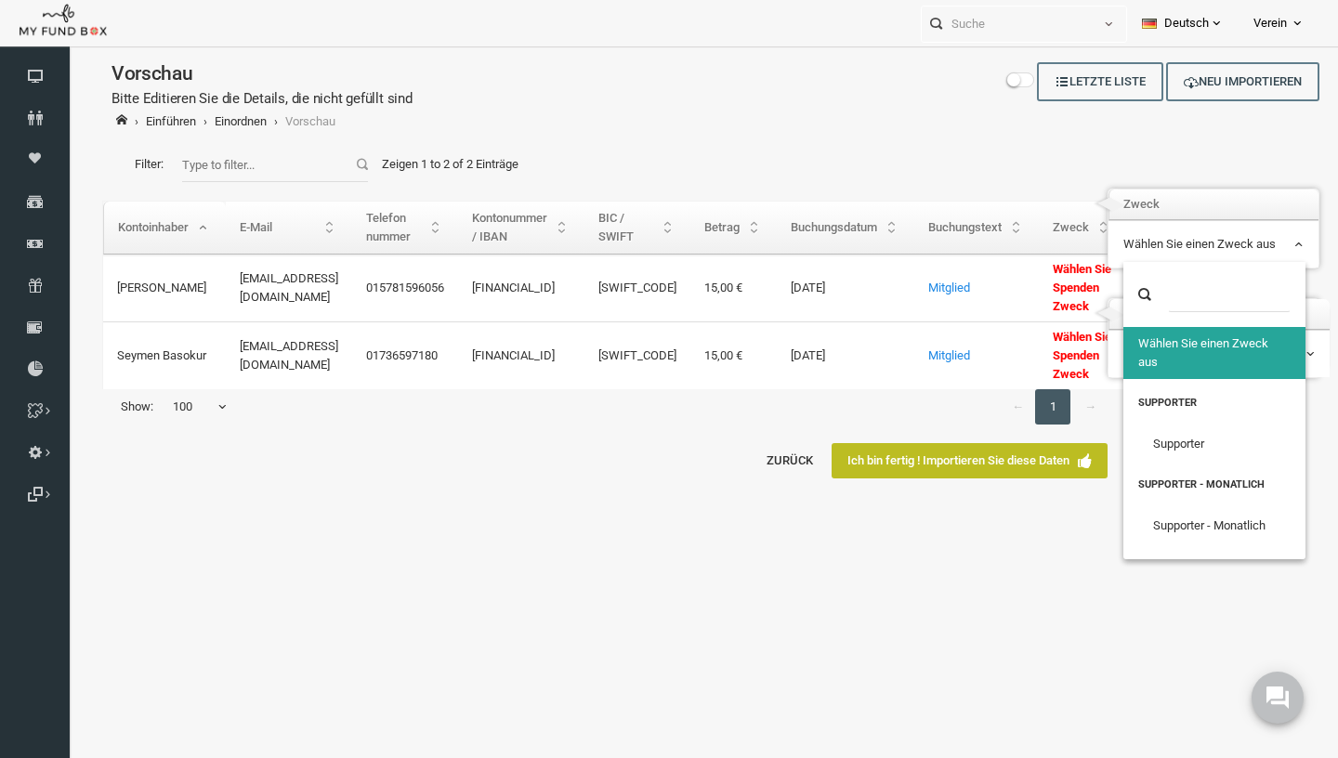
click at [1168, 252] on span "Wählen Sie einen Zweck aus" at bounding box center [1187, 244] width 180 height 19
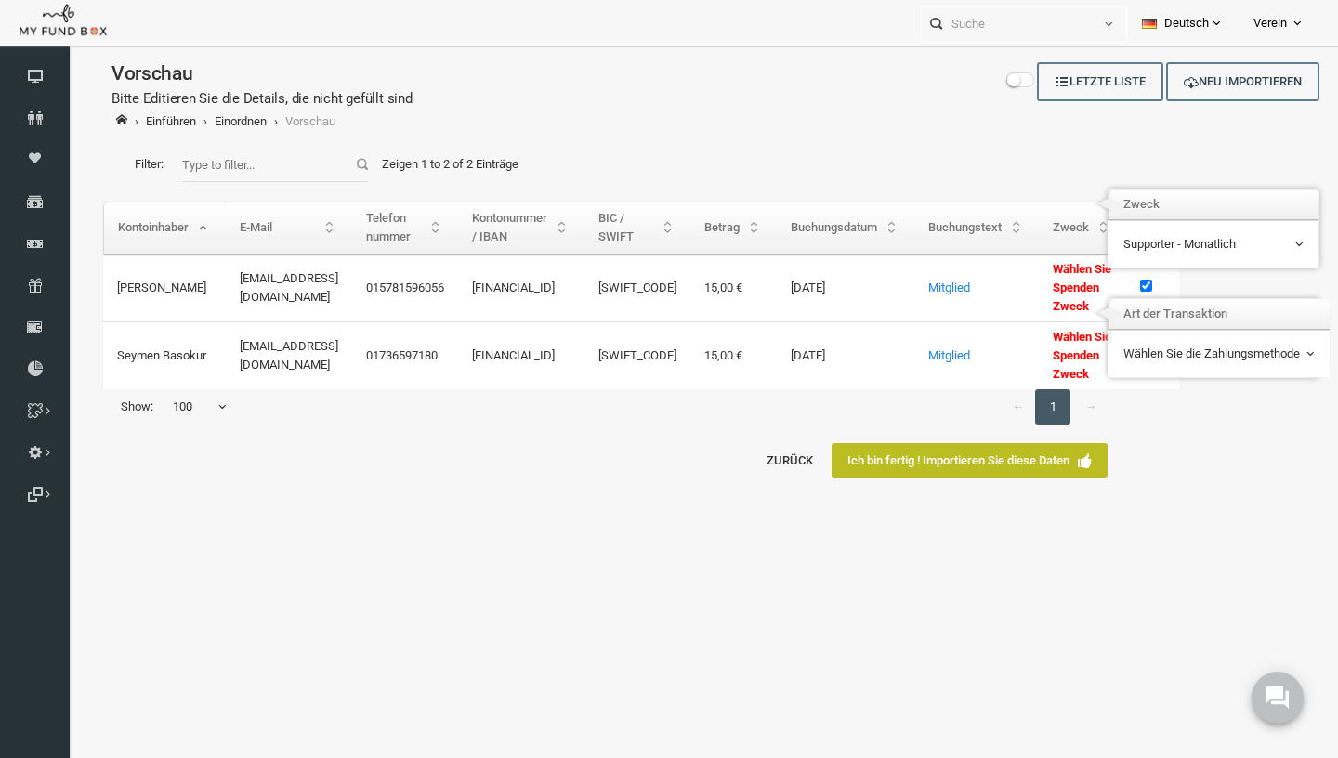
select select "0"
select select "100"
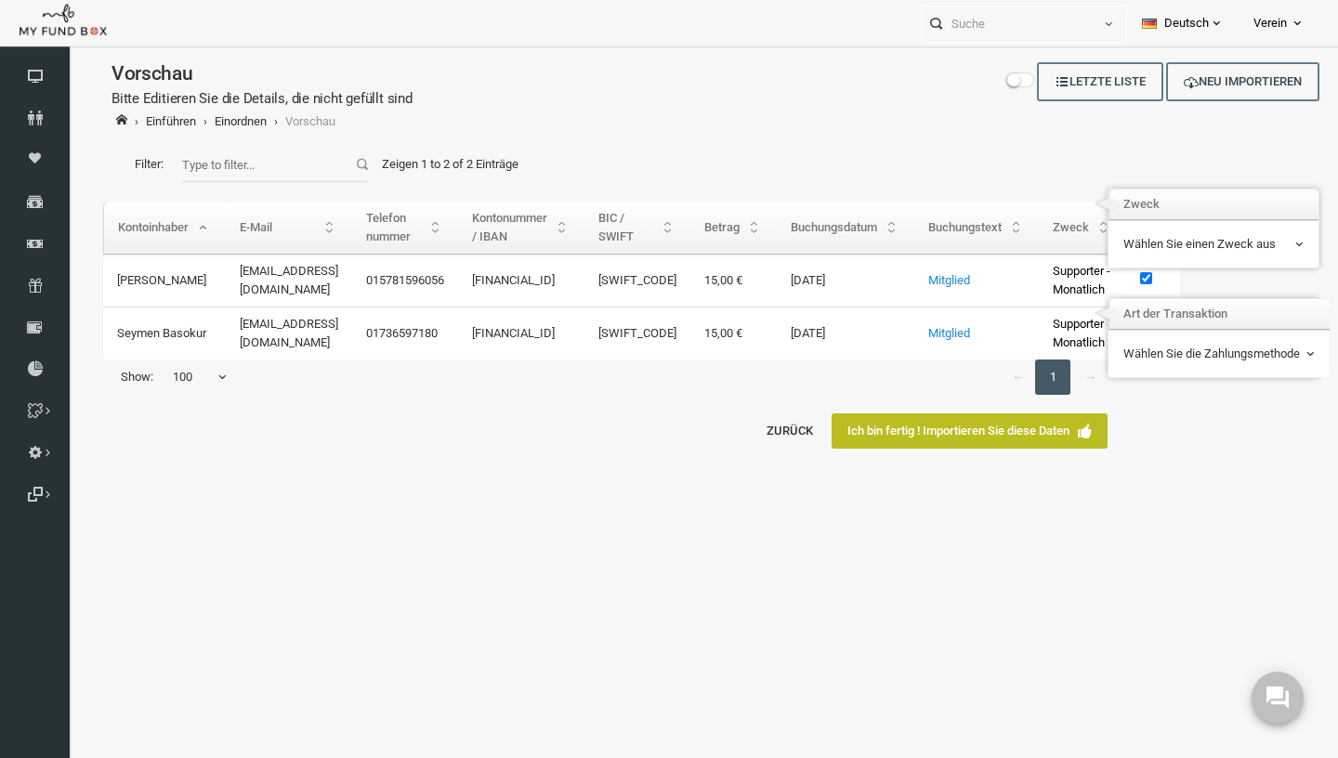
click at [1226, 348] on span "Wählen Sie die Zahlungsmethode" at bounding box center [1192, 354] width 191 height 19
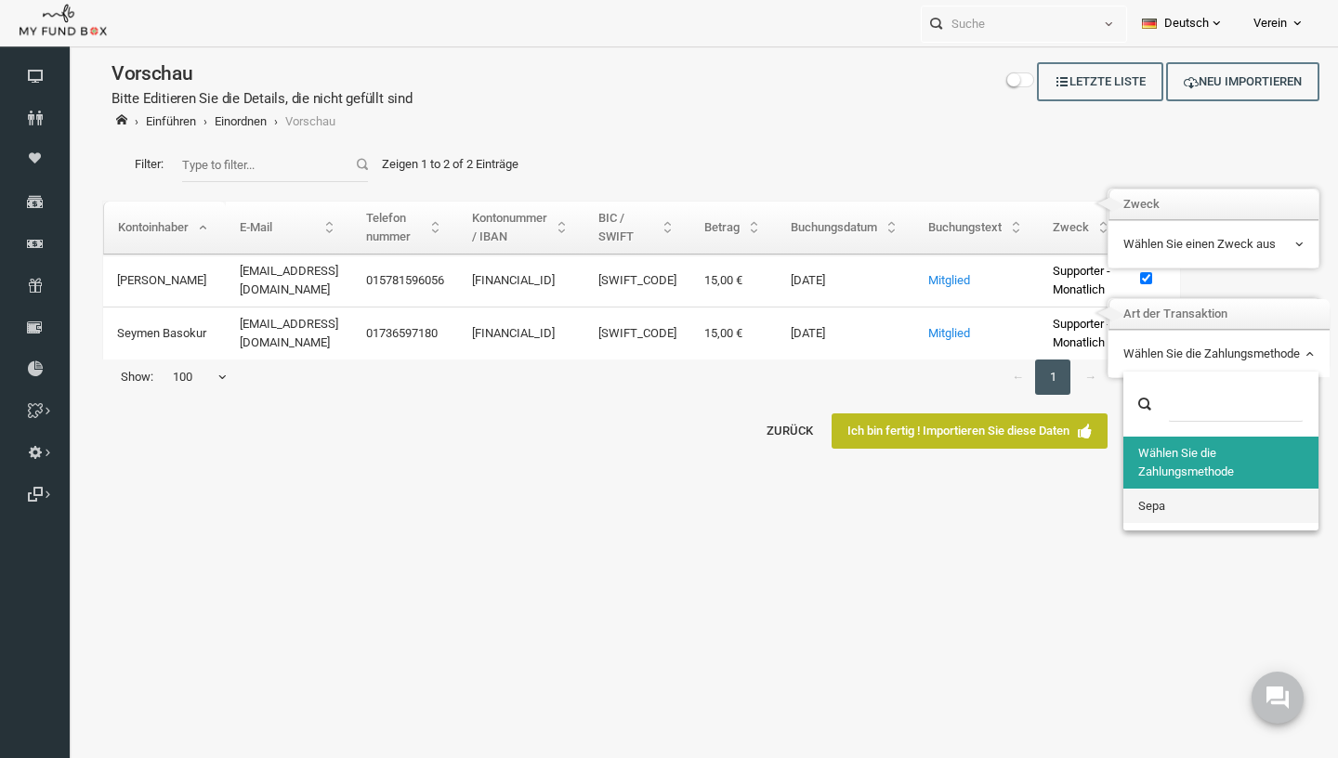
select select "3804"
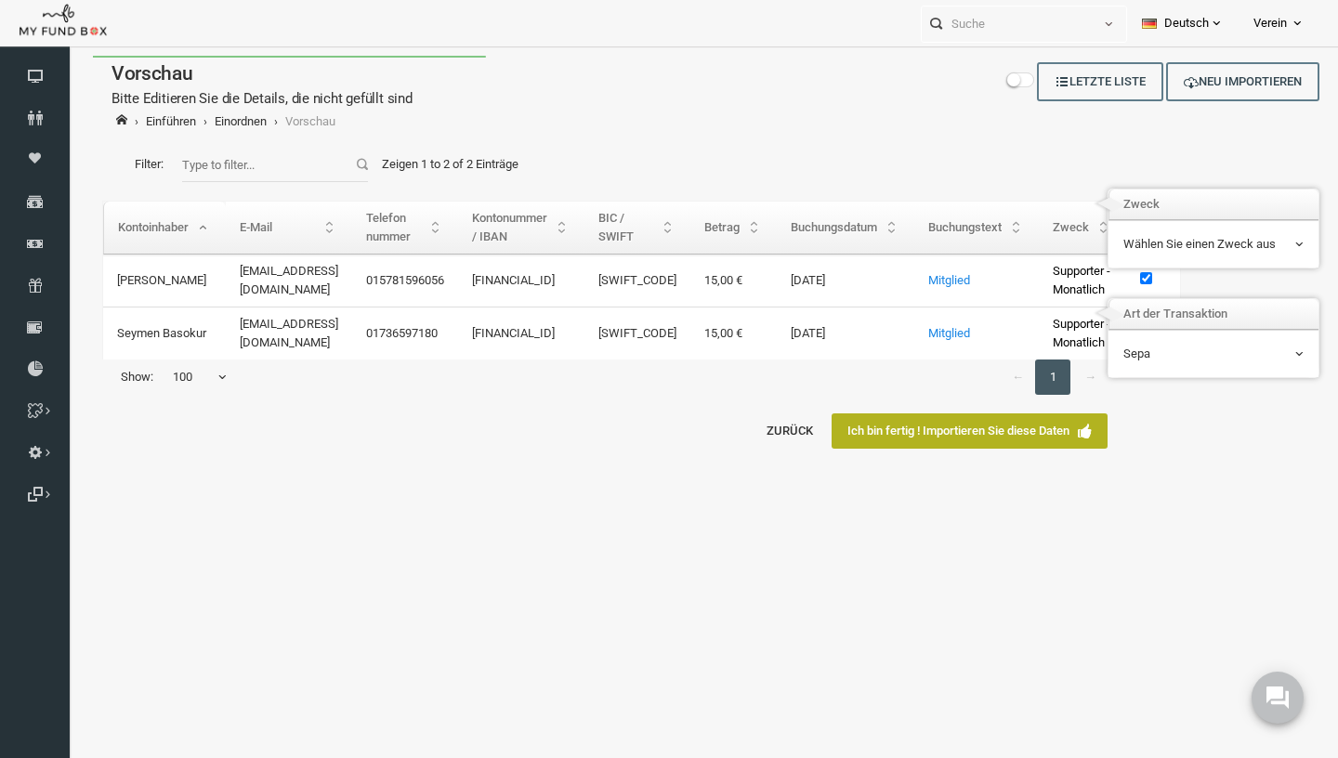
select select "100"
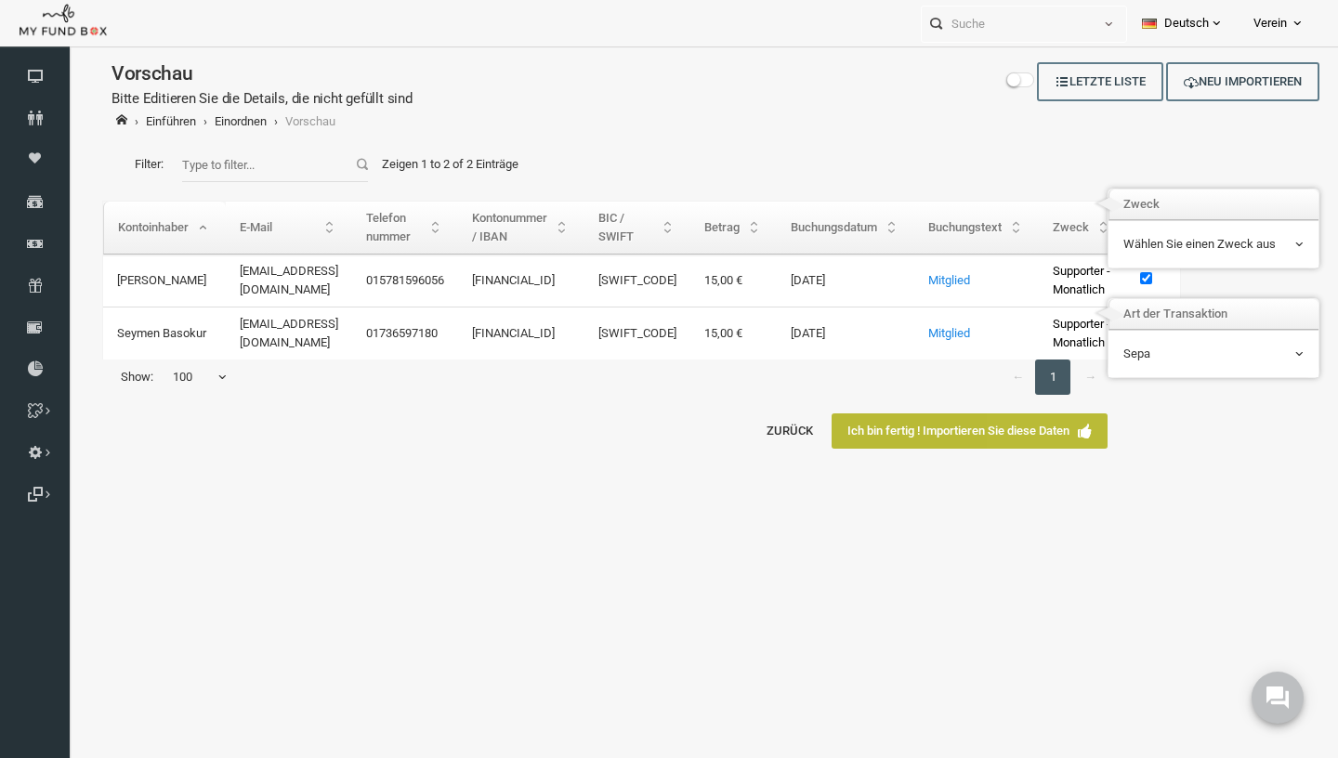
click at [999, 449] on link "Ich bin fertig ! Importieren Sie diese Daten" at bounding box center [943, 430] width 276 height 35
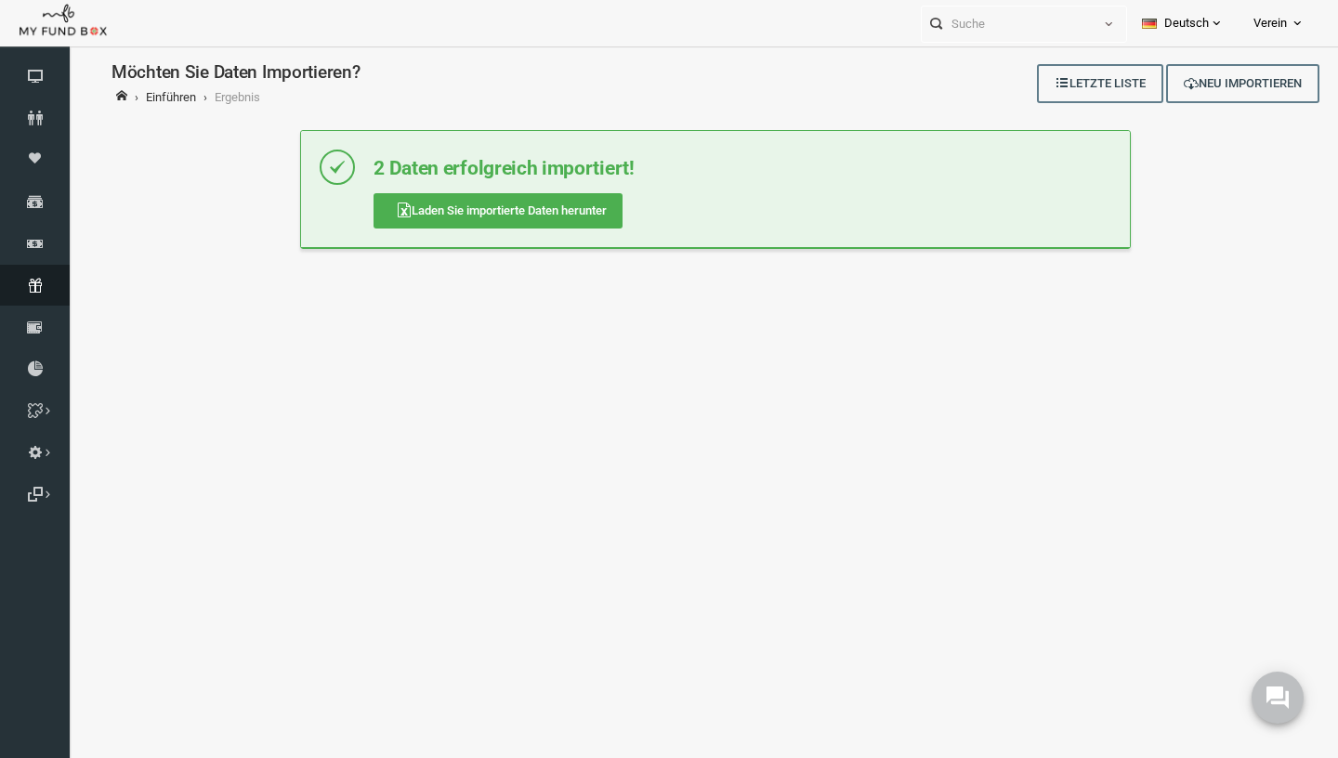
click at [31, 294] on link "Abonnement" at bounding box center [35, 285] width 70 height 41
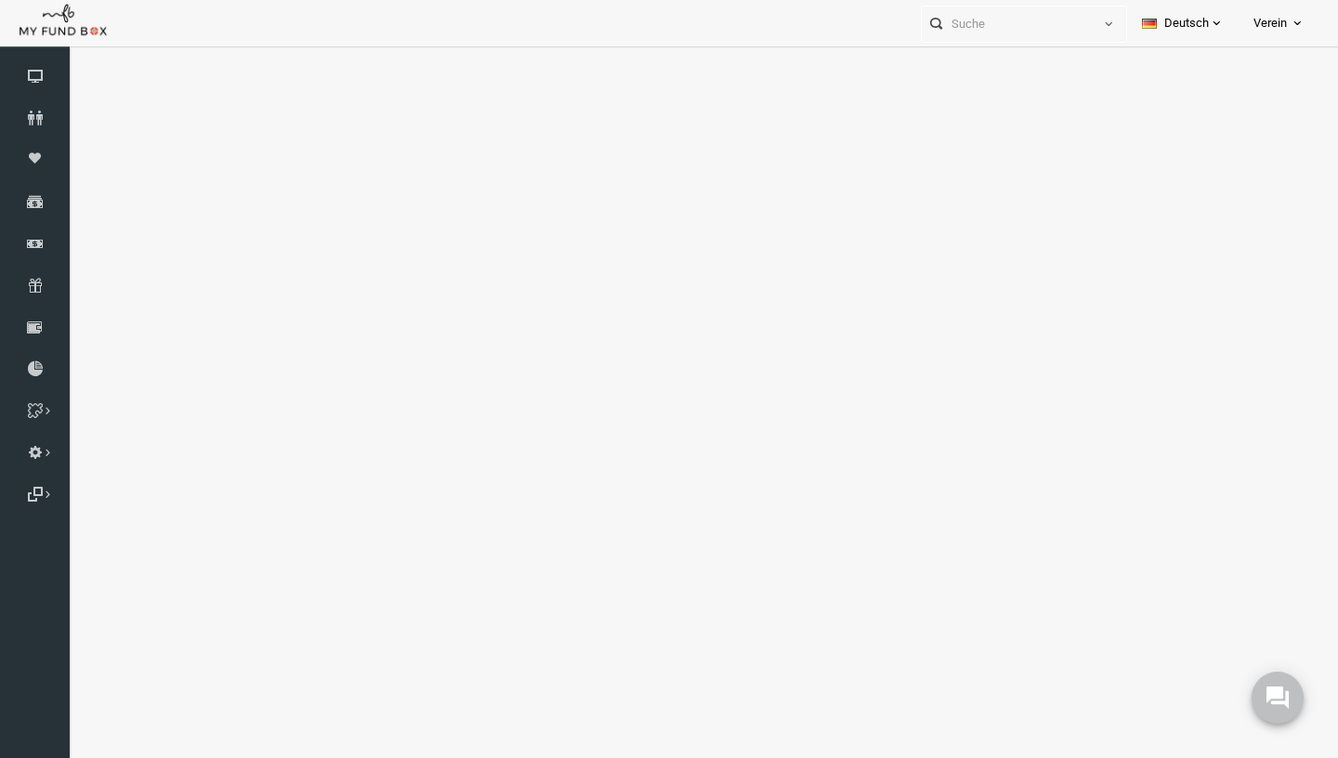
select select "100"
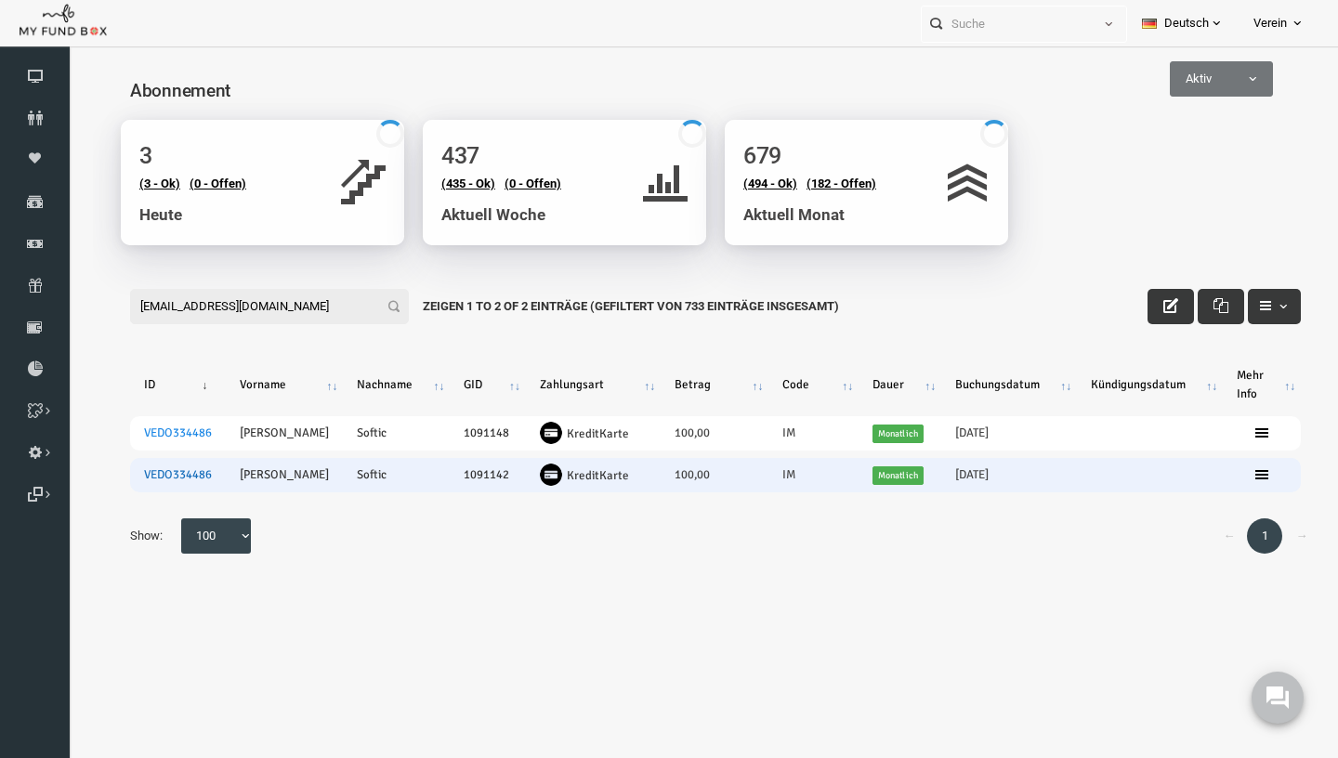
type input "[EMAIL_ADDRESS][DOMAIN_NAME]"
click at [150, 478] on link "VEDO334486" at bounding box center [152, 474] width 68 height 15
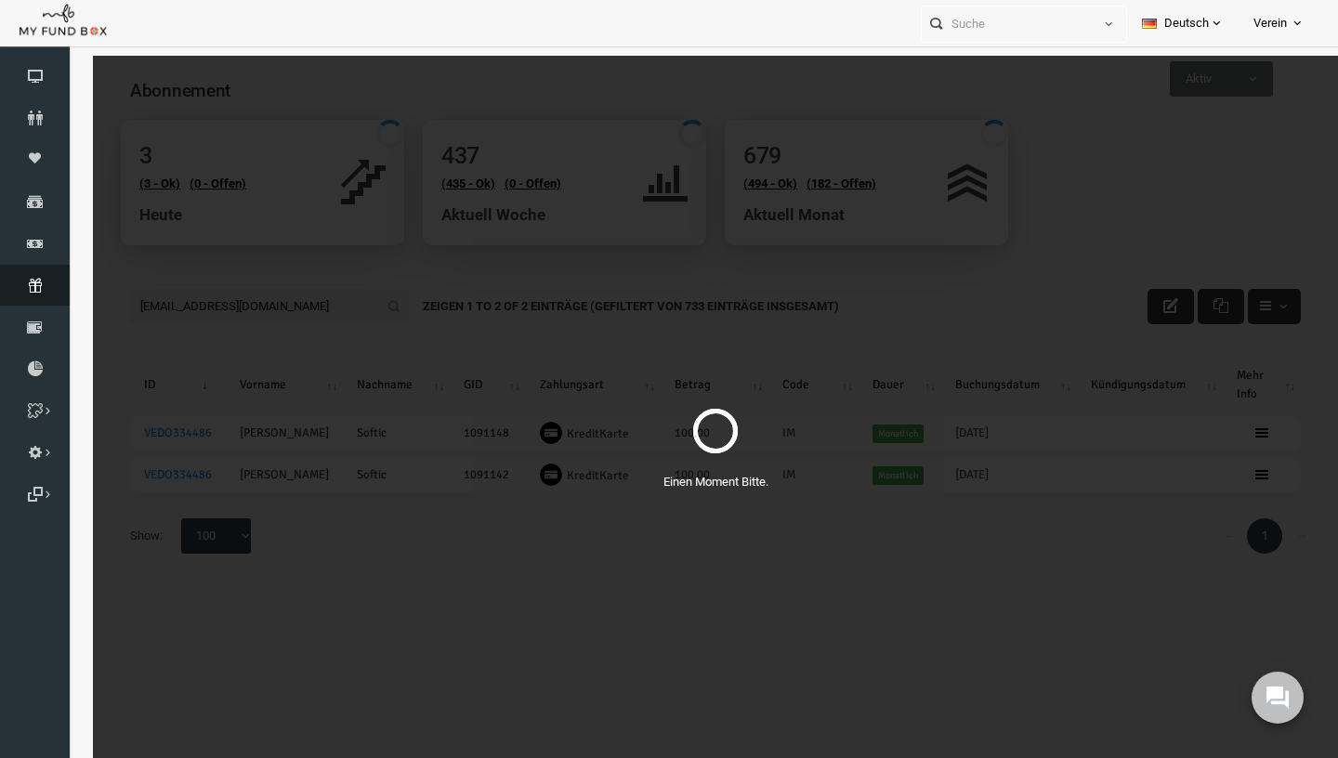
click at [35, 304] on link "Abonnement" at bounding box center [35, 285] width 70 height 41
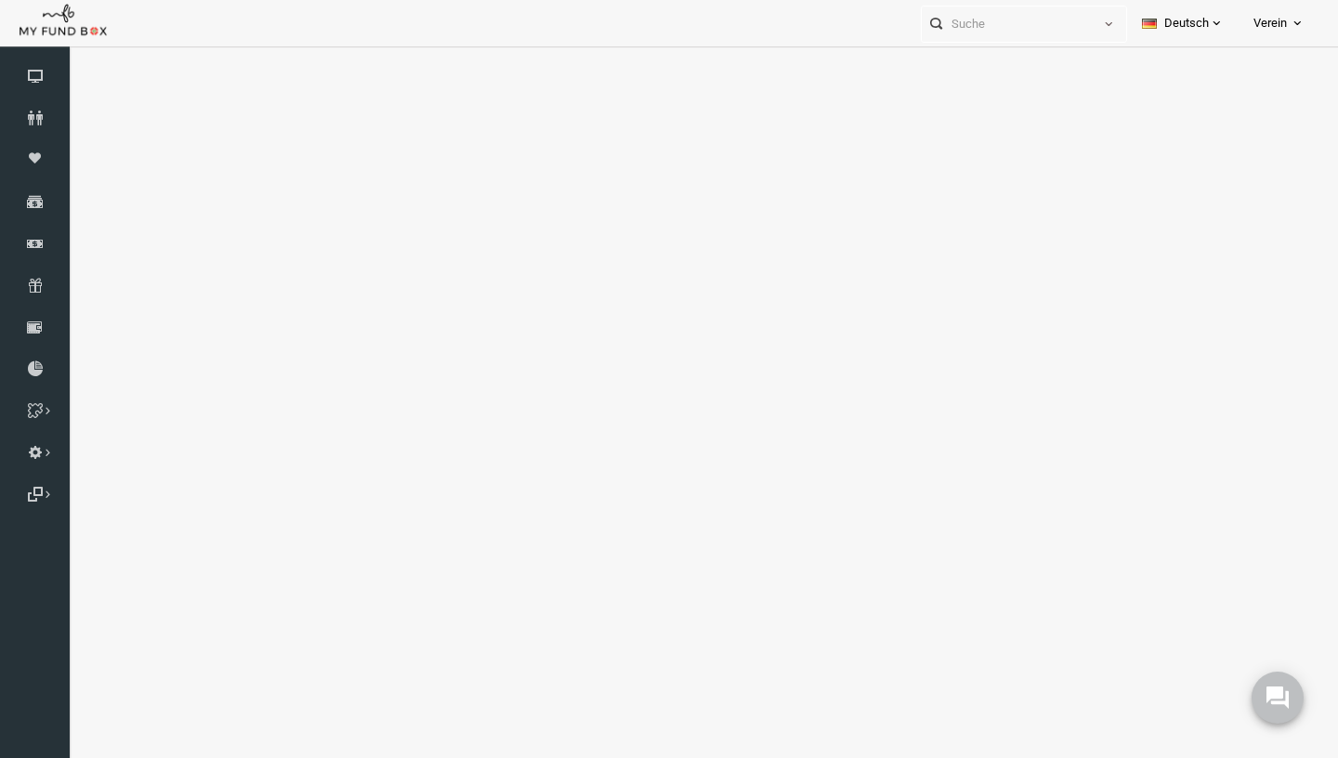
select select "100"
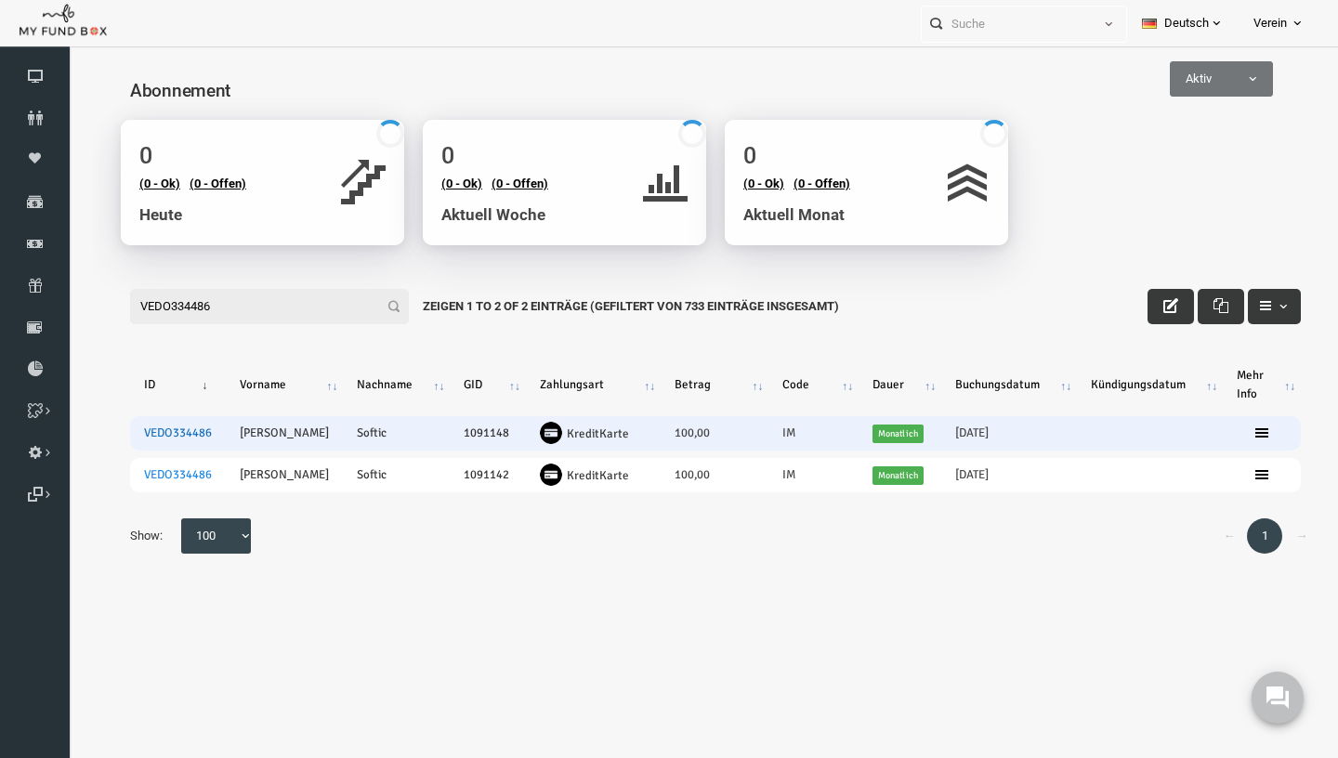
type input "VEDO334486"
click at [176, 430] on link "VEDO334486" at bounding box center [152, 432] width 68 height 15
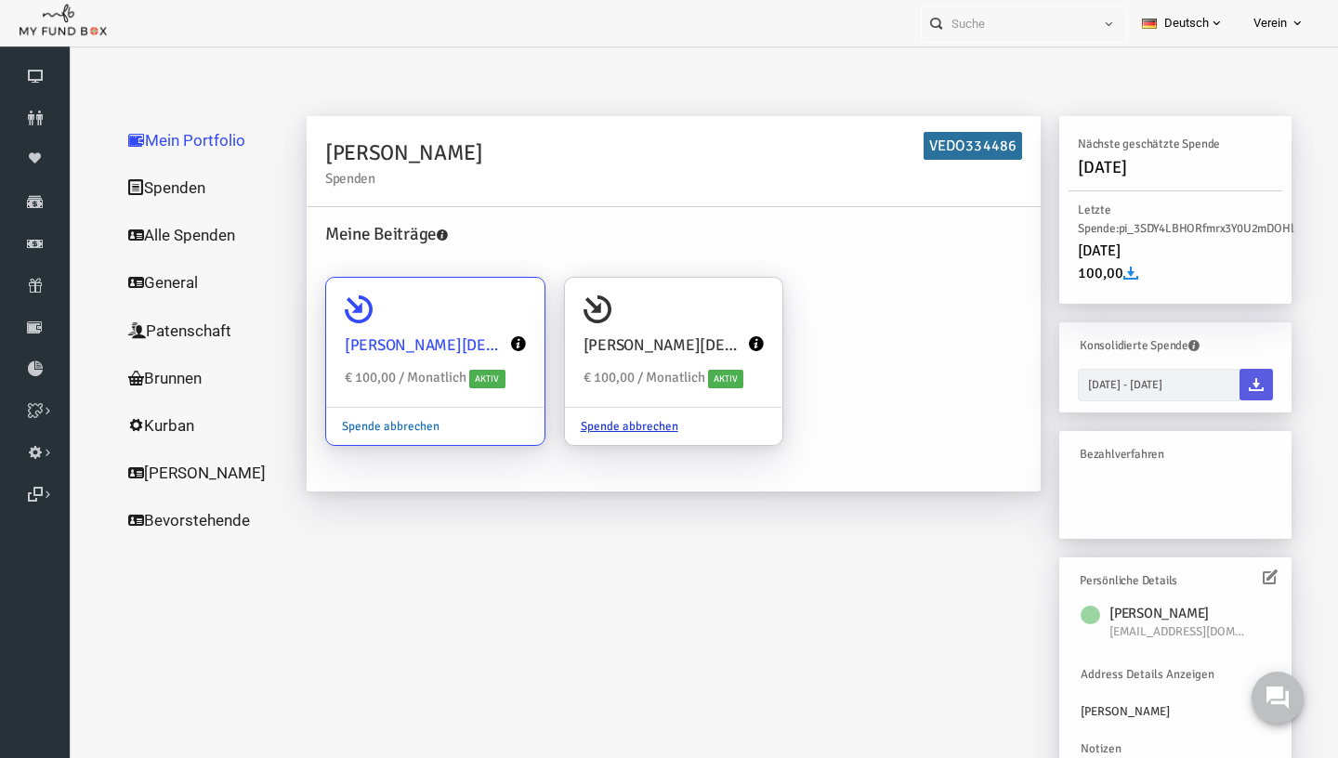
click at [353, 435] on link "Spende abbrechen" at bounding box center [364, 426] width 129 height 35
click at [477, 322] on input "[PERSON_NAME][DEMOGRAPHIC_DATA] Investor € 100,00 / Monatlich Aktiv Spende abbr…" at bounding box center [495, 303] width 37 height 37
radio input "true"
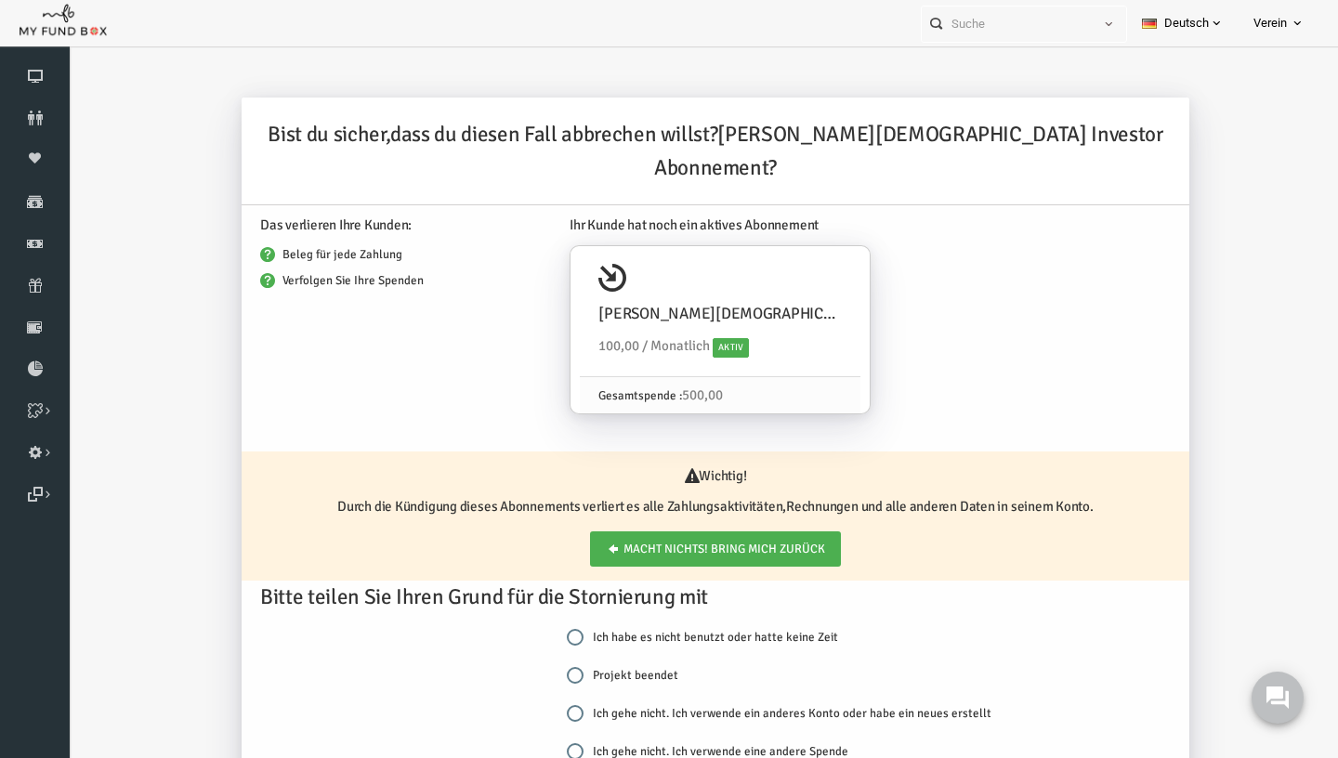
click at [579, 659] on div "Ich habe es nicht benutzt oder hatte keine Zeit Projekt beendet Ich gehe nicht.…" at bounding box center [768, 702] width 474 height 151
click at [583, 666] on label "Projekt beendet" at bounding box center [596, 675] width 111 height 19
click at [557, 667] on input "Projekt beendet" at bounding box center [549, 675] width 17 height 17
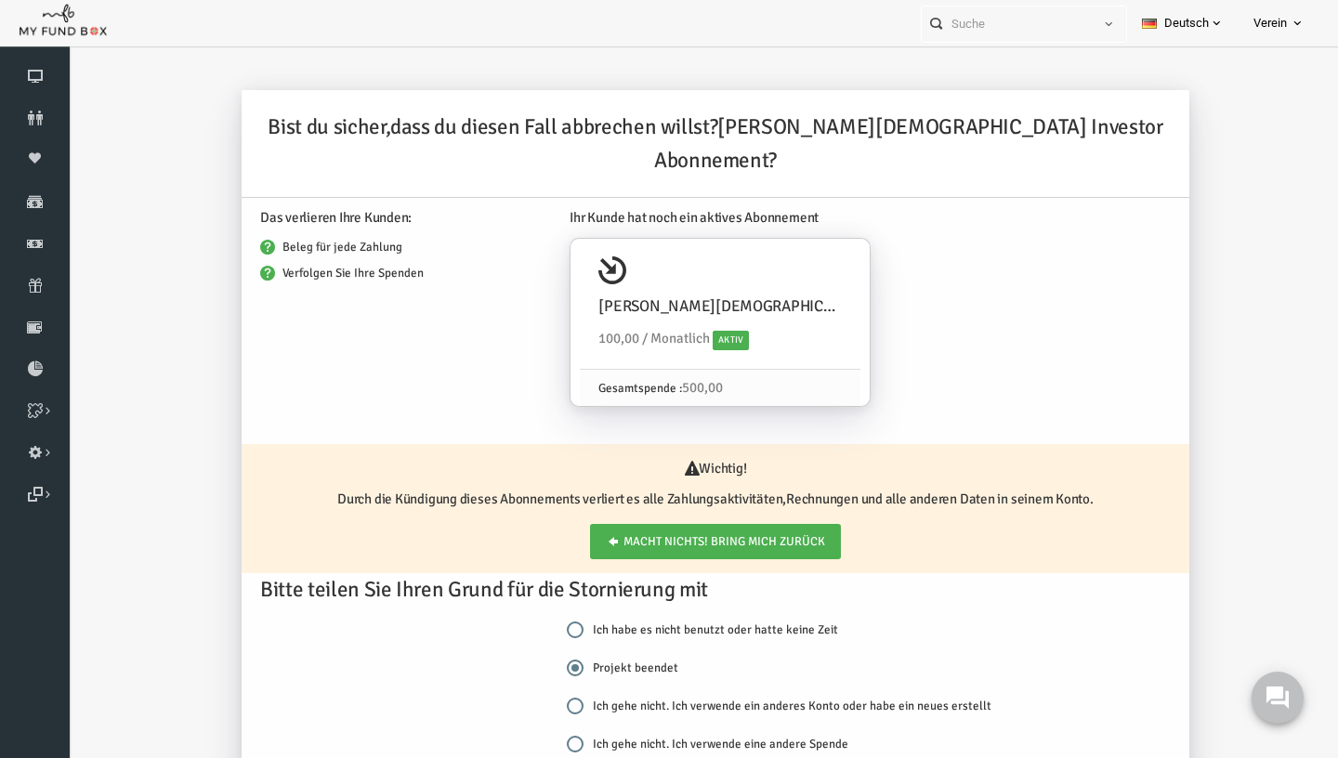
scroll to position [21, 0]
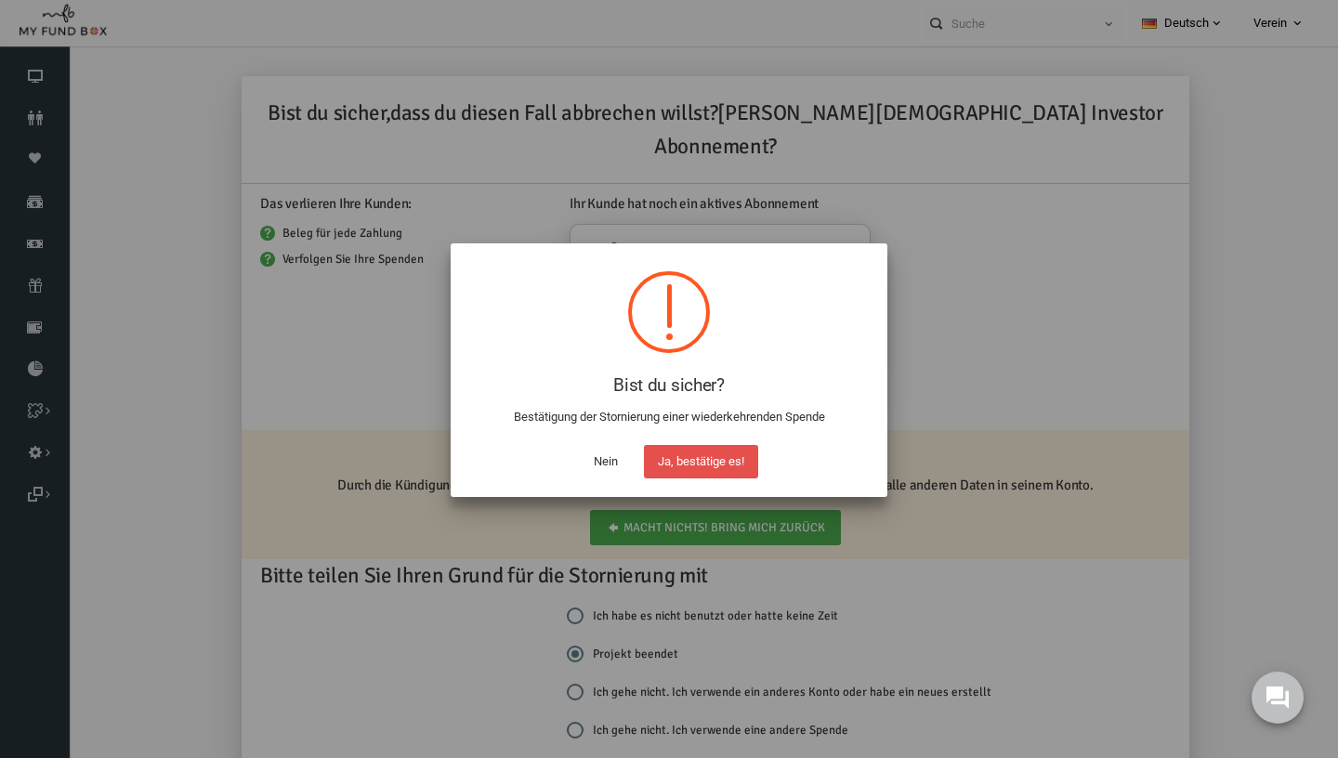
click at [725, 449] on button "Ja, bestätige es!" at bounding box center [701, 461] width 114 height 33
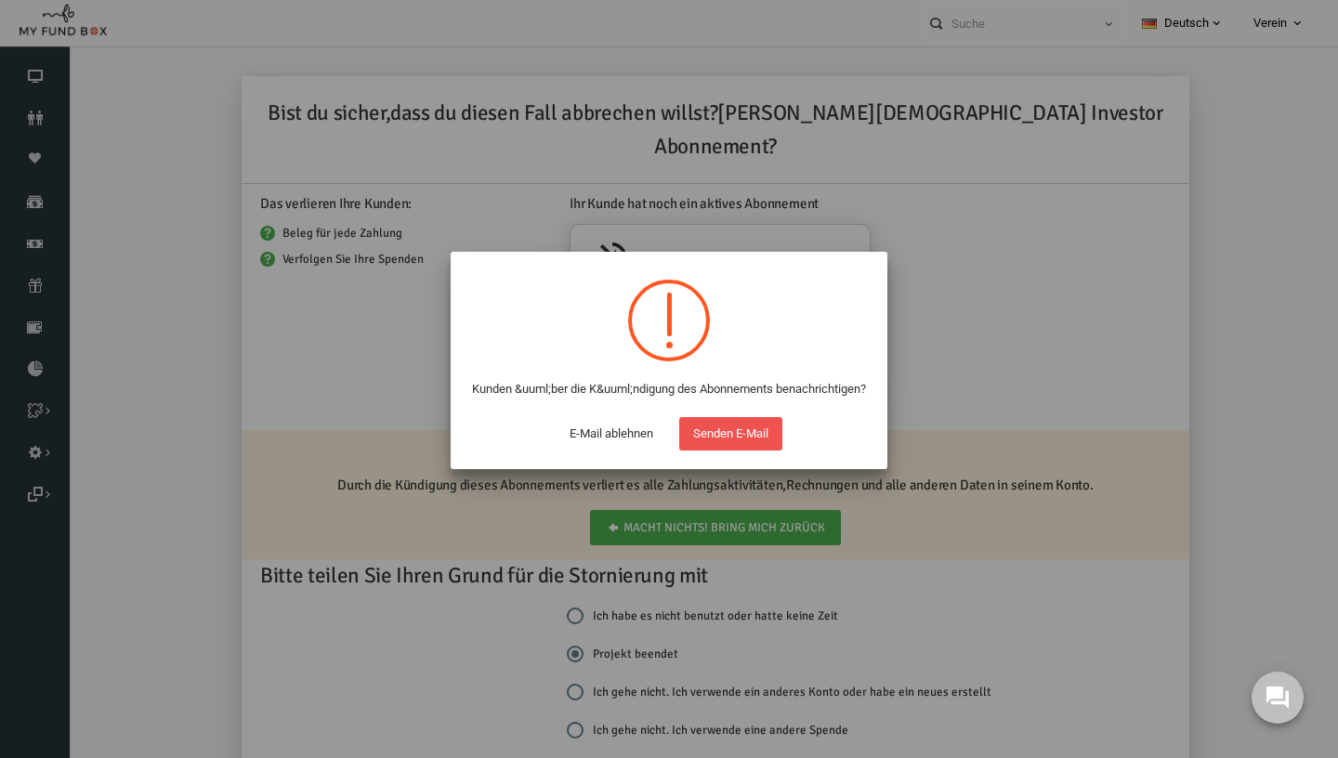
click at [771, 451] on button "Senden E-Mail" at bounding box center [730, 433] width 103 height 33
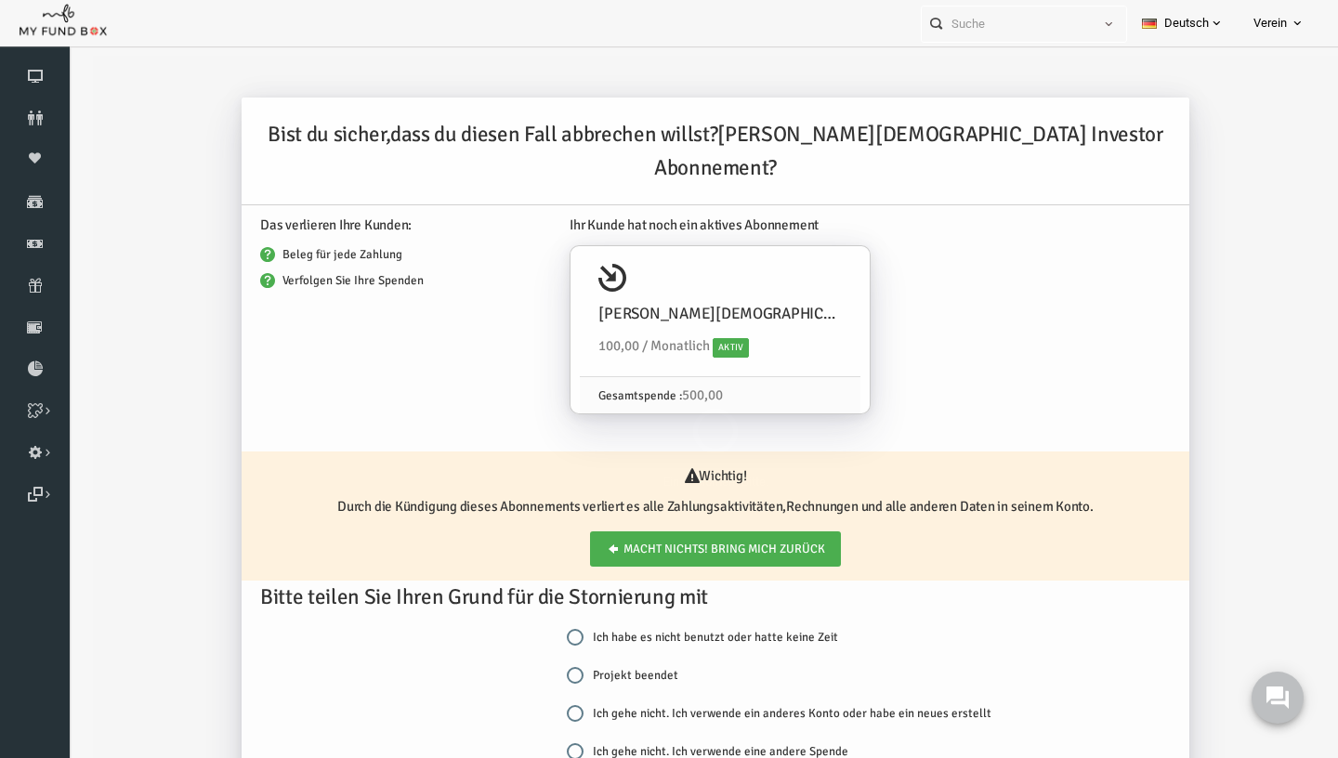
scroll to position [0, 0]
click at [554, 667] on input "Projekt beendet" at bounding box center [549, 675] width 17 height 17
radio input "true"
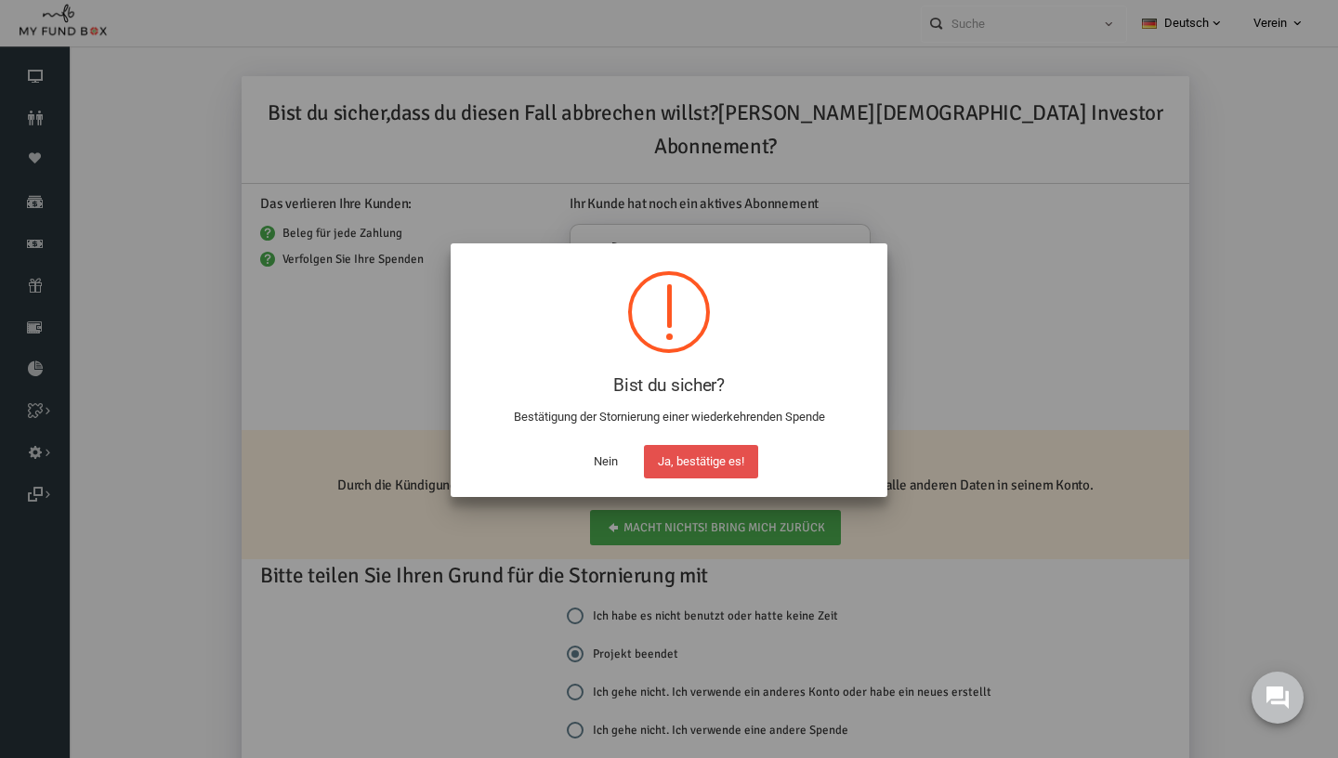
click at [743, 469] on button "Ja, bestätige es!" at bounding box center [701, 461] width 114 height 33
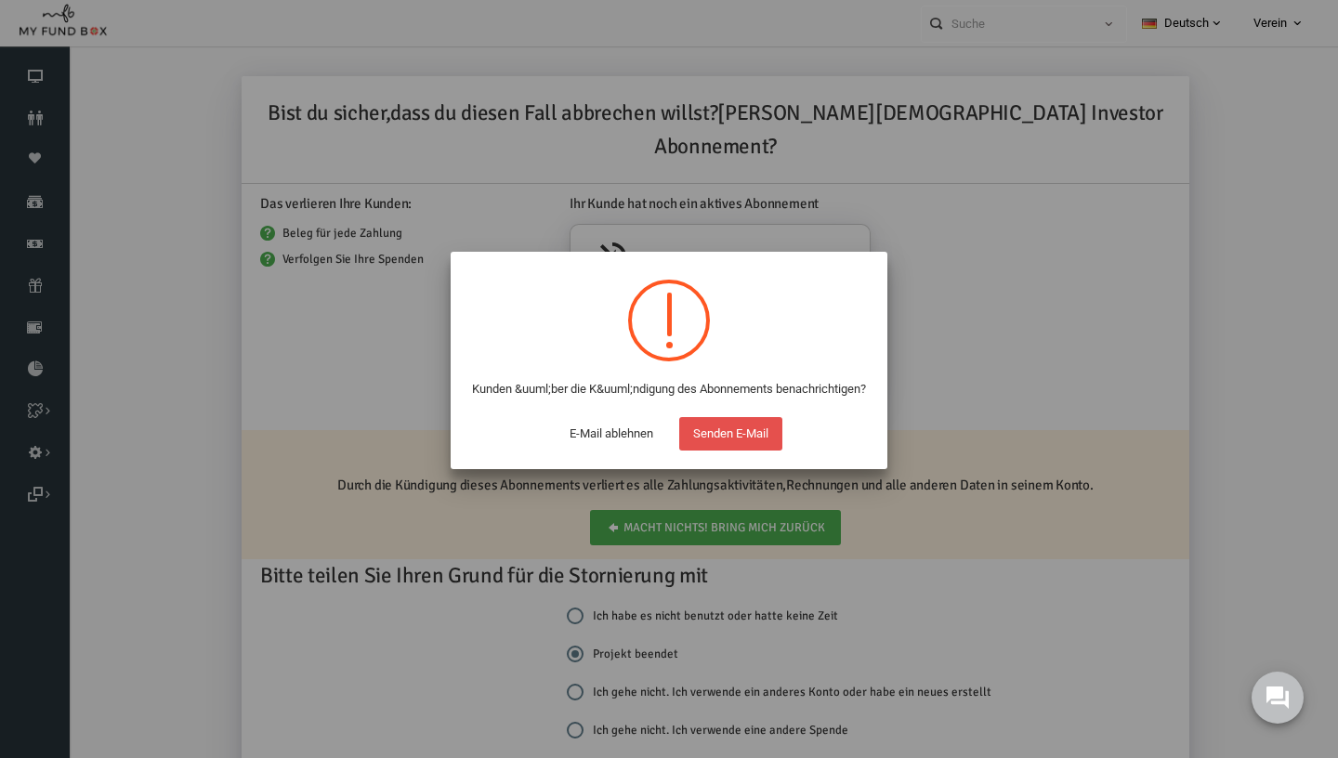
click at [743, 451] on button "Senden E-Mail" at bounding box center [730, 433] width 103 height 33
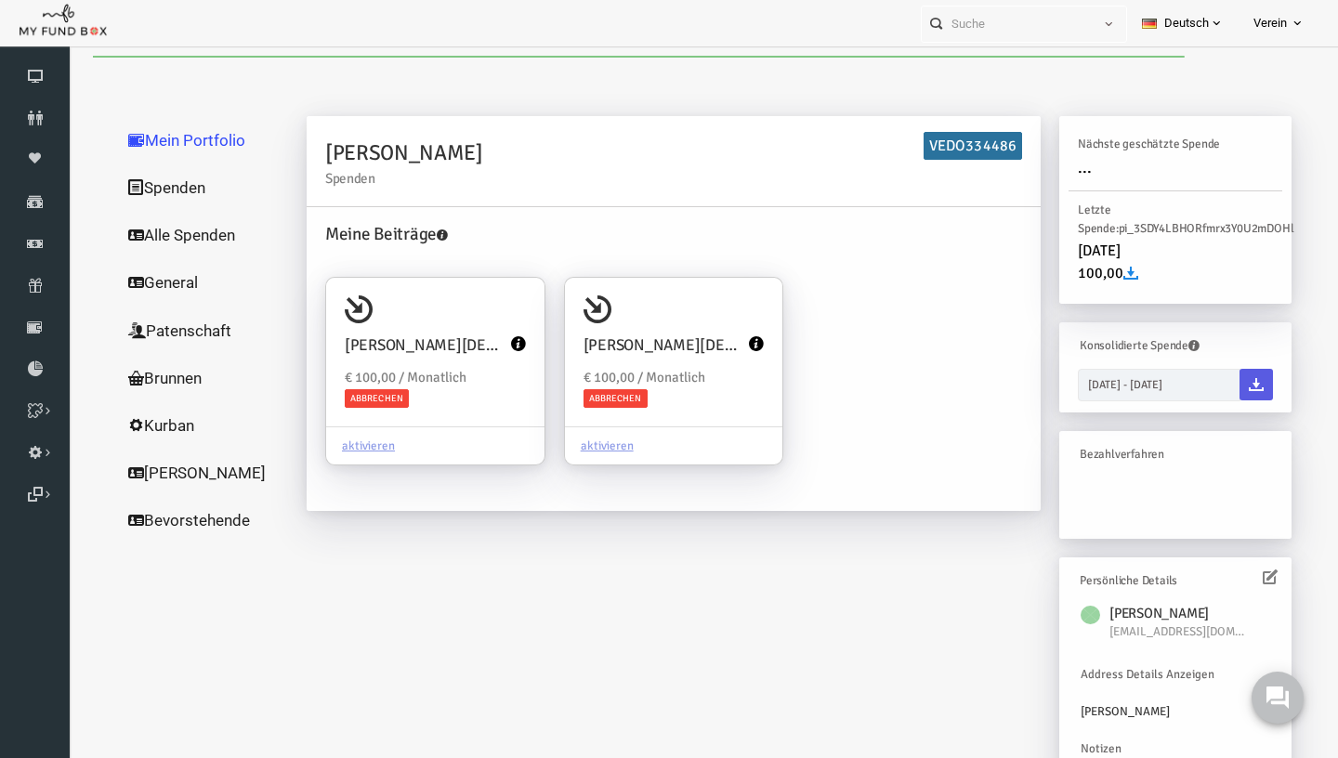
scroll to position [0, 0]
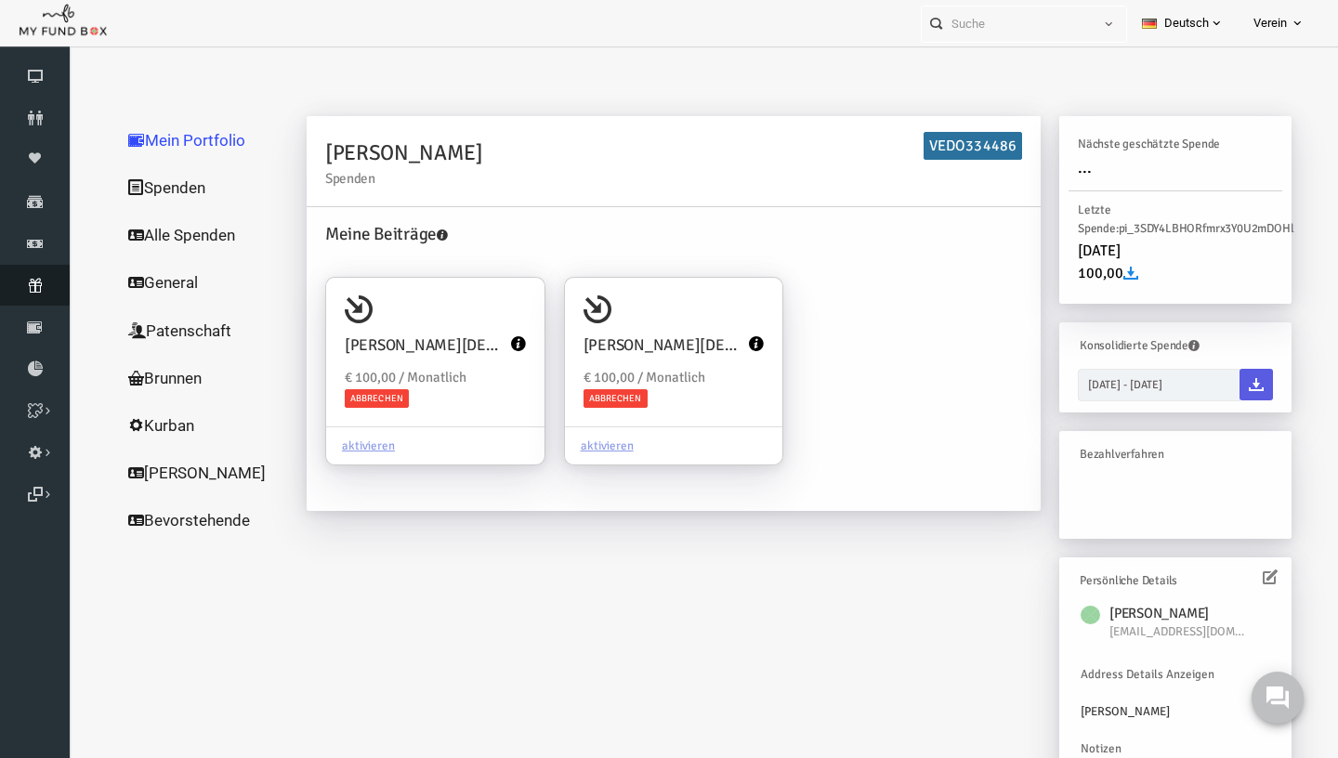
click at [37, 285] on icon at bounding box center [35, 285] width 70 height 15
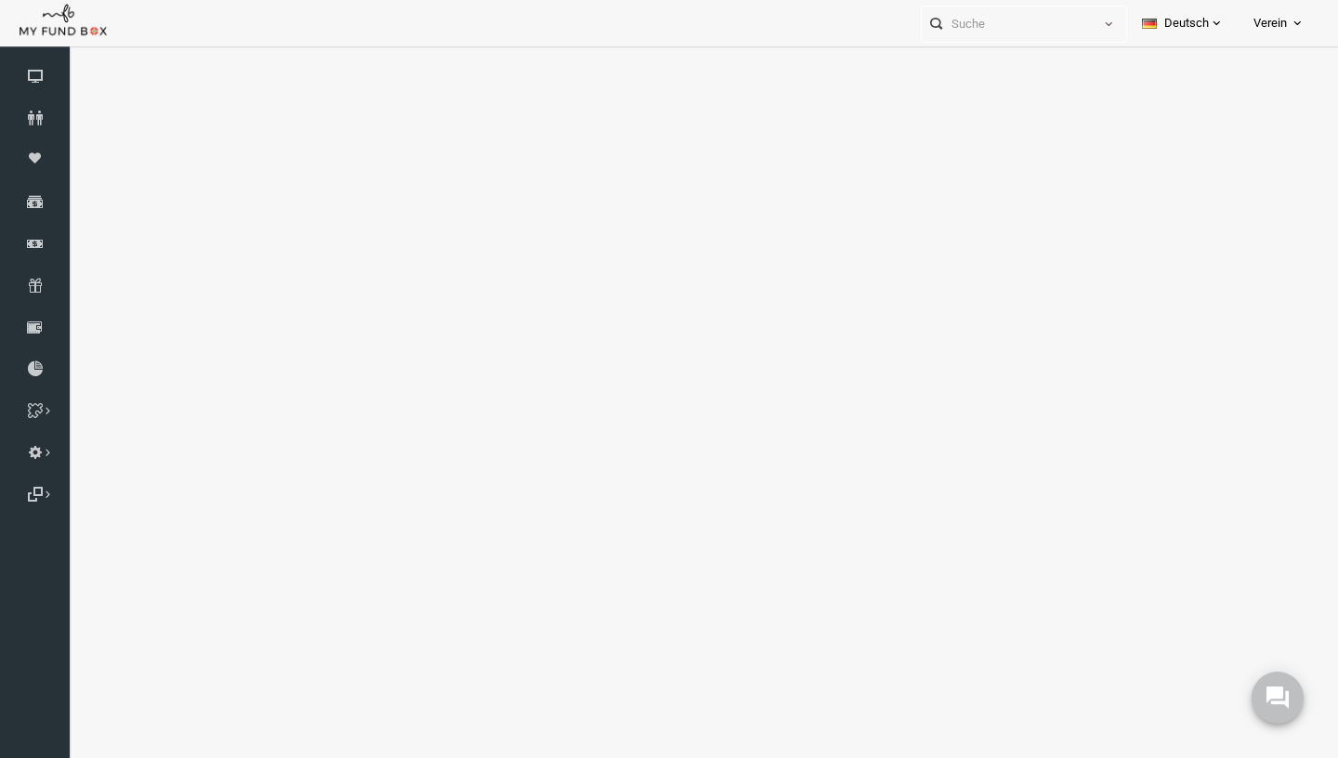
select select "100"
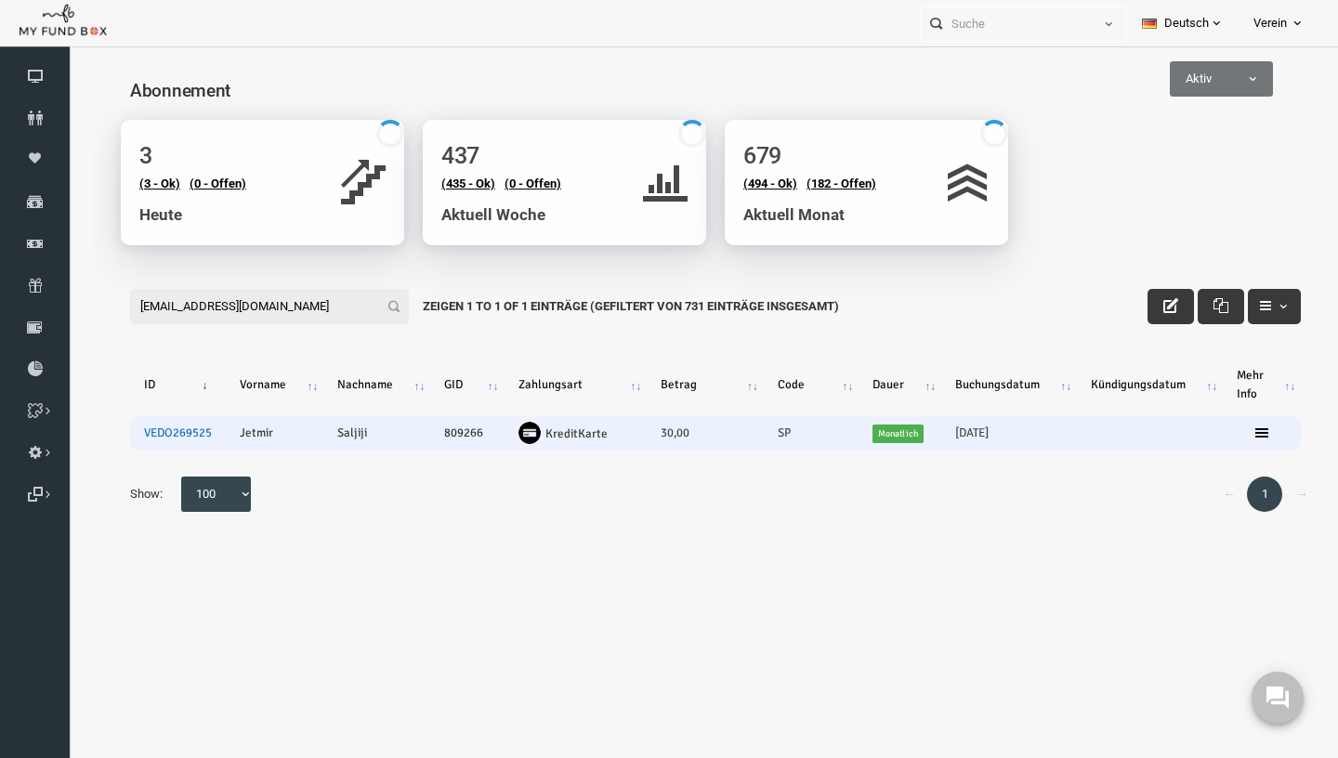
type input "[EMAIL_ADDRESS][DOMAIN_NAME]"
click at [151, 436] on link "VEDO269525" at bounding box center [152, 432] width 68 height 15
